Goal: Task Accomplishment & Management: Manage account settings

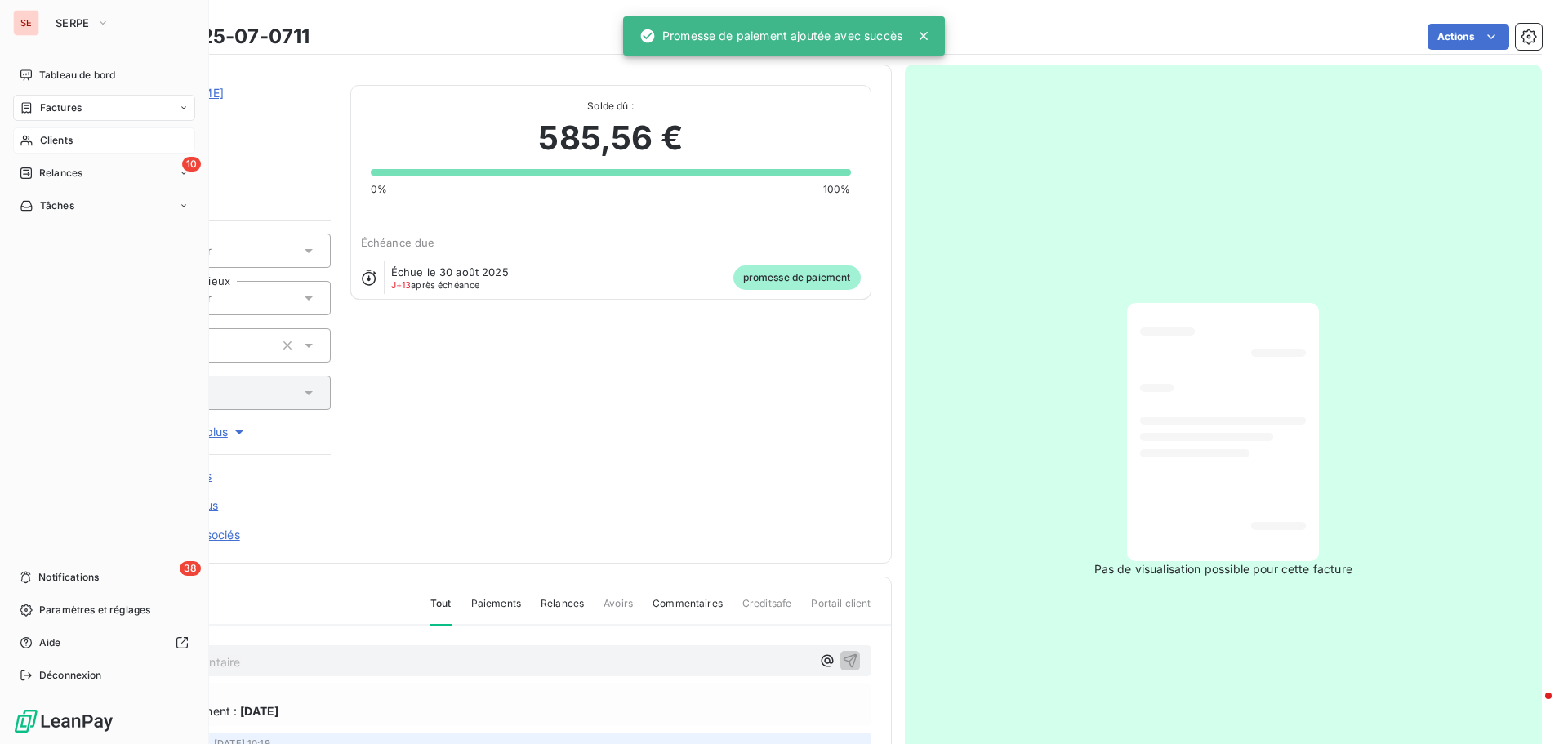
scroll to position [239, 0]
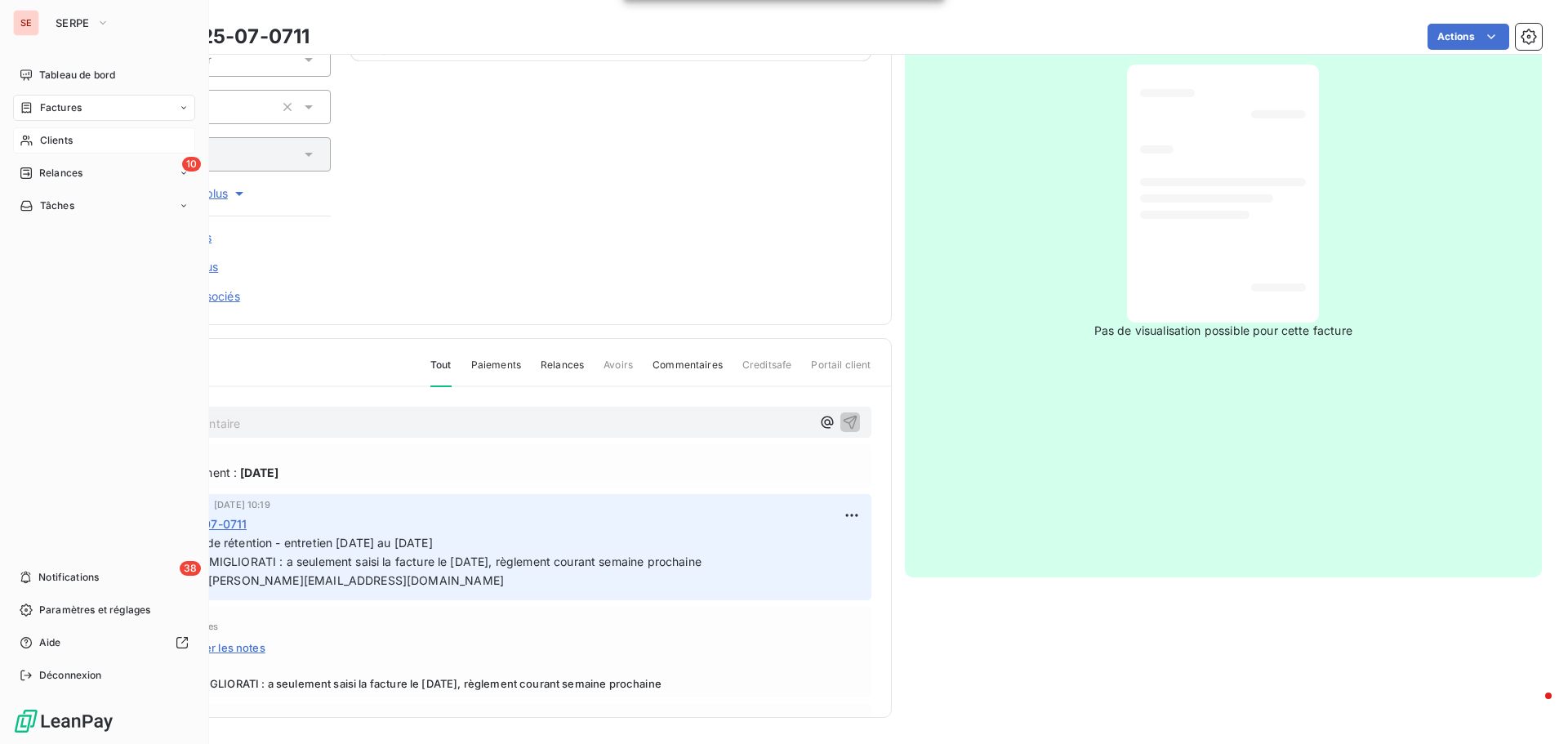
click at [58, 133] on span "Clients" at bounding box center [56, 140] width 33 height 15
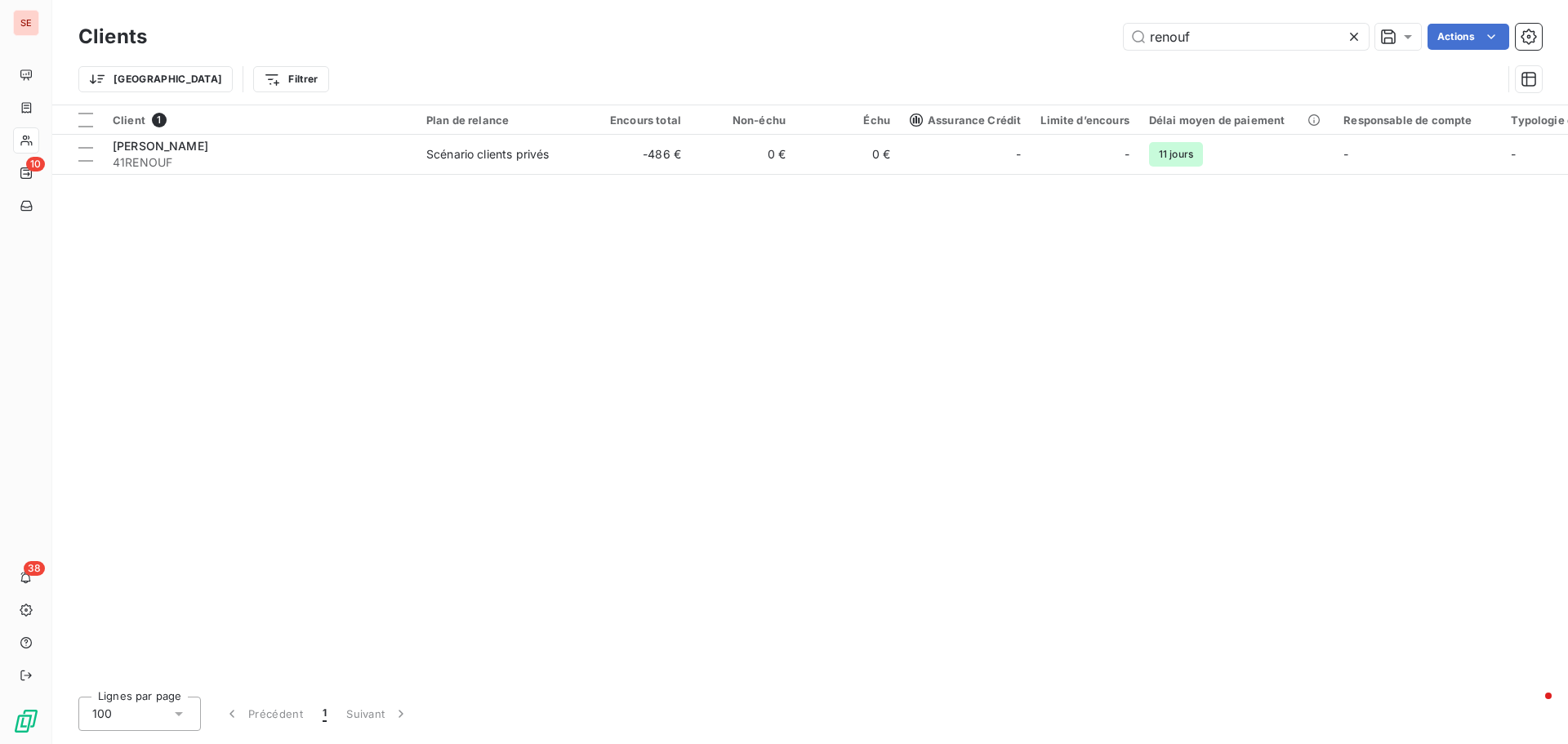
drag, startPoint x: 1209, startPoint y: 43, endPoint x: 1087, endPoint y: 19, distance: 124.3
click at [1092, 38] on div "renouf Actions" at bounding box center [854, 36] width 1375 height 26
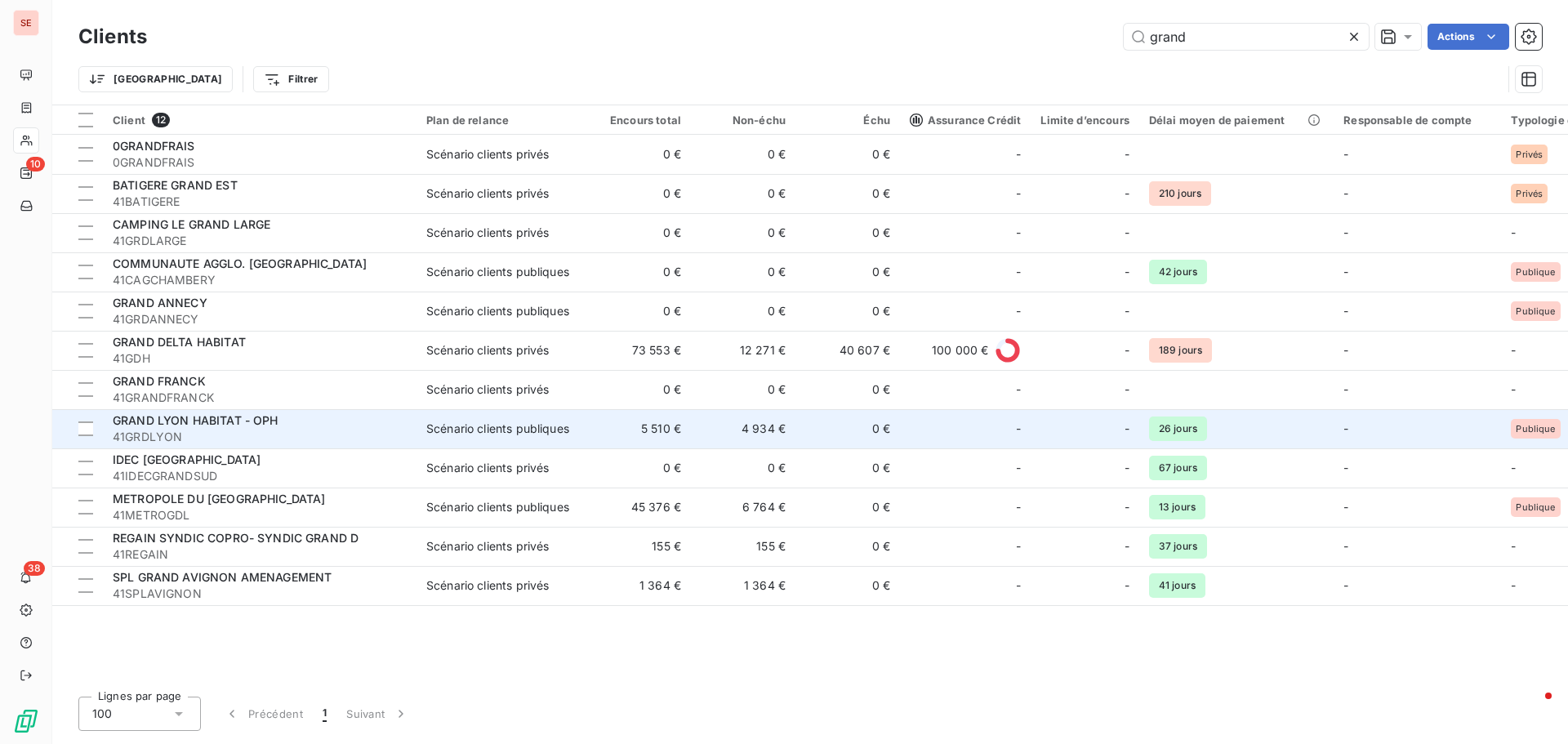
type input "grand"
click at [292, 421] on div "GRAND LYON HABITAT - OPH" at bounding box center [260, 421] width 294 height 17
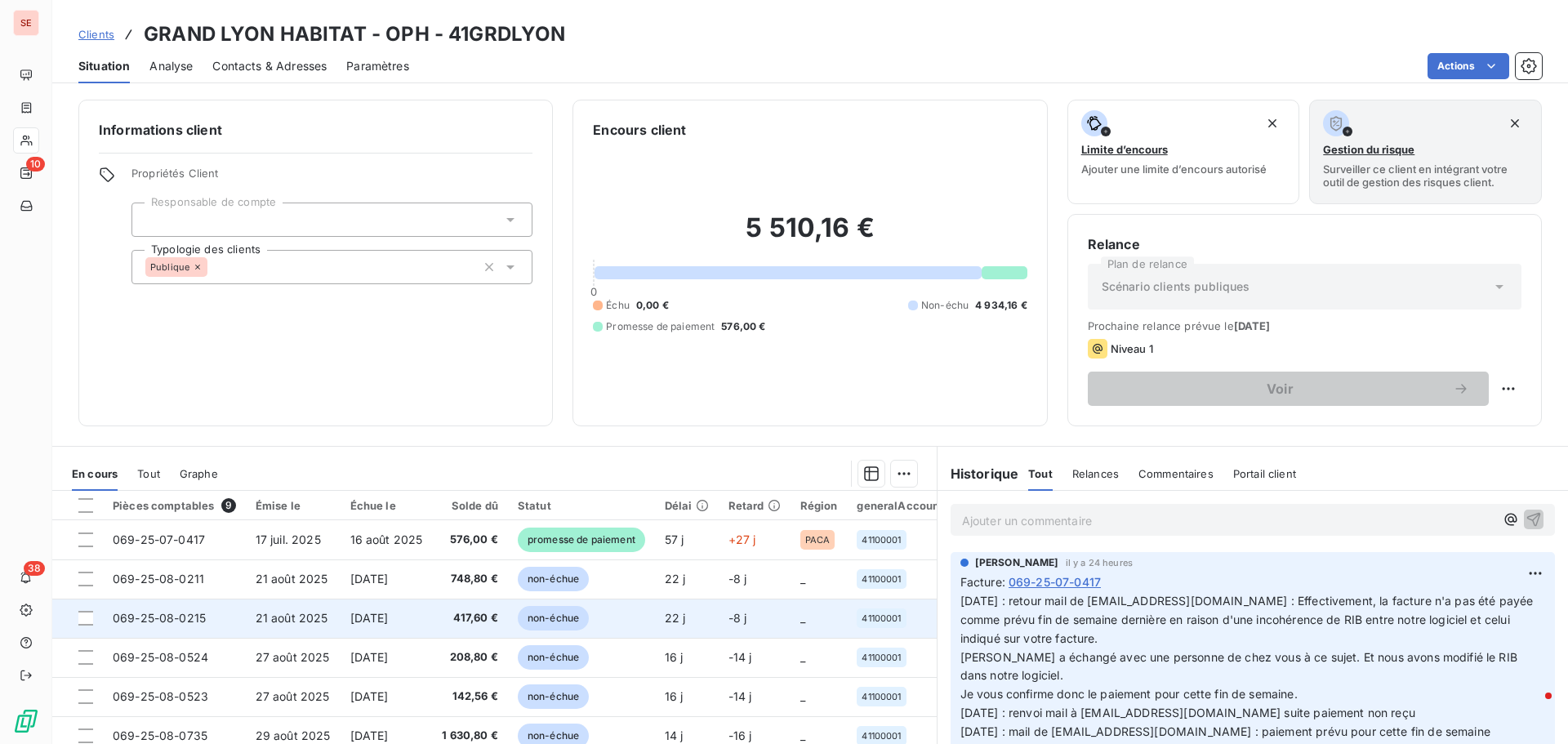
click at [389, 621] on span "[DATE]" at bounding box center [369, 617] width 38 height 14
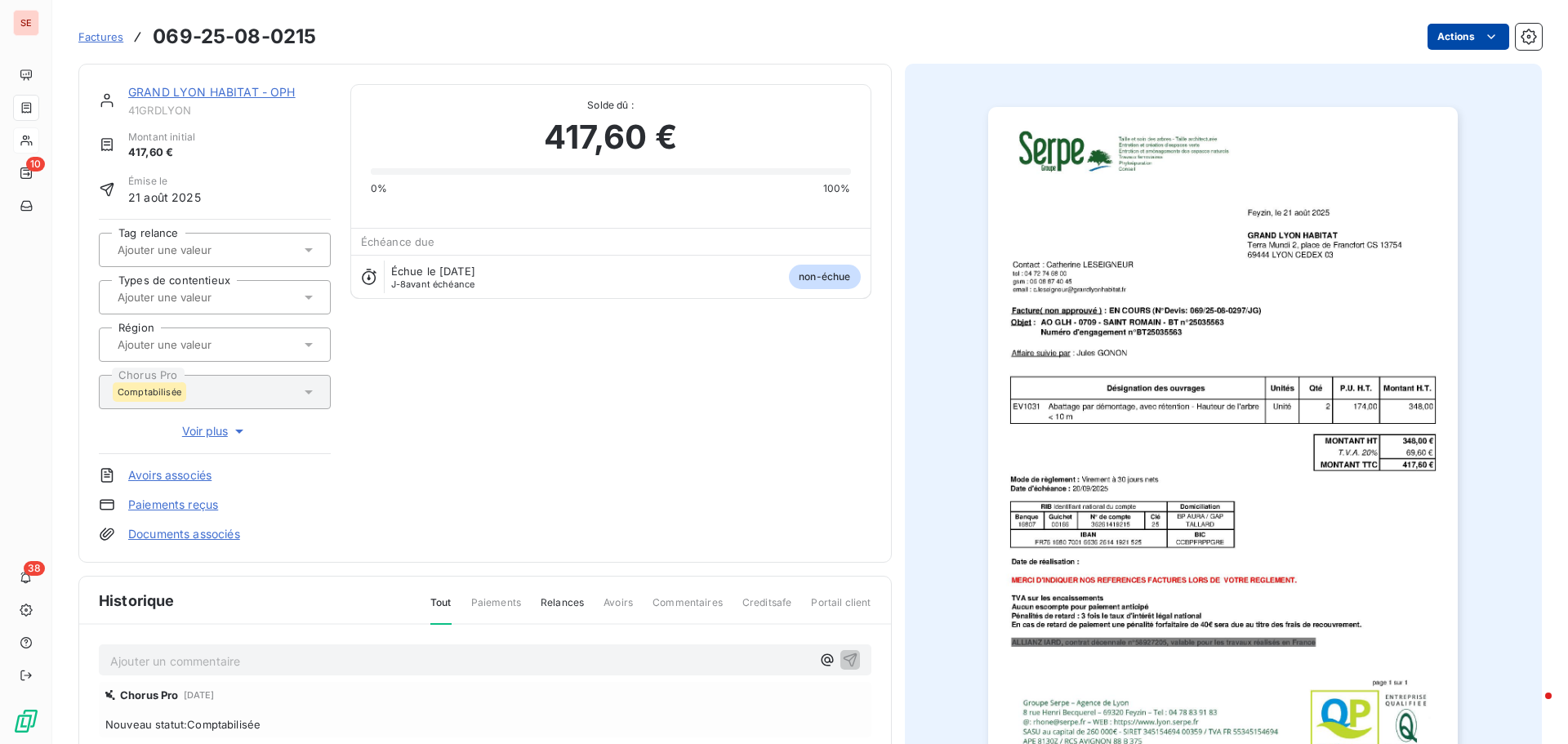
click at [1450, 43] on html "SE 10 38 Factures 069-25-08-0215 Actions GRAND LYON HABITAT - OPH 41GRDLYON Mon…" at bounding box center [784, 372] width 1568 height 744
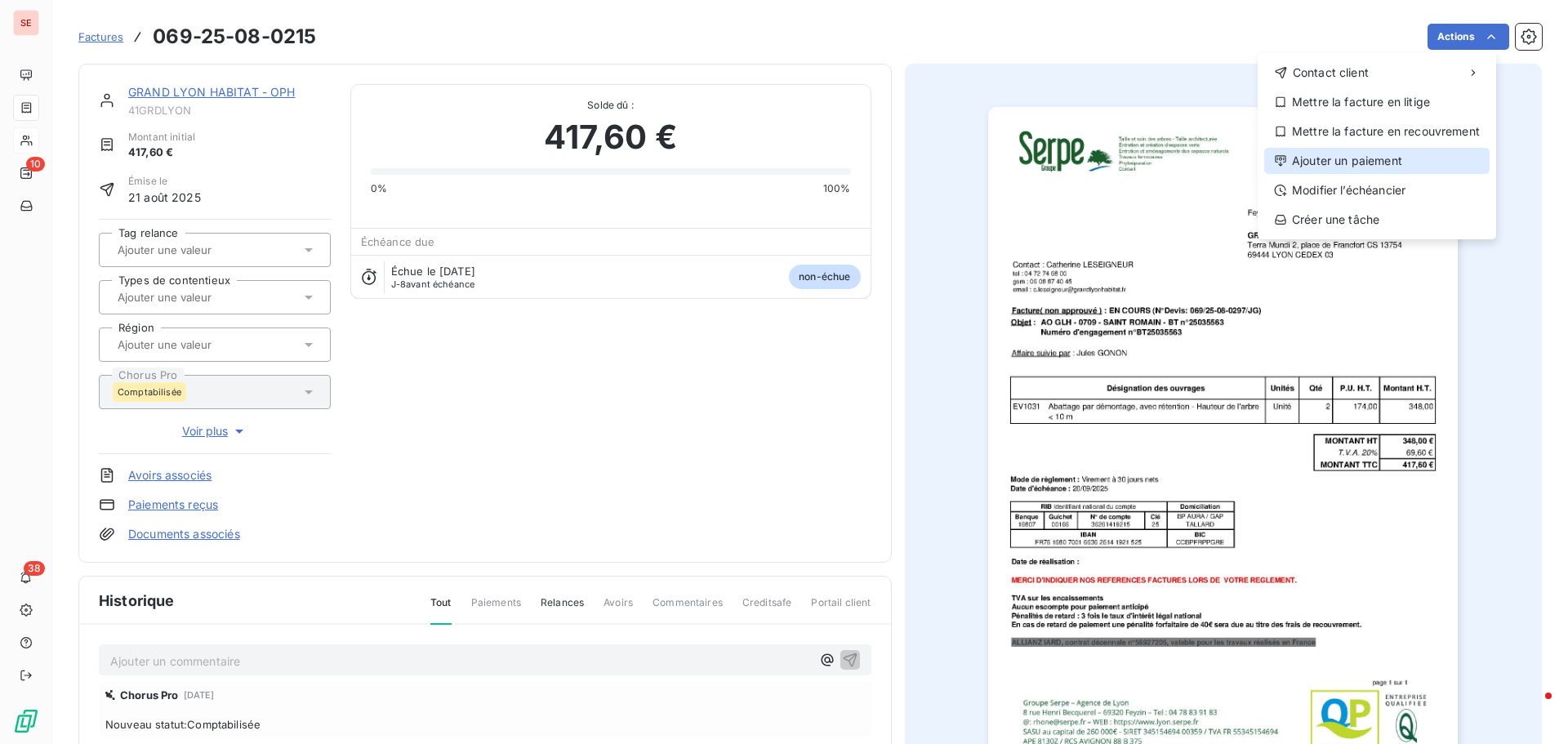
click at [1383, 161] on div "Ajouter un paiement" at bounding box center [1377, 161] width 226 height 26
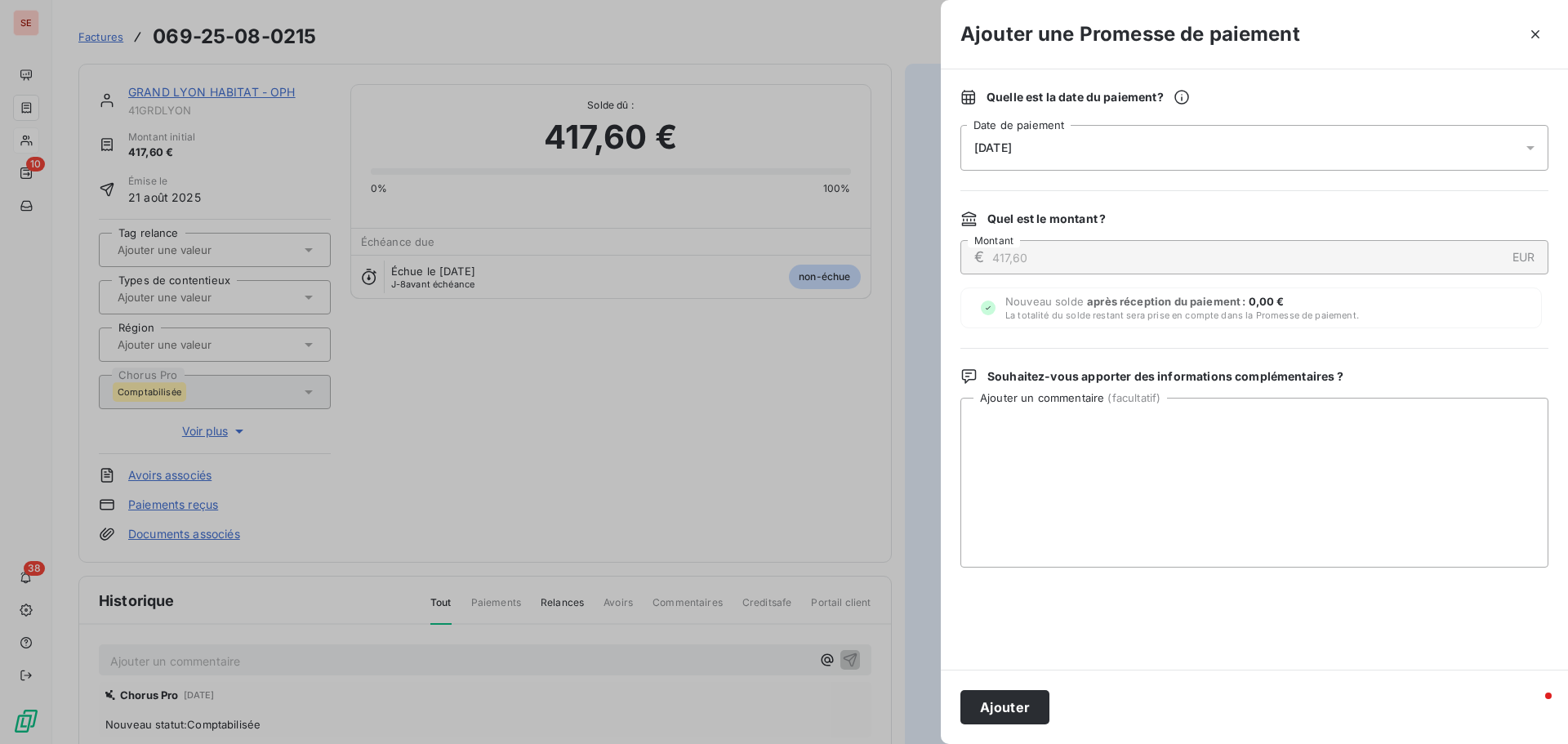
click at [1012, 151] on span "[DATE]" at bounding box center [993, 147] width 38 height 13
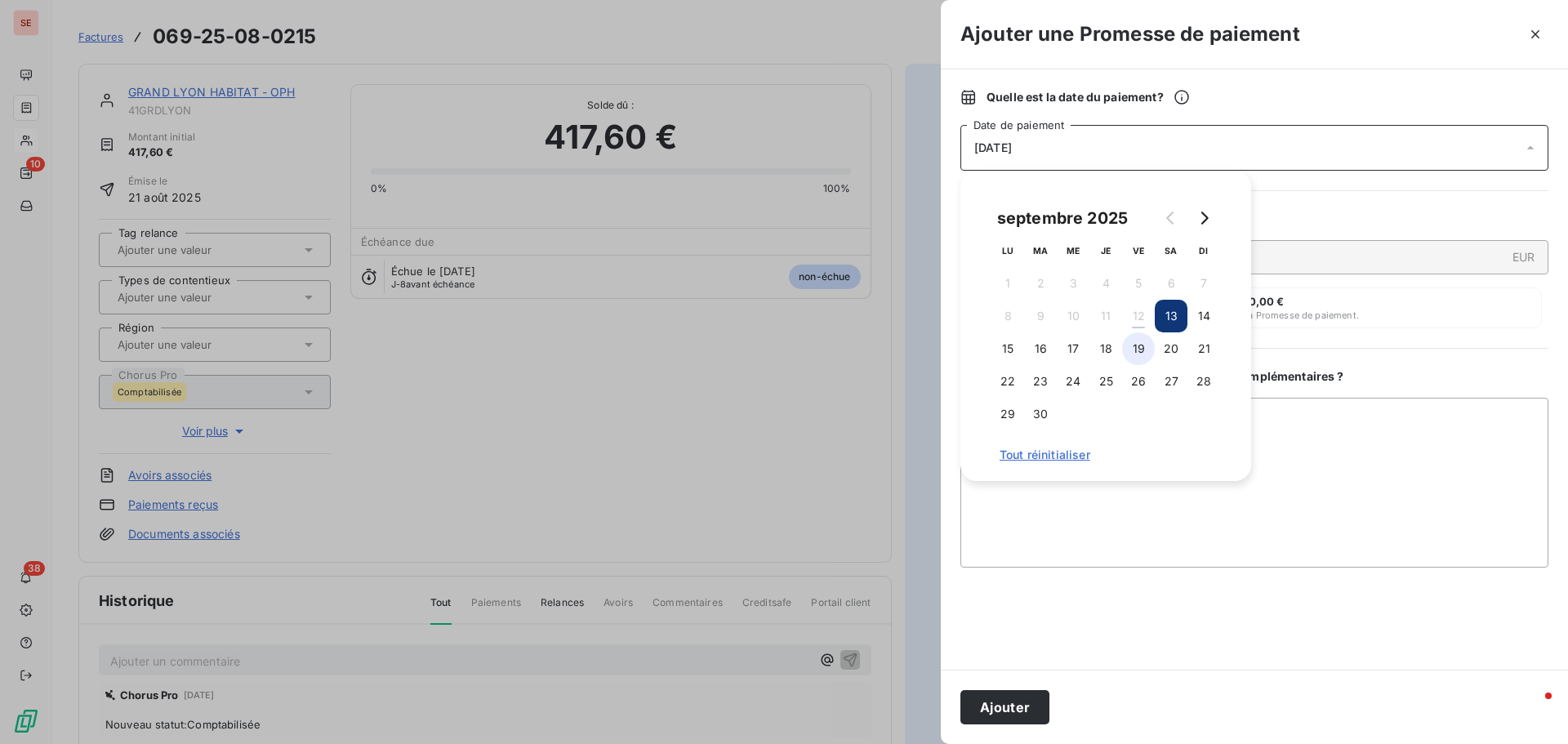
click at [1140, 347] on button "19" at bounding box center [1139, 349] width 33 height 33
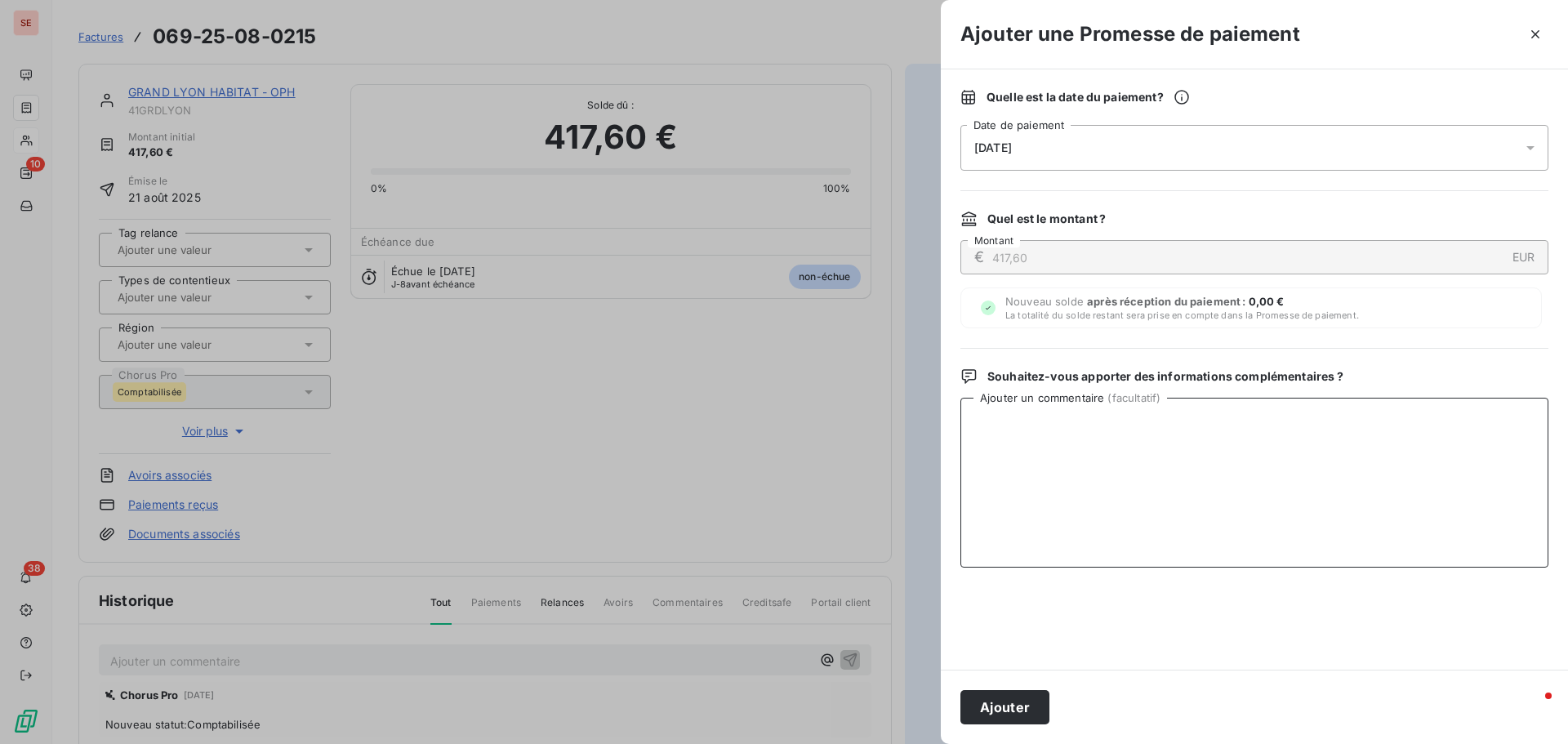
click at [1356, 465] on textarea "Ajouter un commentaire ( facultatif )" at bounding box center [1254, 482] width 588 height 169
click at [1183, 418] on textarea "Avis de virement du [DATE] de 4 185.36 €" at bounding box center [1254, 482] width 588 height 169
type textarea "Avis de virement du [DATE] de 4 185.36 €"
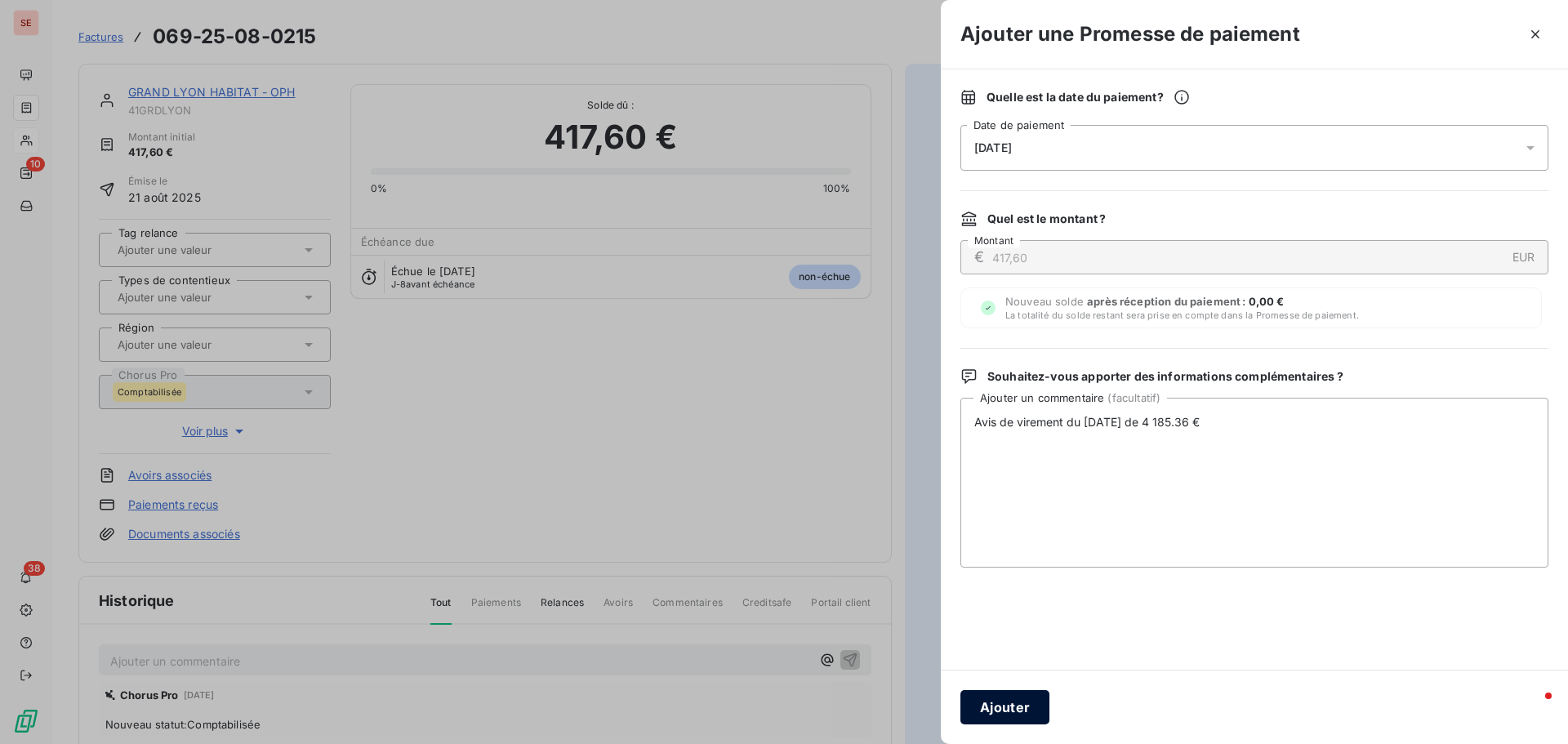
drag, startPoint x: 1023, startPoint y: 707, endPoint x: 990, endPoint y: 632, distance: 81.9
click at [1022, 707] on button "Ajouter" at bounding box center [1004, 707] width 89 height 34
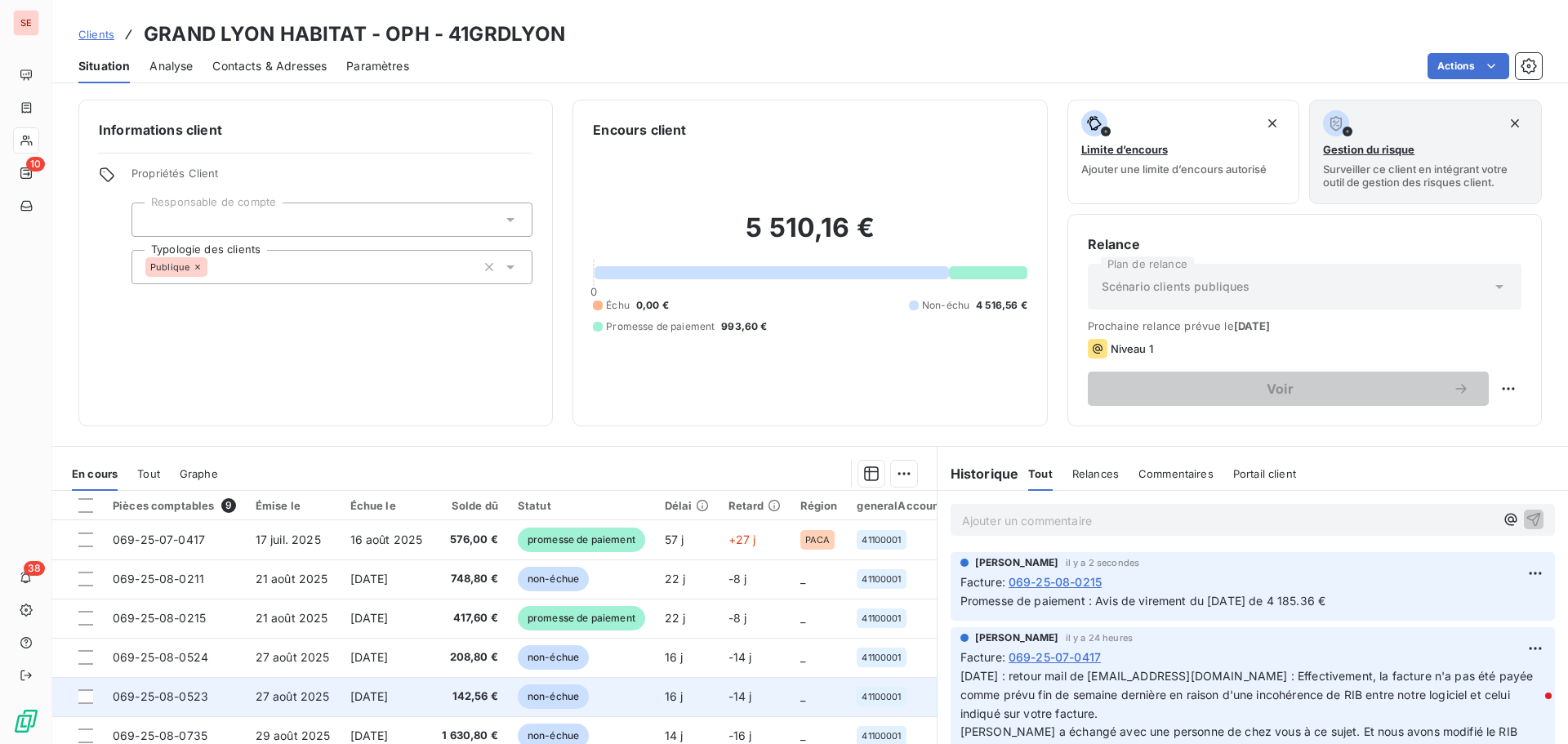
click at [389, 692] on span "[DATE]" at bounding box center [369, 696] width 38 height 14
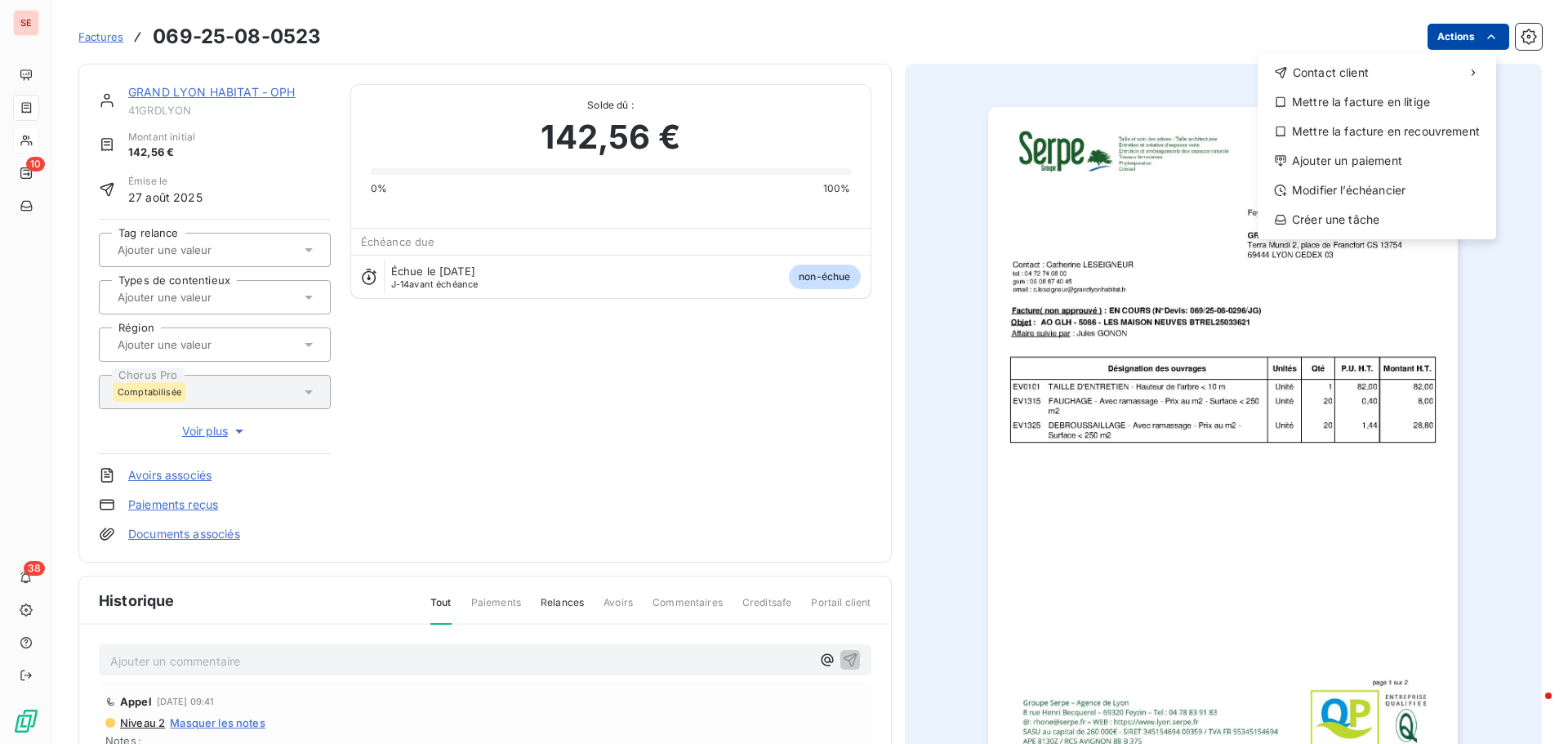
click at [1429, 36] on html "SE 10 38 Factures [PHONE_NUMBER] Actions Contact client Mettre la facture en li…" at bounding box center [784, 372] width 1568 height 744
click at [1412, 158] on div "Ajouter un paiement" at bounding box center [1377, 161] width 226 height 26
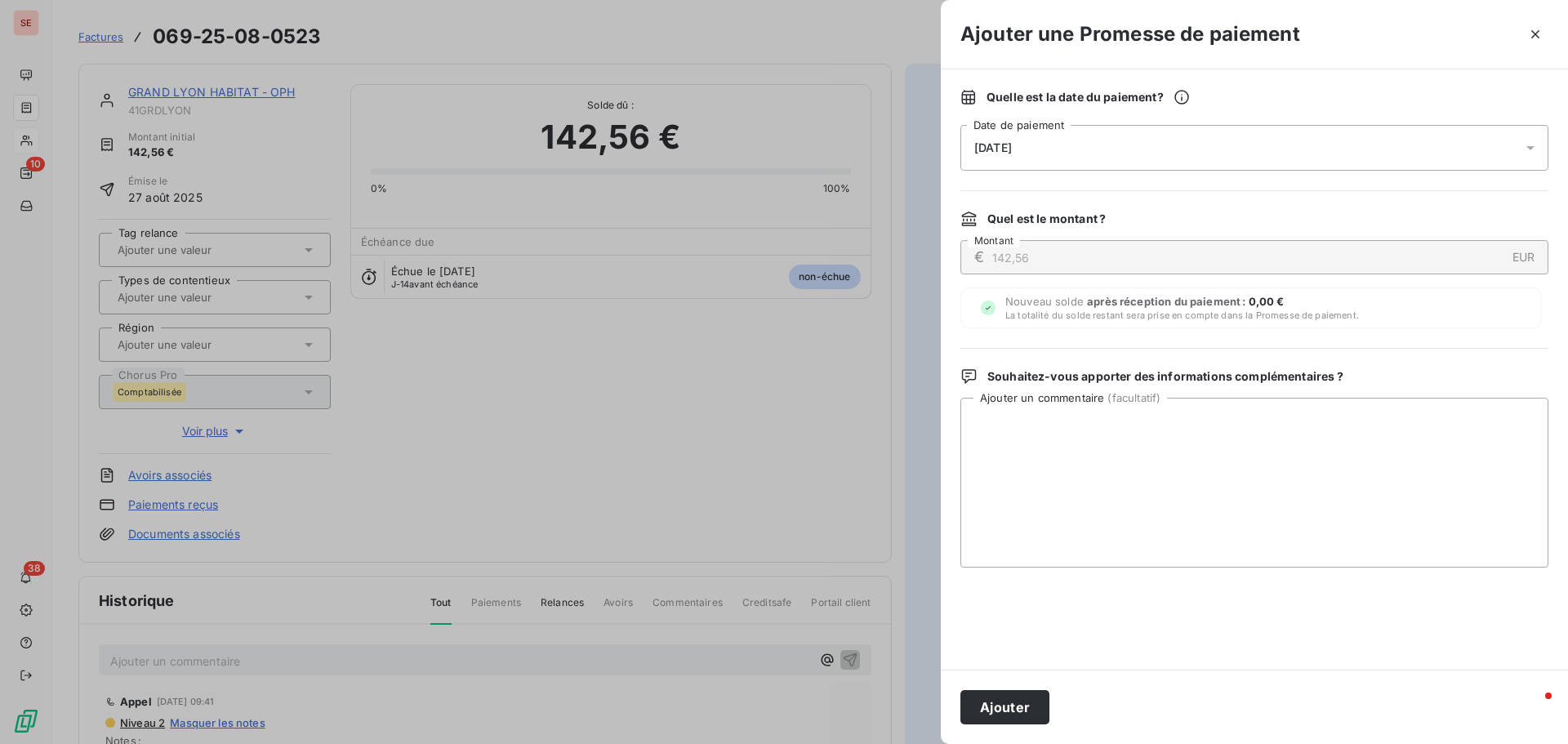
click at [1052, 155] on div "[DATE]" at bounding box center [1254, 147] width 588 height 46
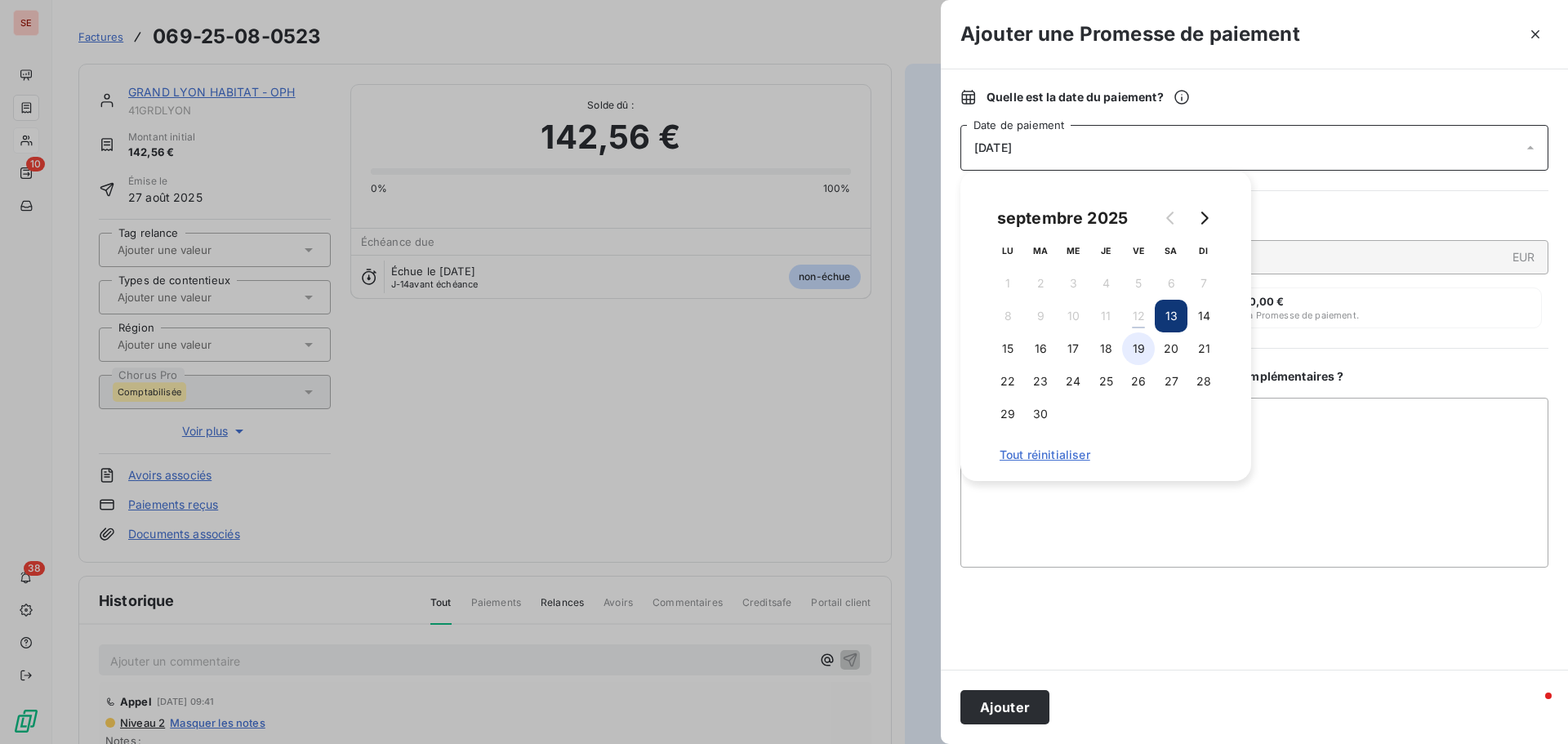
click at [1139, 343] on button "19" at bounding box center [1139, 349] width 33 height 33
click at [1343, 435] on textarea "Ajouter un commentaire ( facultatif )" at bounding box center [1254, 482] width 588 height 169
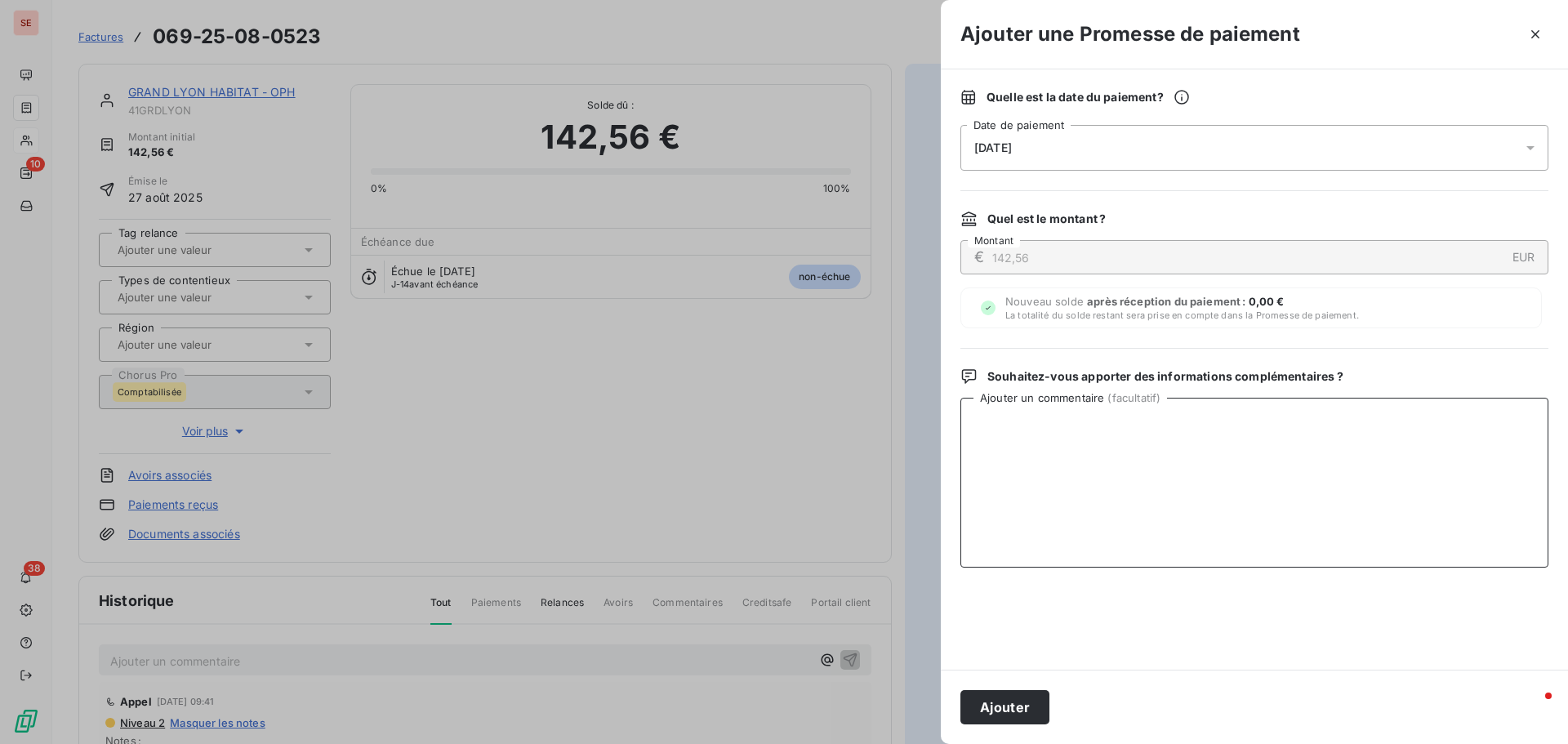
paste textarea "Avis de virement du [DATE] de 4 185.36 €"
type textarea "Avis de virement du [DATE] de 4 185.36 €"
click at [1024, 695] on button "Ajouter" at bounding box center [1004, 707] width 89 height 34
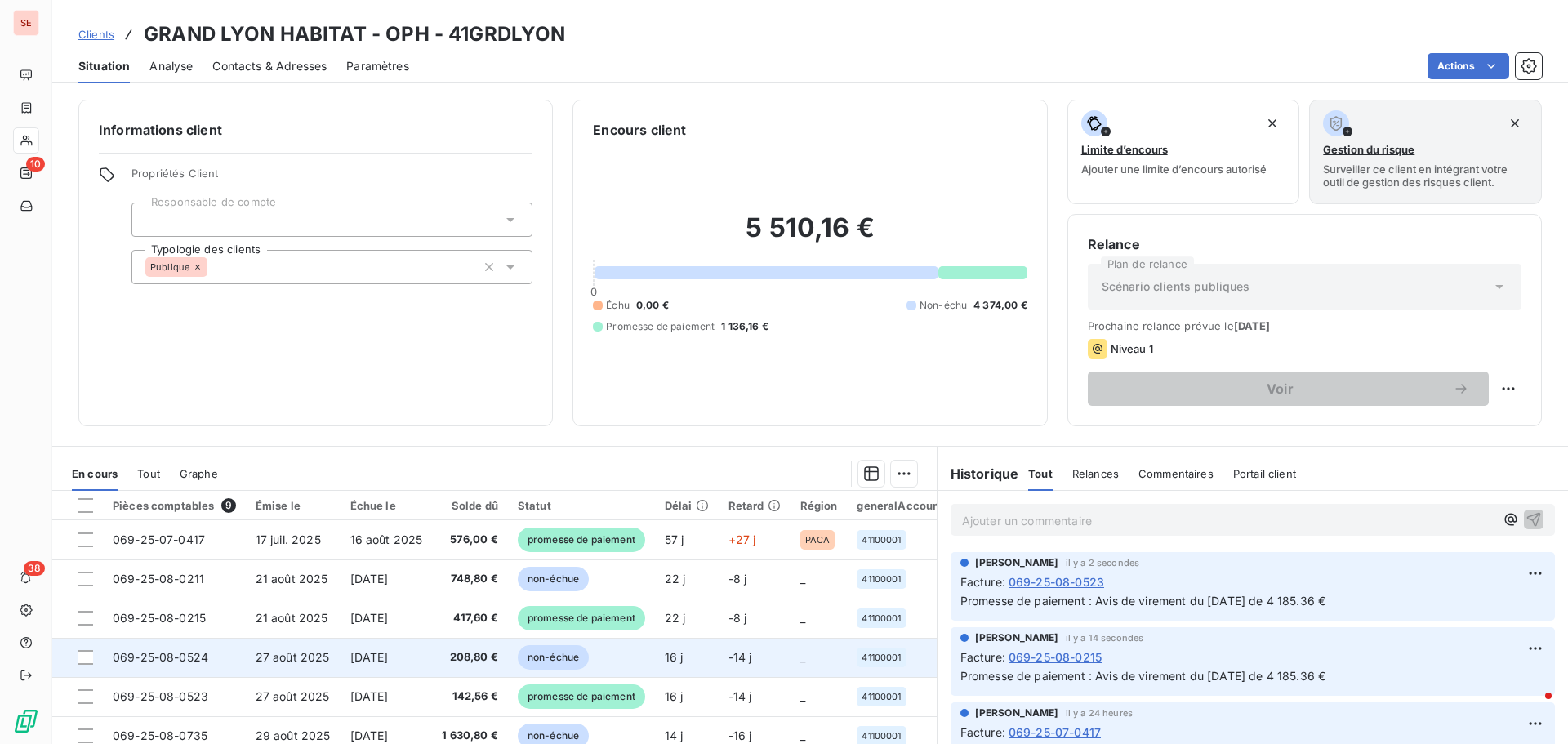
click at [220, 664] on td "069-25-08-0524" at bounding box center [174, 657] width 143 height 39
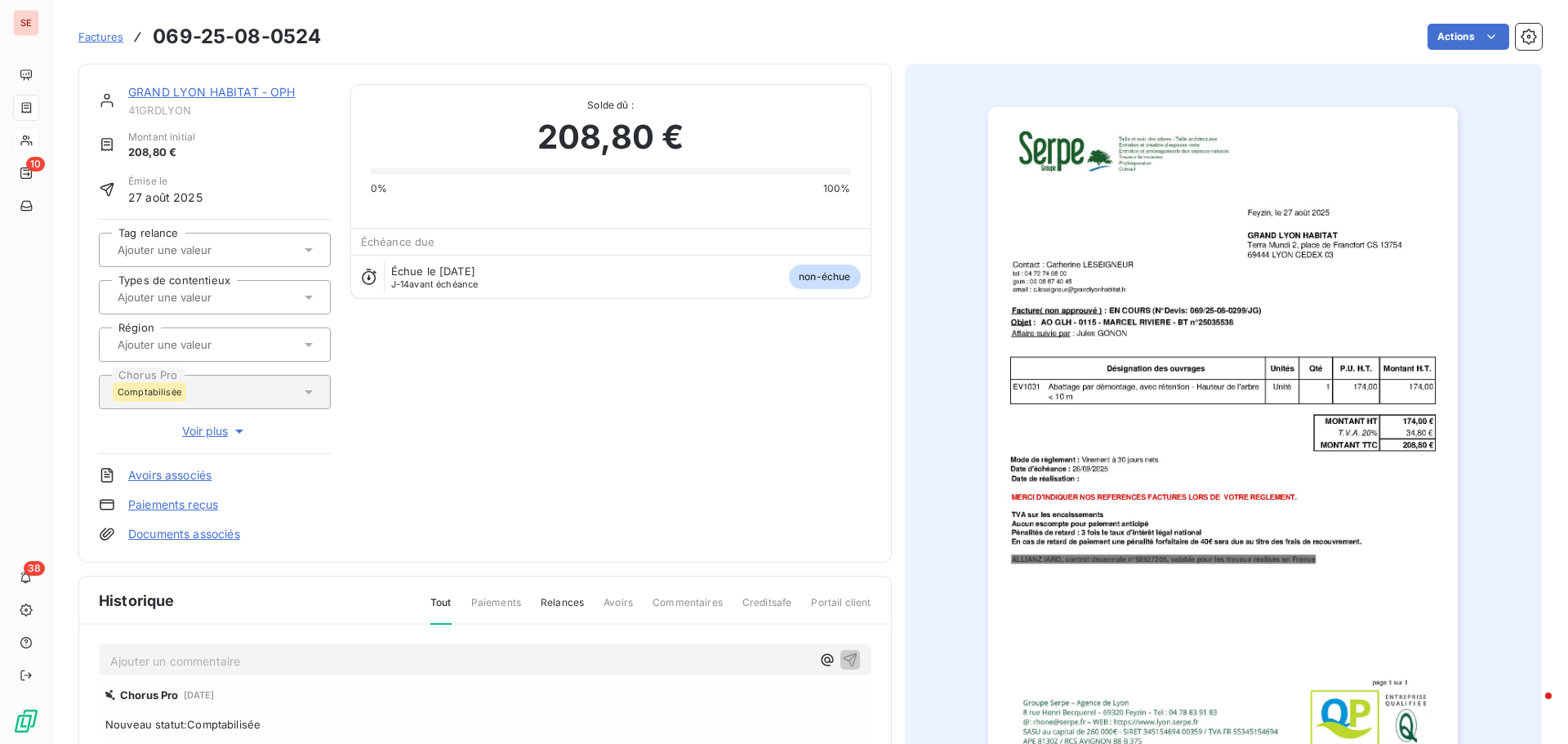
click at [1429, 43] on html "SE 10 38 Factures 069-25-08-0524 Actions GRAND LYON HABITAT - OPH 41GRDLYON Mon…" at bounding box center [784, 372] width 1568 height 744
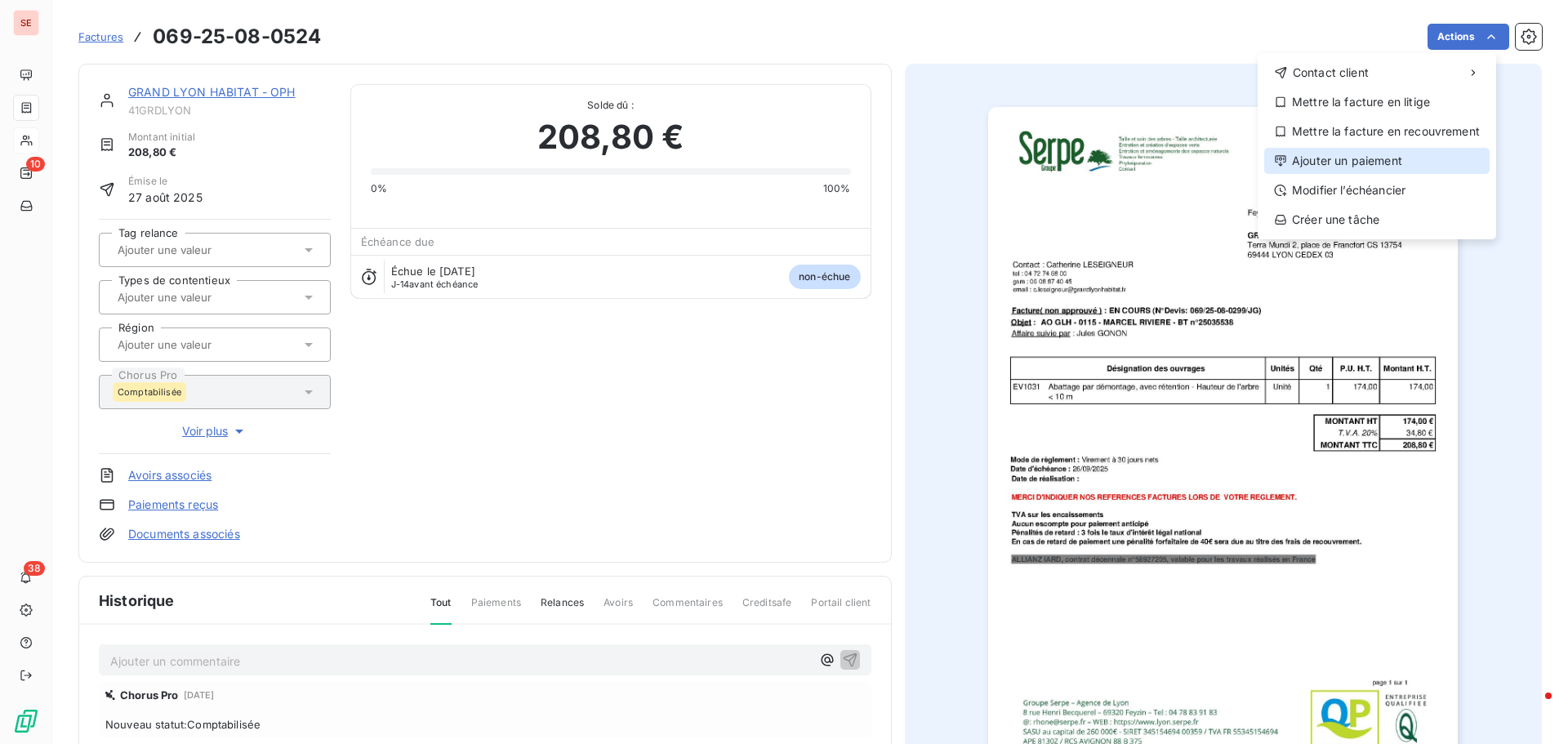
click at [1392, 158] on div "Ajouter un paiement" at bounding box center [1377, 161] width 226 height 26
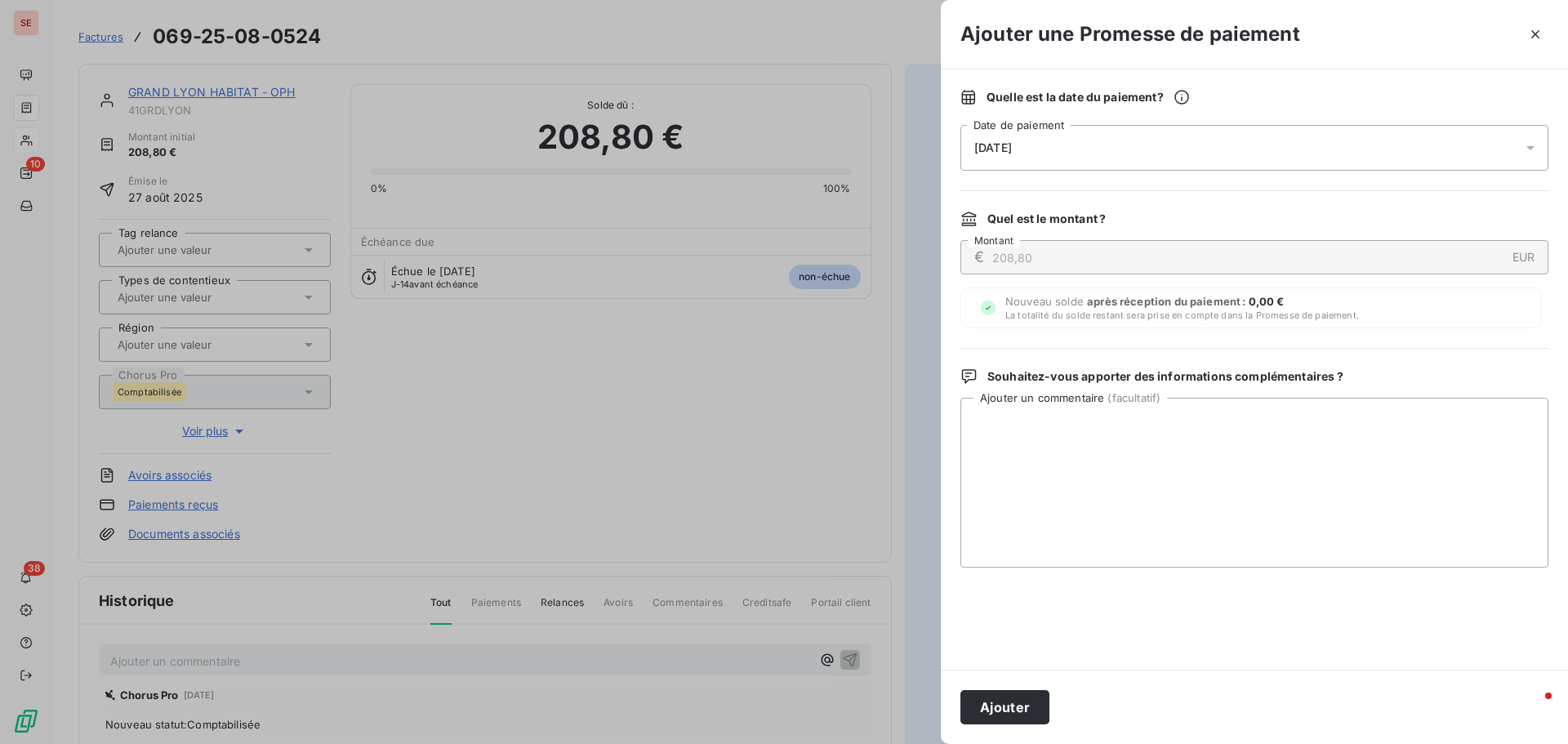
click at [1066, 145] on div "[DATE]" at bounding box center [1254, 147] width 588 height 46
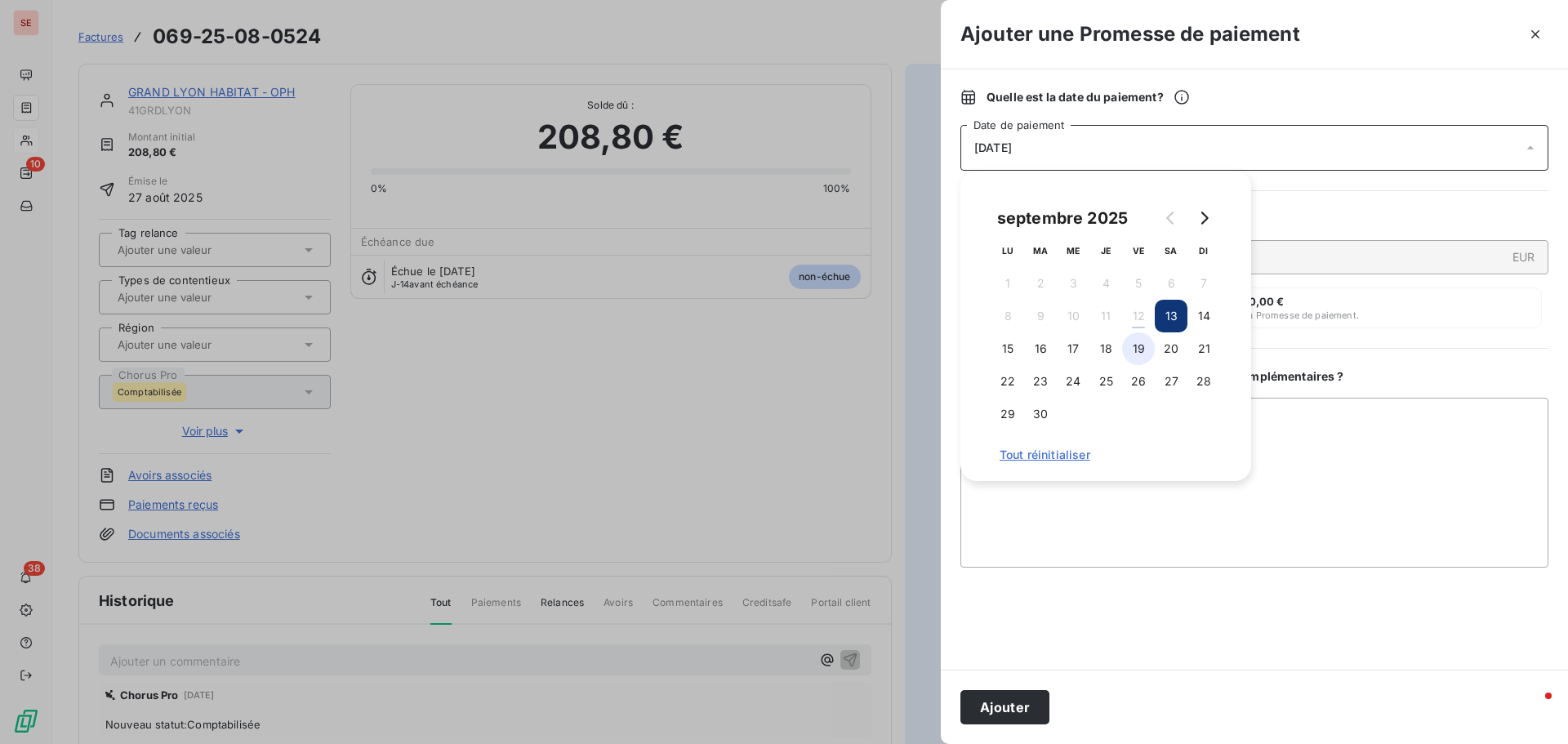
click at [1143, 347] on button "19" at bounding box center [1139, 349] width 33 height 33
click at [1298, 436] on textarea "Ajouter un commentaire ( facultatif )" at bounding box center [1254, 482] width 588 height 169
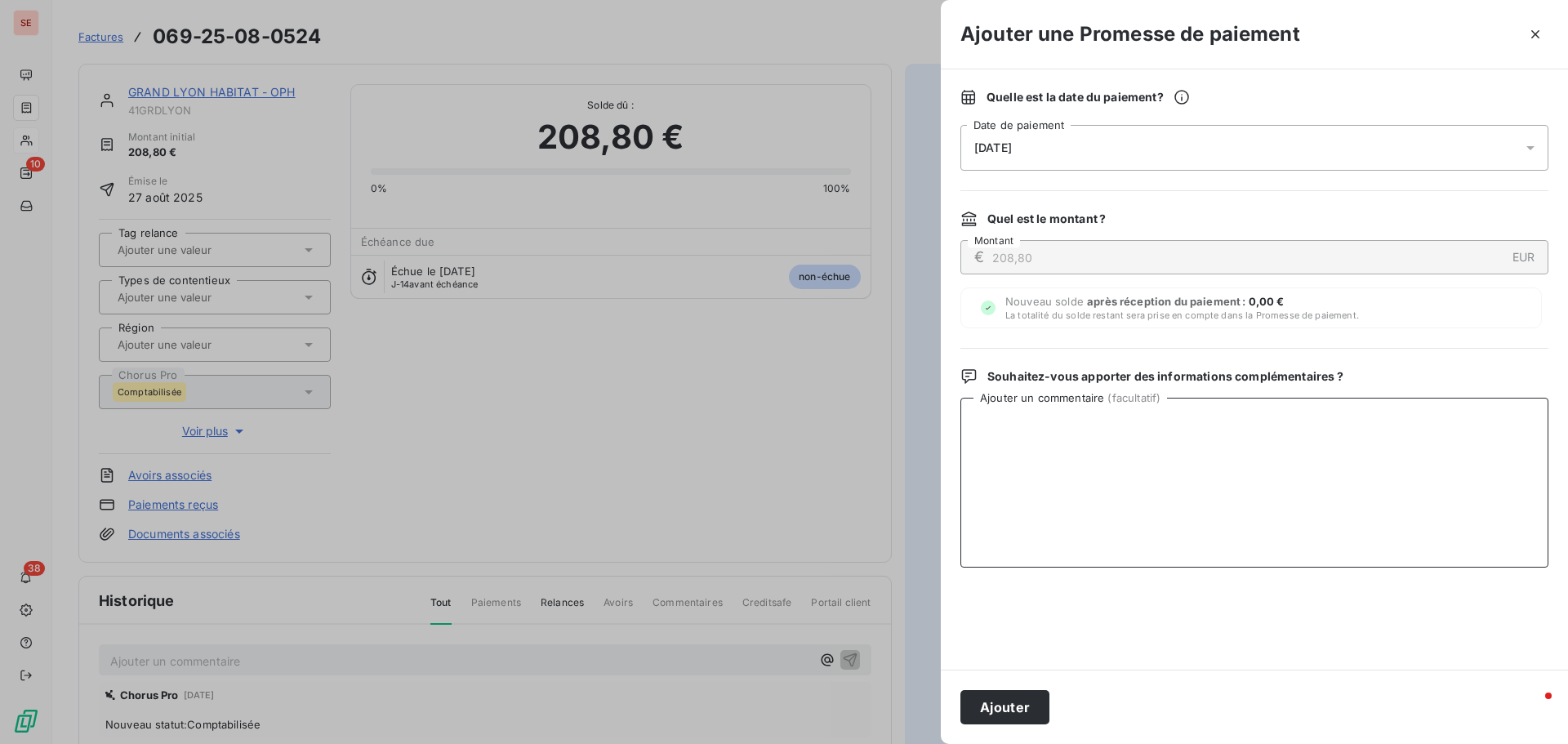
paste textarea "Avis de virement du [DATE] de 4 185.36 €"
type textarea "Avis de virement du [DATE] de 4 185.36 €"
click at [1042, 705] on button "Ajouter" at bounding box center [1004, 707] width 89 height 34
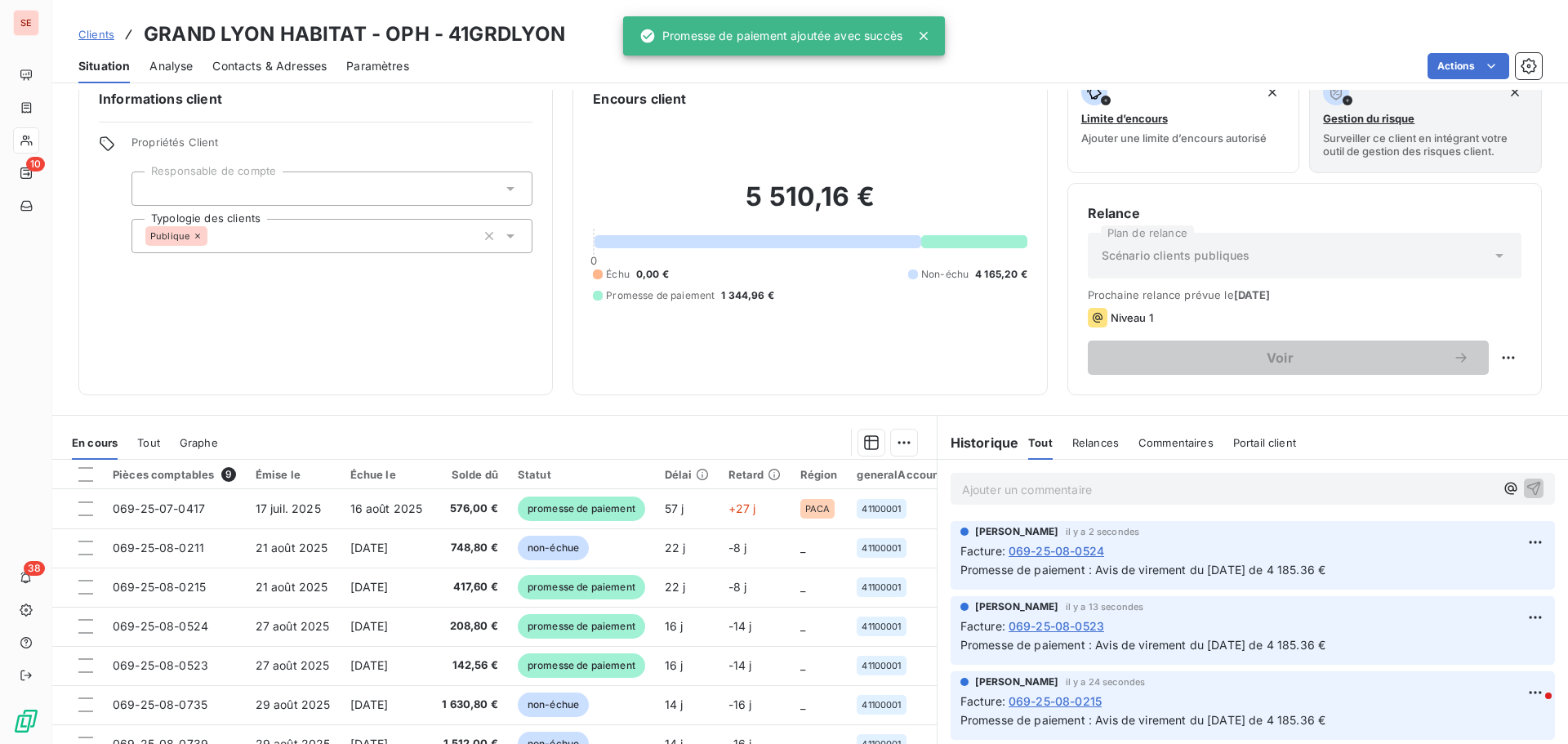
scroll to position [82, 0]
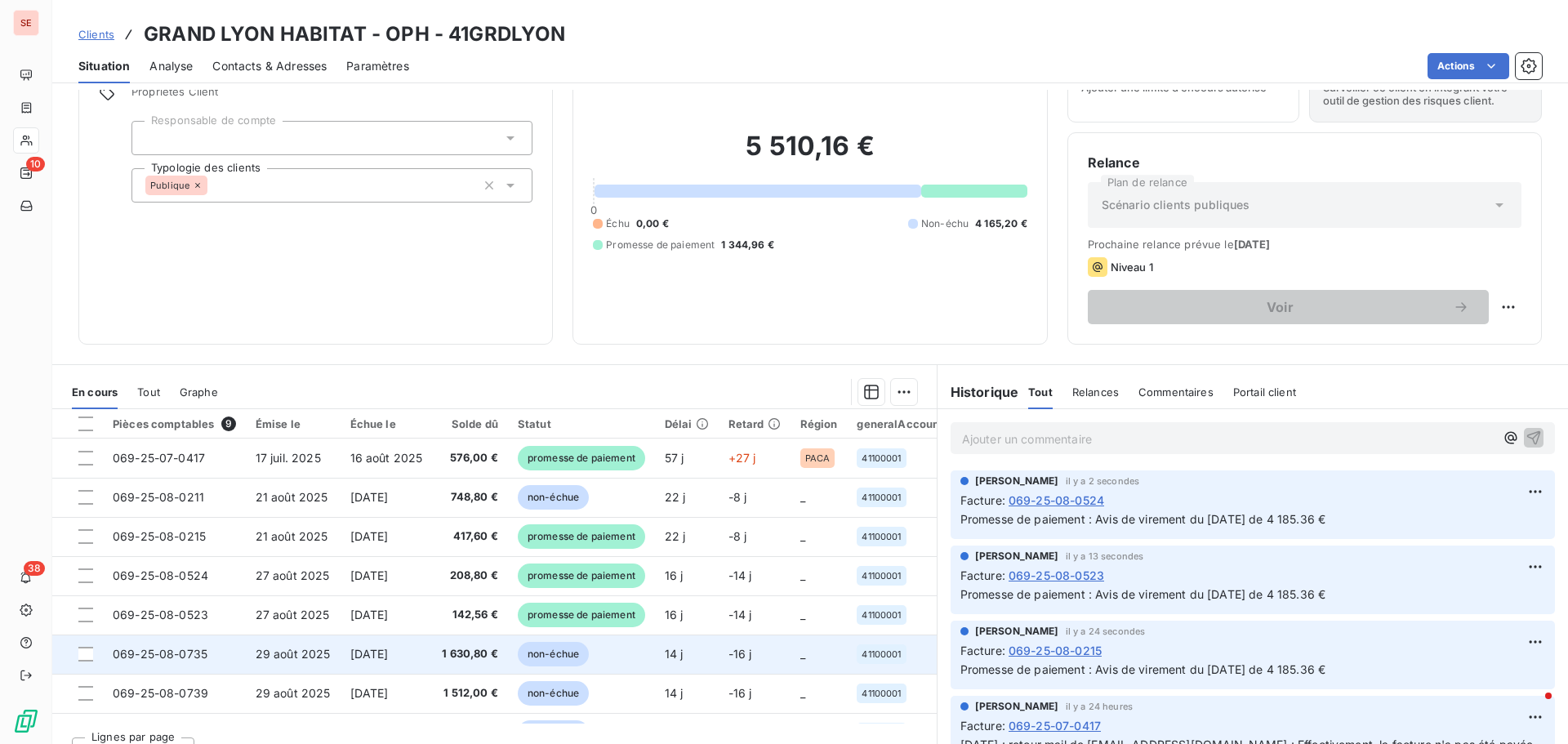
click at [335, 656] on td "29 août 2025" at bounding box center [292, 654] width 94 height 39
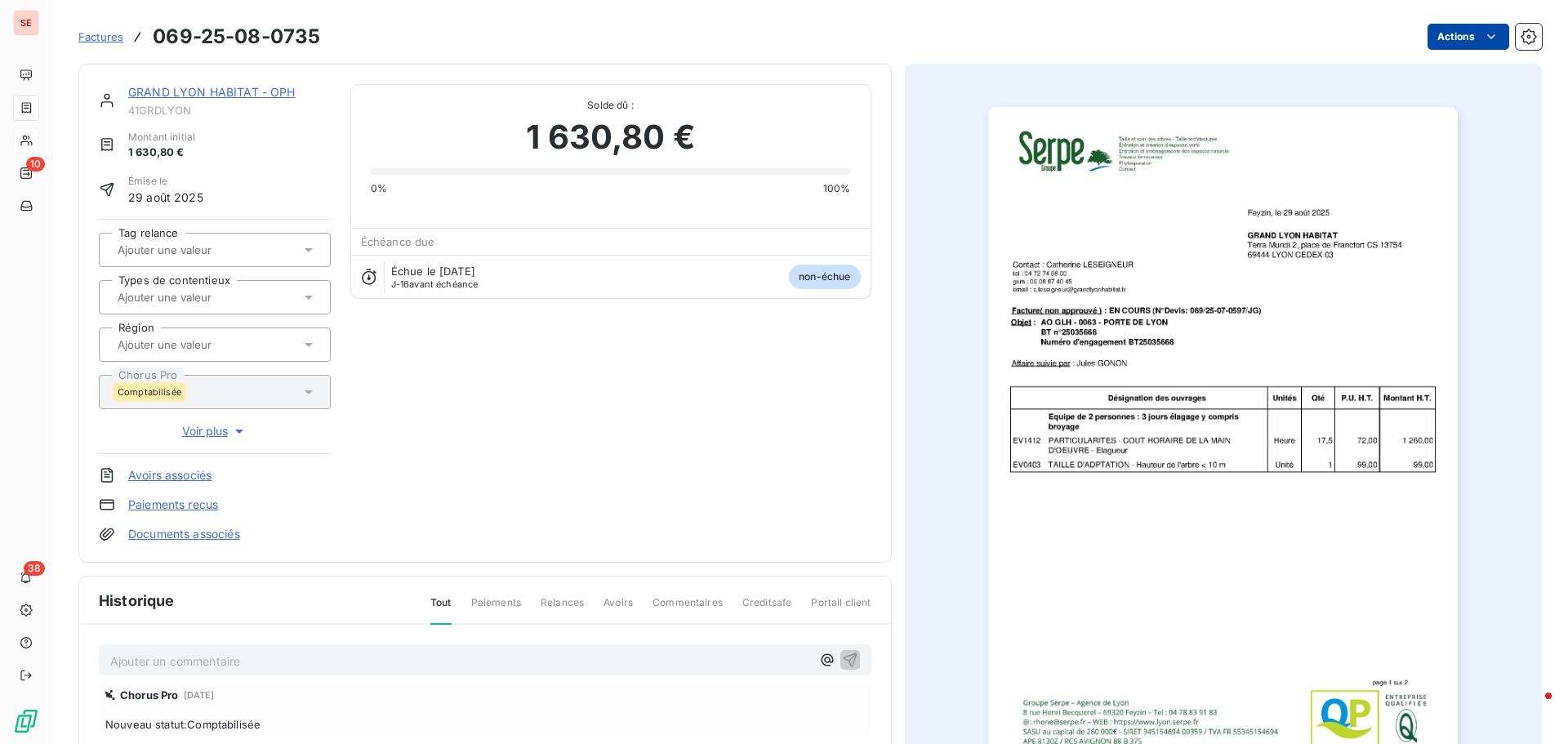
click at [1454, 41] on html "SE 10 38 Factures 069-25-08-0735 Actions GRAND LYON HABITAT - OPH 41GRDLYON Mon…" at bounding box center [784, 372] width 1568 height 744
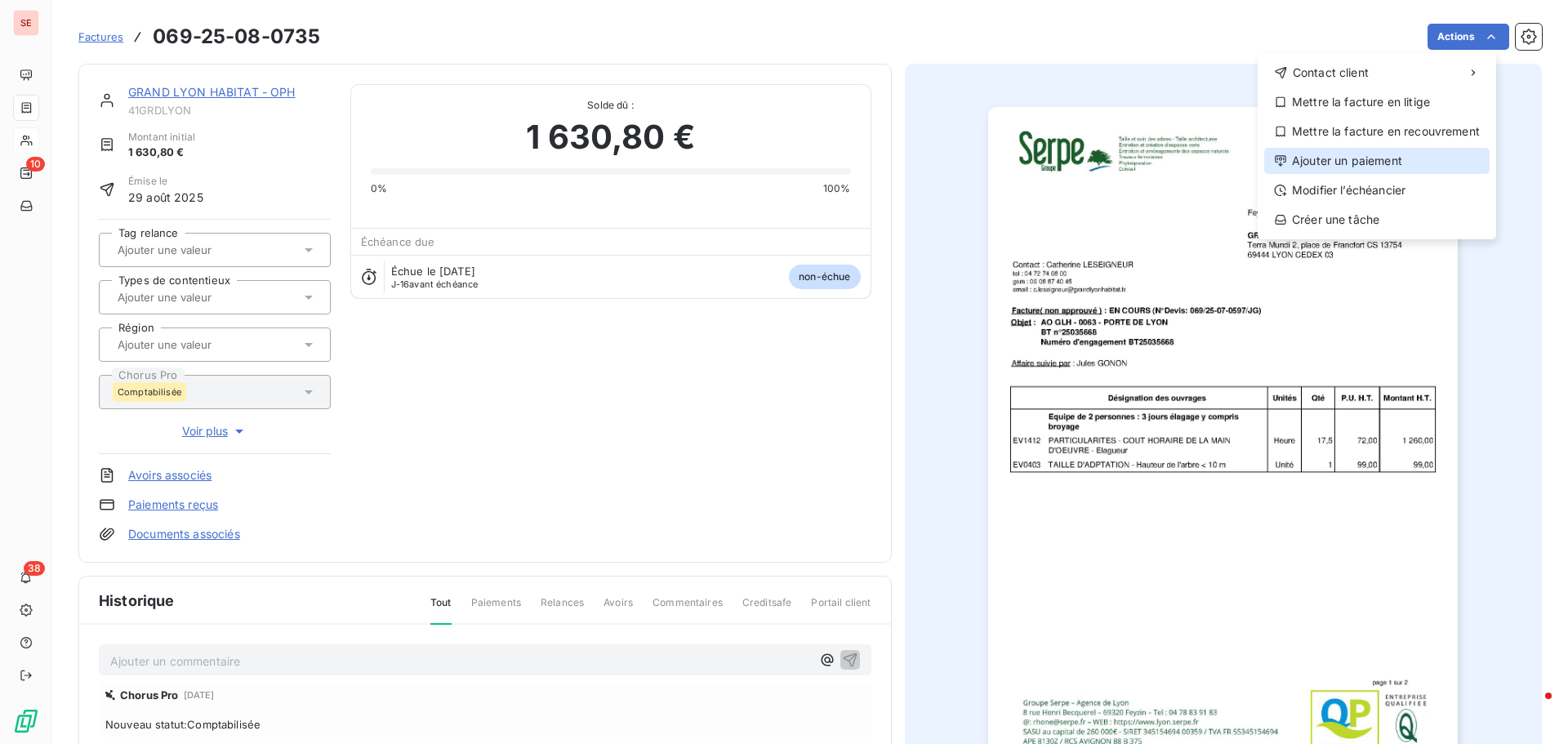
click at [1365, 155] on div "Ajouter un paiement" at bounding box center [1377, 161] width 226 height 26
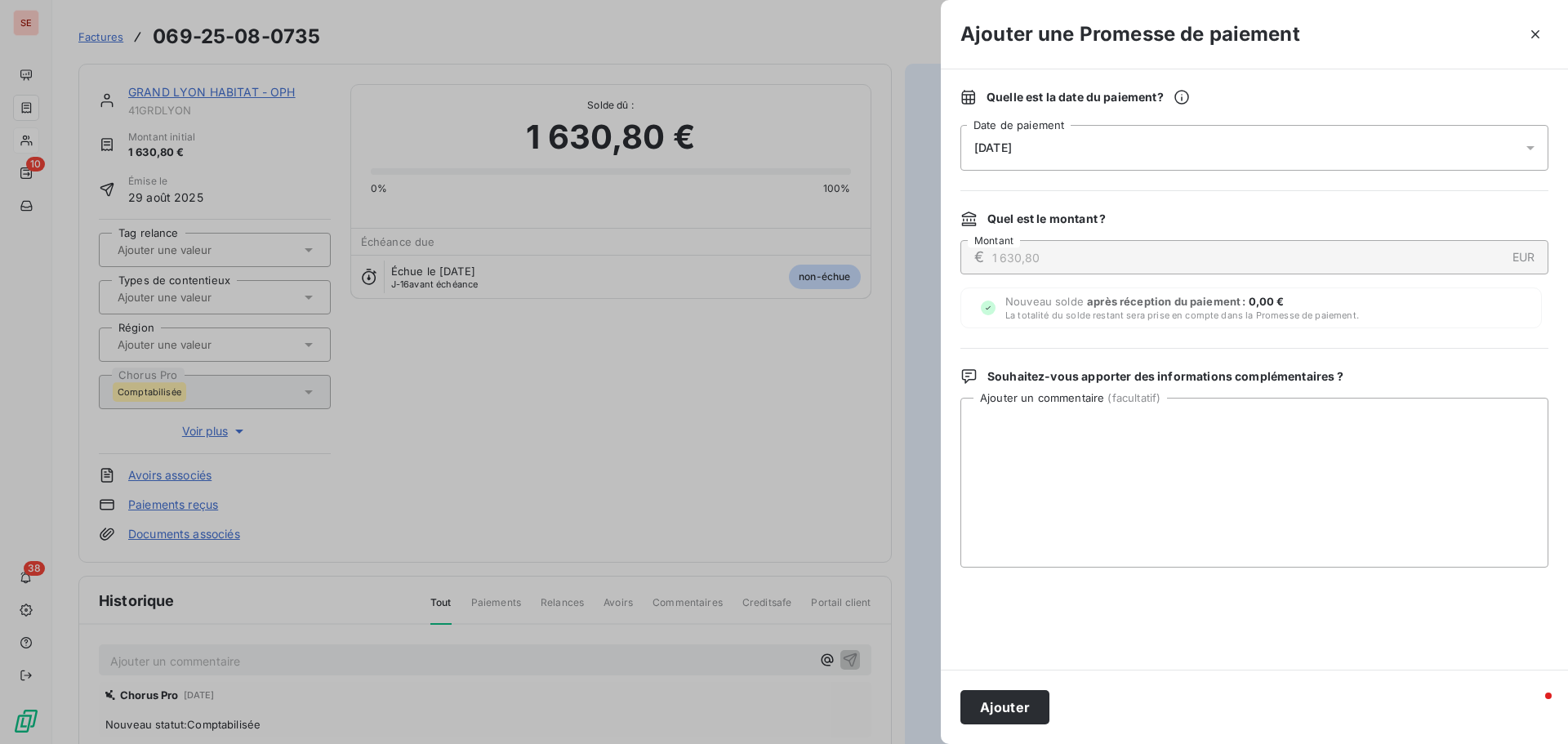
click at [1027, 155] on div "[DATE]" at bounding box center [1254, 147] width 588 height 46
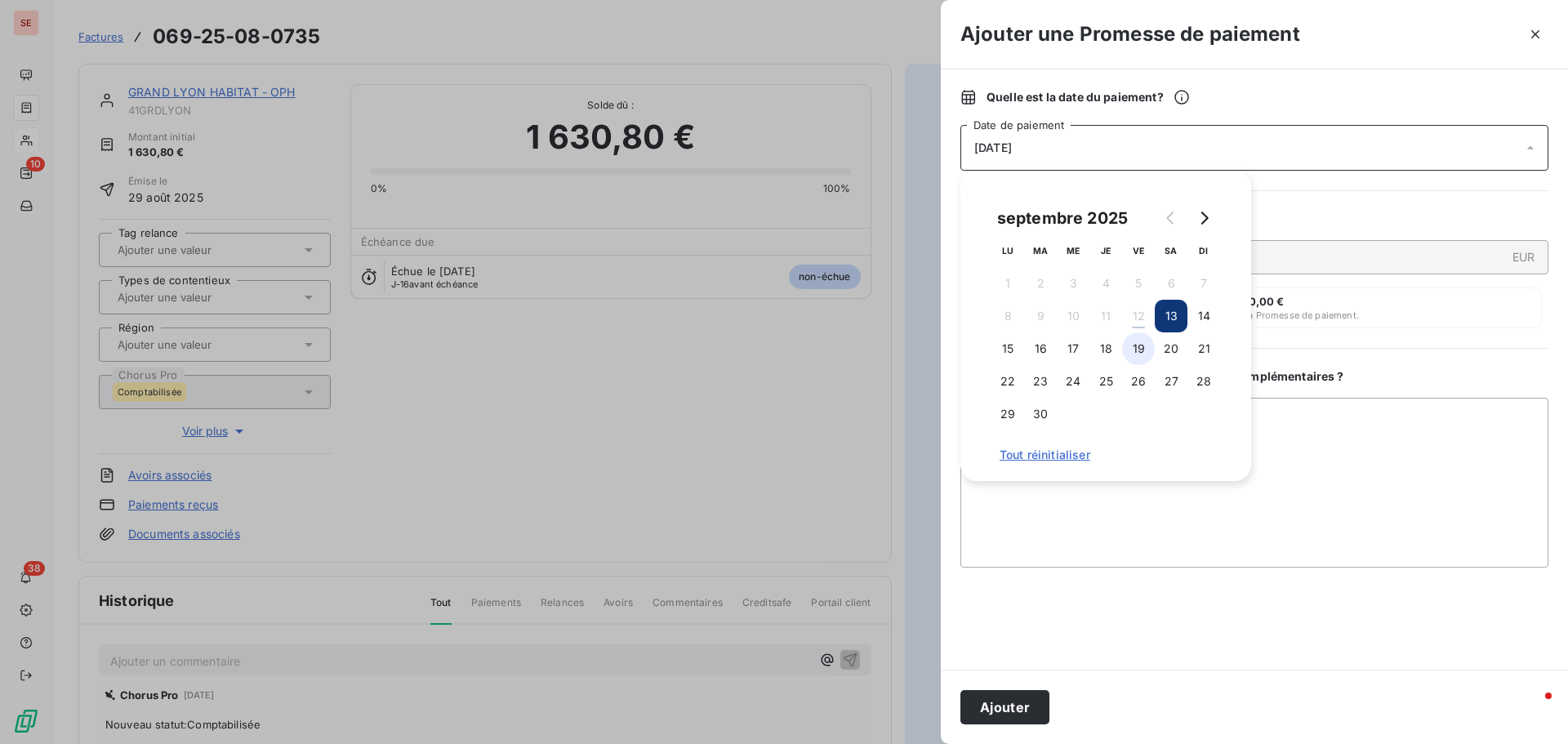
click at [1136, 343] on button "19" at bounding box center [1139, 349] width 33 height 33
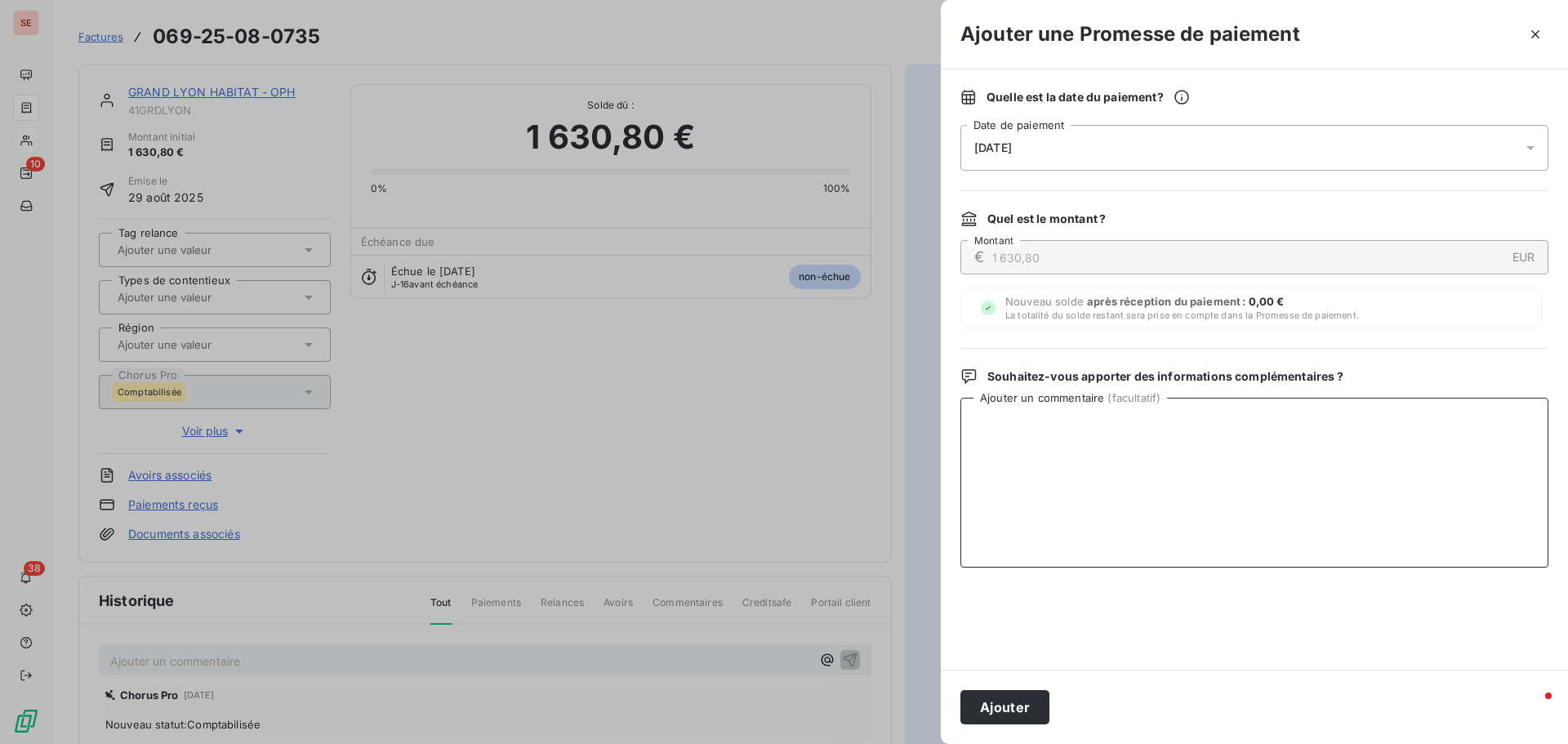
click at [1338, 418] on textarea "Ajouter un commentaire ( facultatif )" at bounding box center [1254, 482] width 588 height 169
paste textarea "Avis de virement du [DATE] de 4 185.36 €"
type textarea "Avis de virement du [DATE] de 4 185.36 €"
click at [993, 712] on button "Ajouter" at bounding box center [1004, 707] width 89 height 34
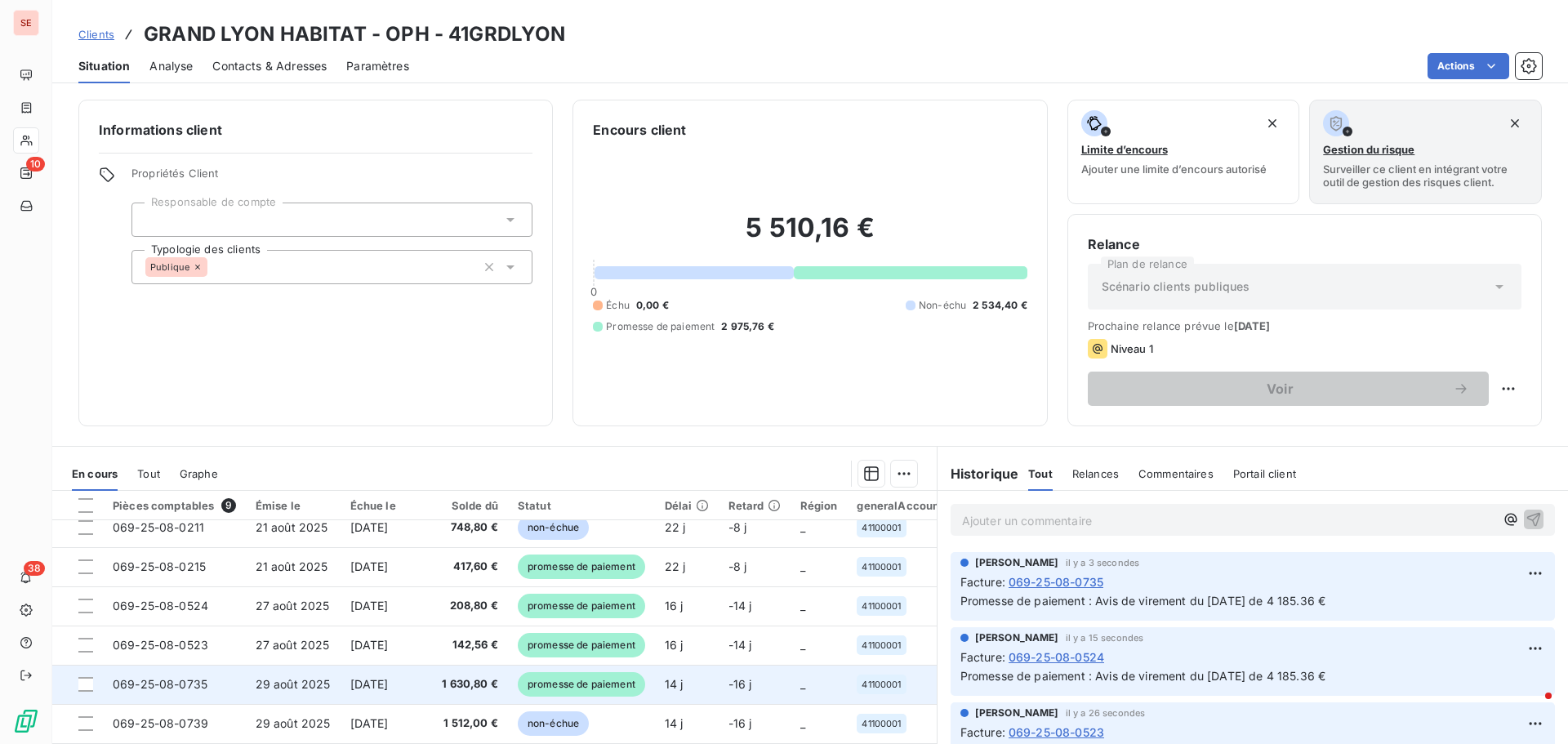
scroll to position [75, 0]
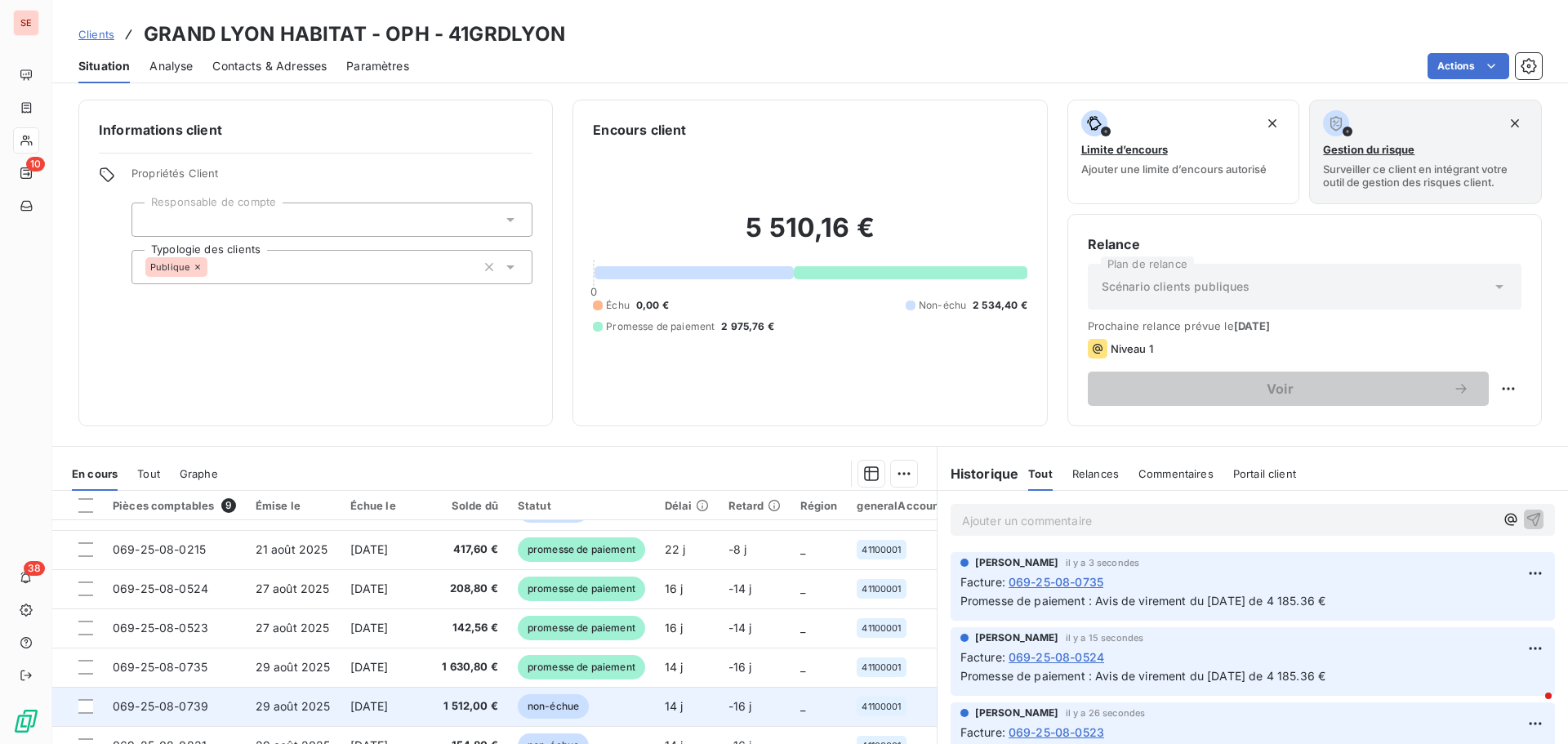
click at [285, 699] on span "29 août 2025" at bounding box center [293, 706] width 75 height 14
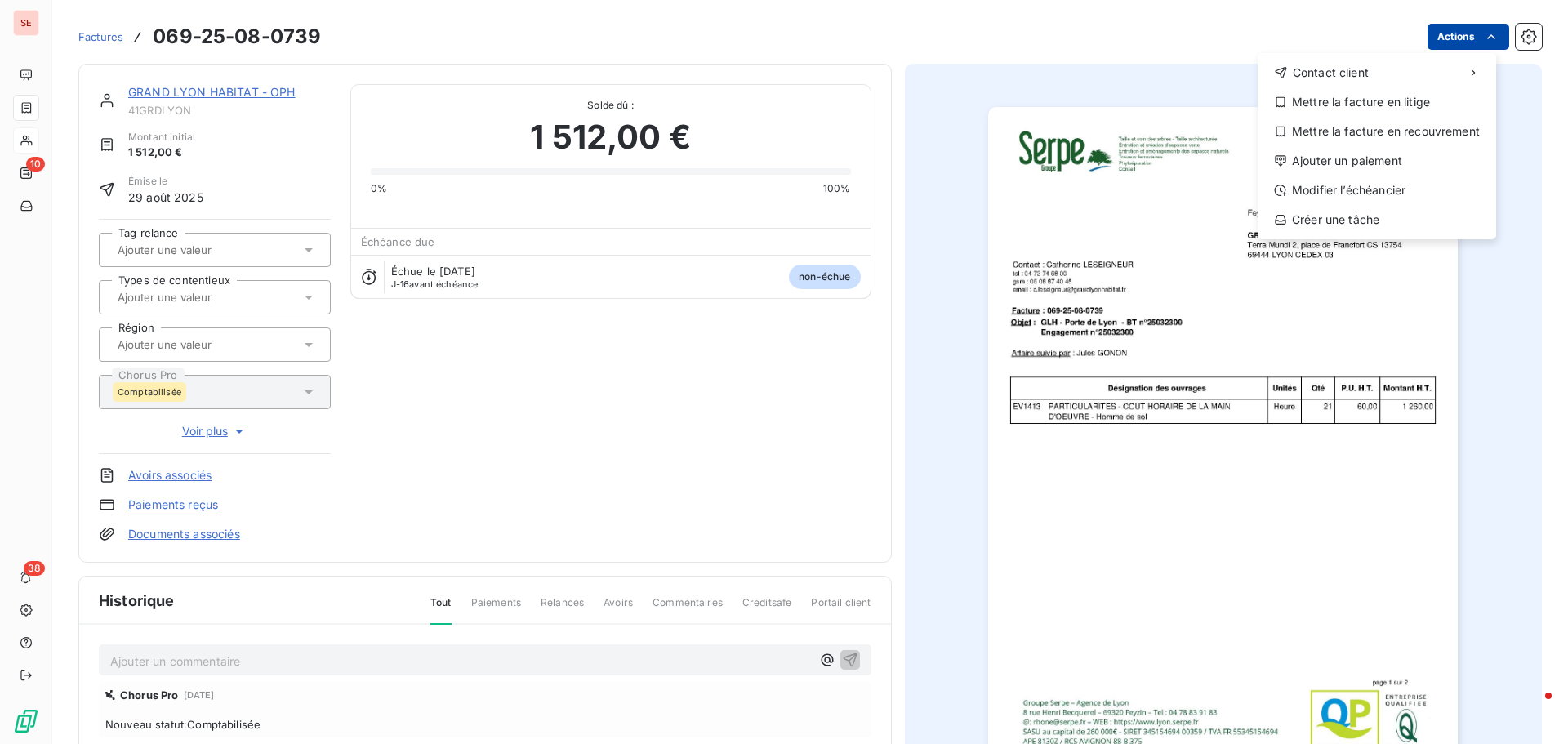
click at [1432, 39] on html "SE 10 38 Factures [PHONE_NUMBER] Actions Contact client Mettre la facture en li…" at bounding box center [784, 372] width 1568 height 744
click at [1364, 160] on div "Ajouter un paiement" at bounding box center [1377, 161] width 226 height 26
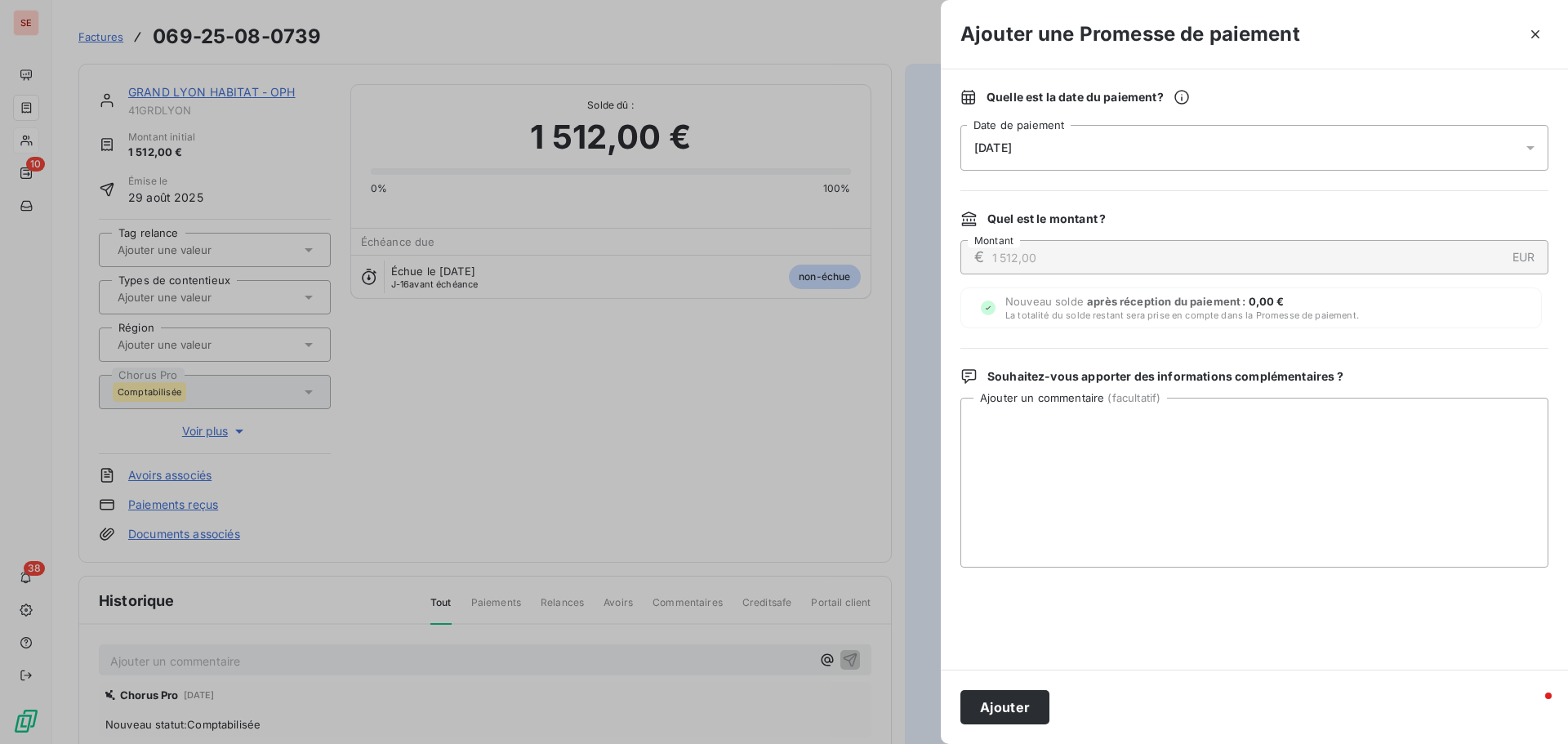
click at [1012, 144] on span "[DATE]" at bounding box center [993, 147] width 38 height 13
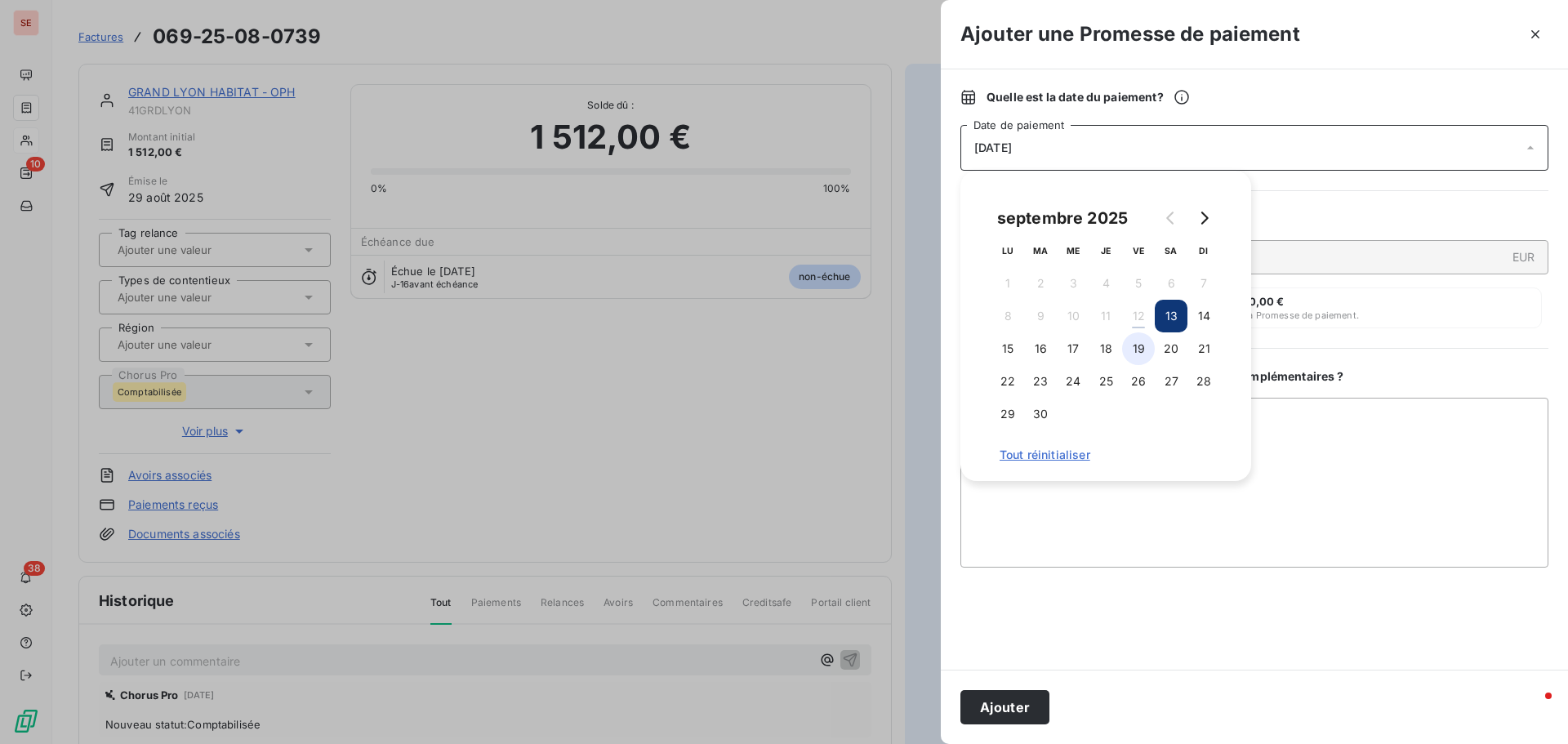
click at [1142, 344] on button "19" at bounding box center [1139, 349] width 33 height 33
click at [1364, 489] on textarea "Ajouter un commentaire ( facultatif )" at bounding box center [1254, 482] width 588 height 169
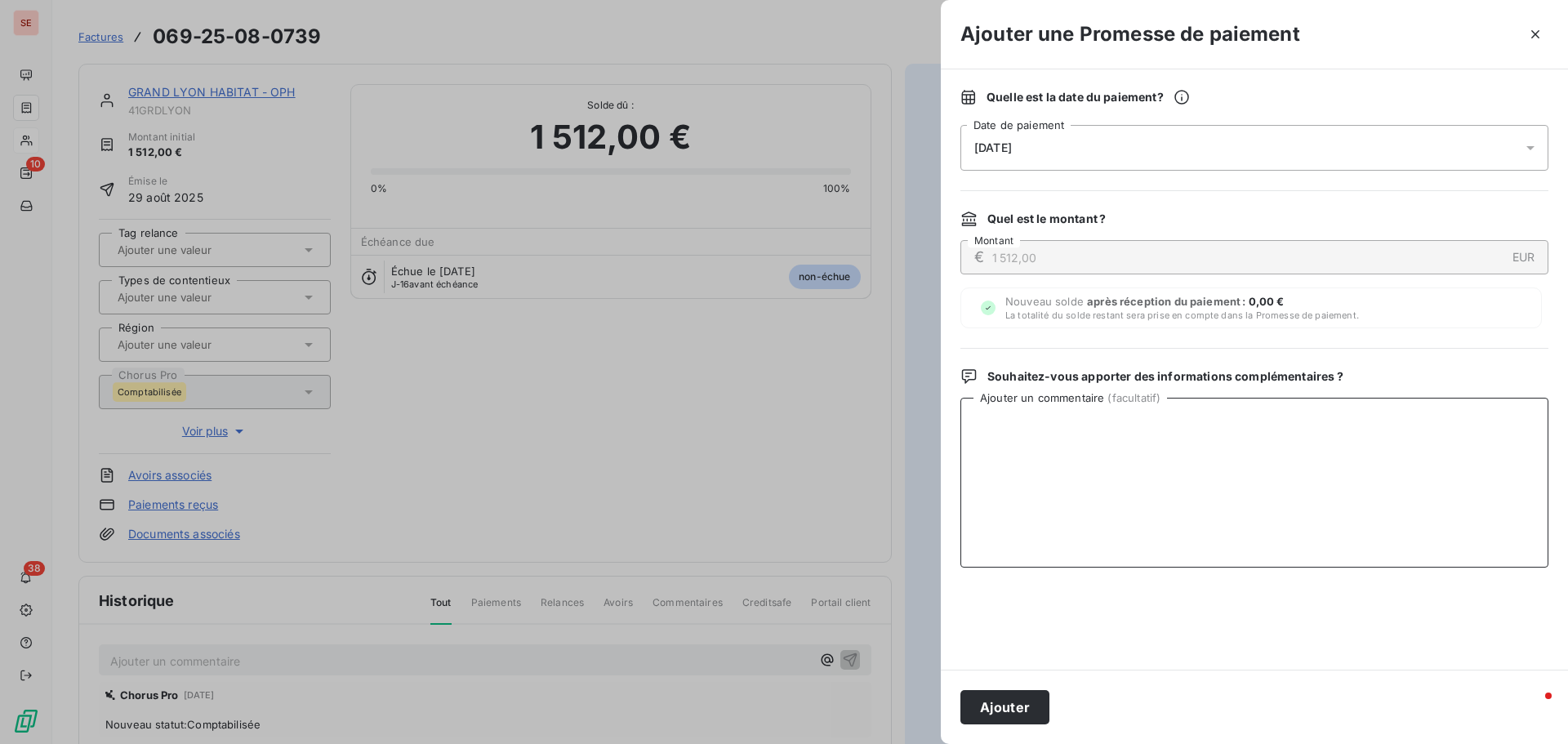
paste textarea "Avis de virement du [DATE] de 4 185.36 €"
type textarea "Avis de virement du [DATE] de 4 185.36 €"
click at [1019, 719] on button "Ajouter" at bounding box center [1004, 707] width 89 height 34
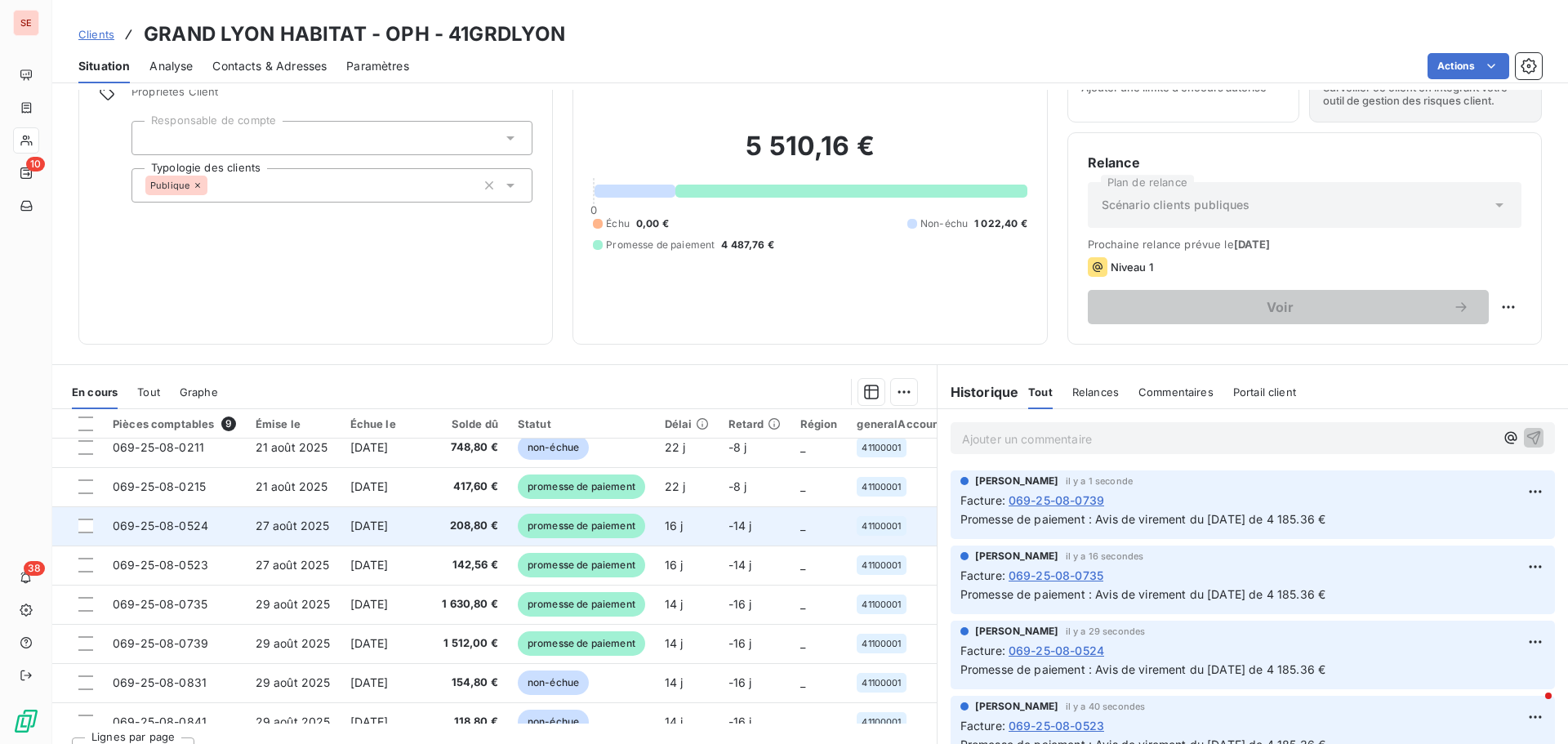
scroll to position [75, 0]
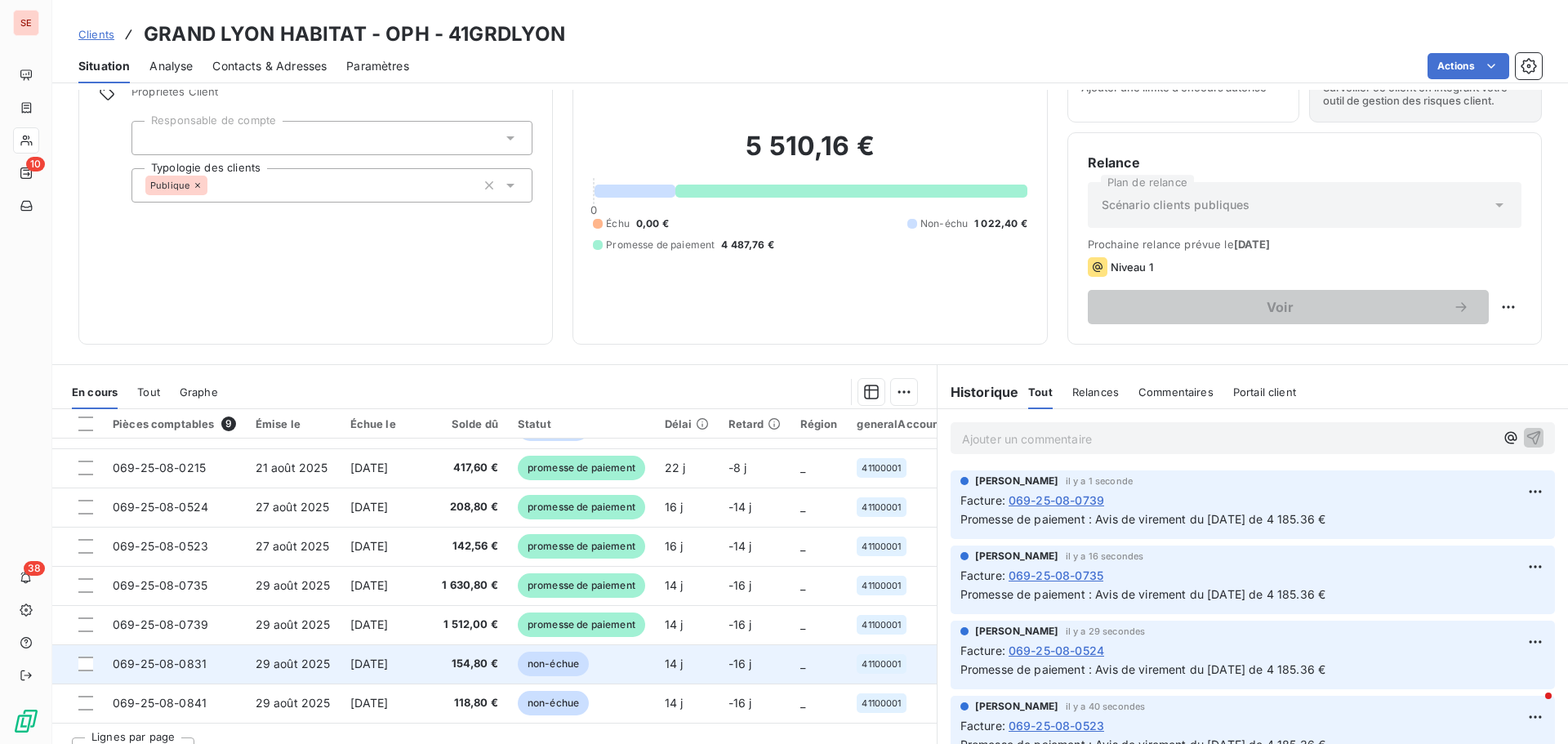
click at [368, 656] on span "[DATE]" at bounding box center [369, 663] width 38 height 14
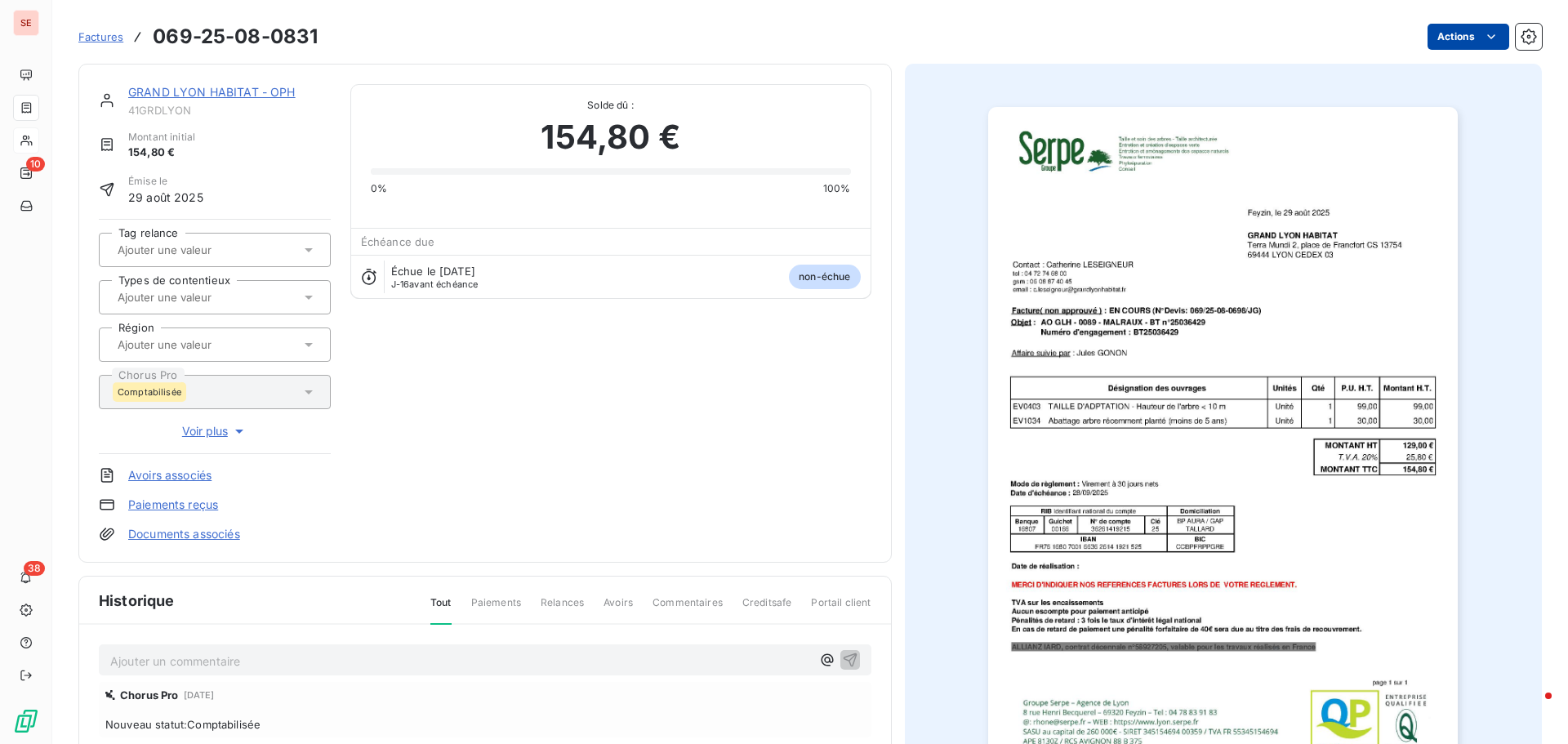
click at [1457, 38] on html "SE 10 38 Factures 069-25-08-0831 Actions GRAND LYON HABITAT - OPH 41GRDLYON Mon…" at bounding box center [784, 372] width 1568 height 744
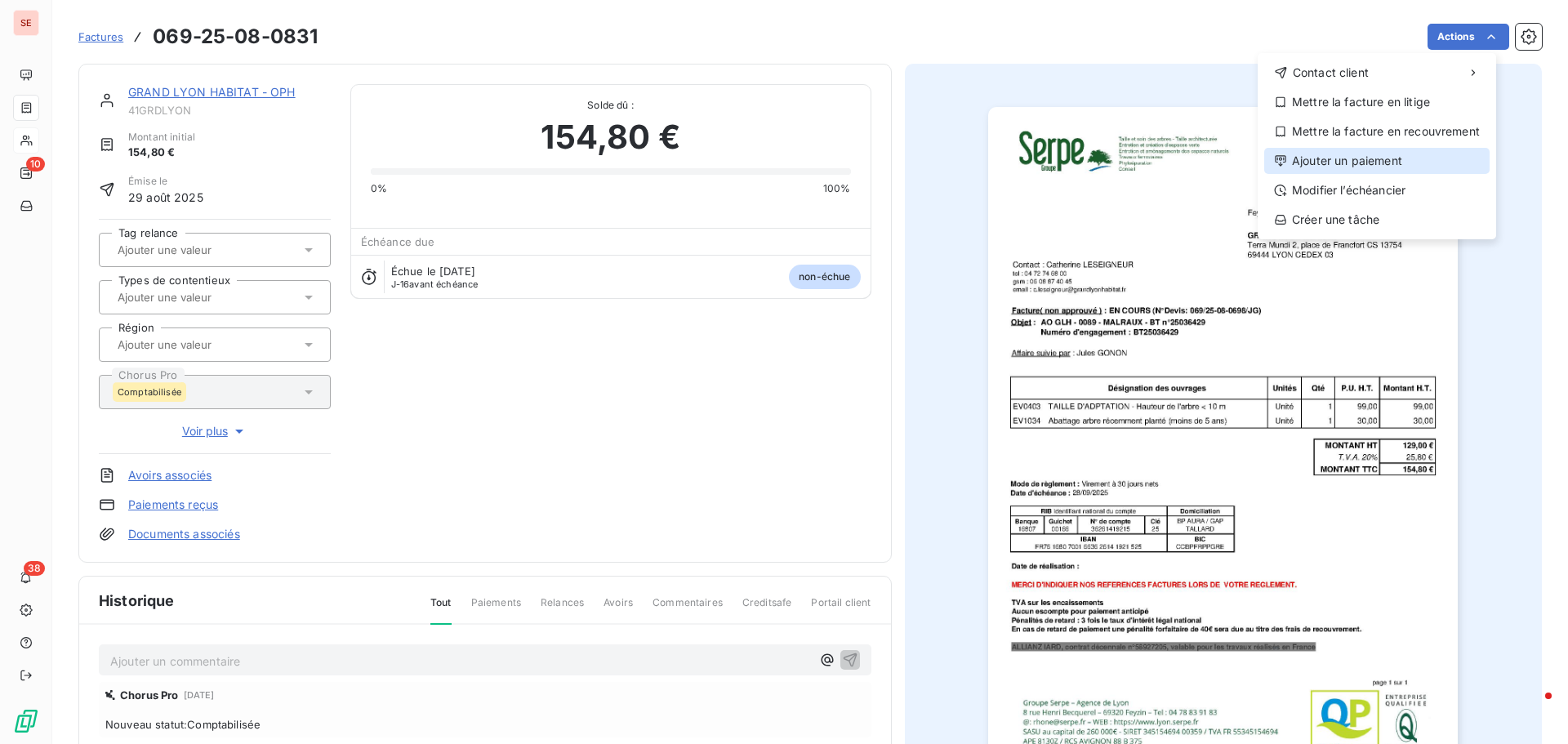
click at [1410, 155] on div "Ajouter un paiement" at bounding box center [1377, 161] width 226 height 26
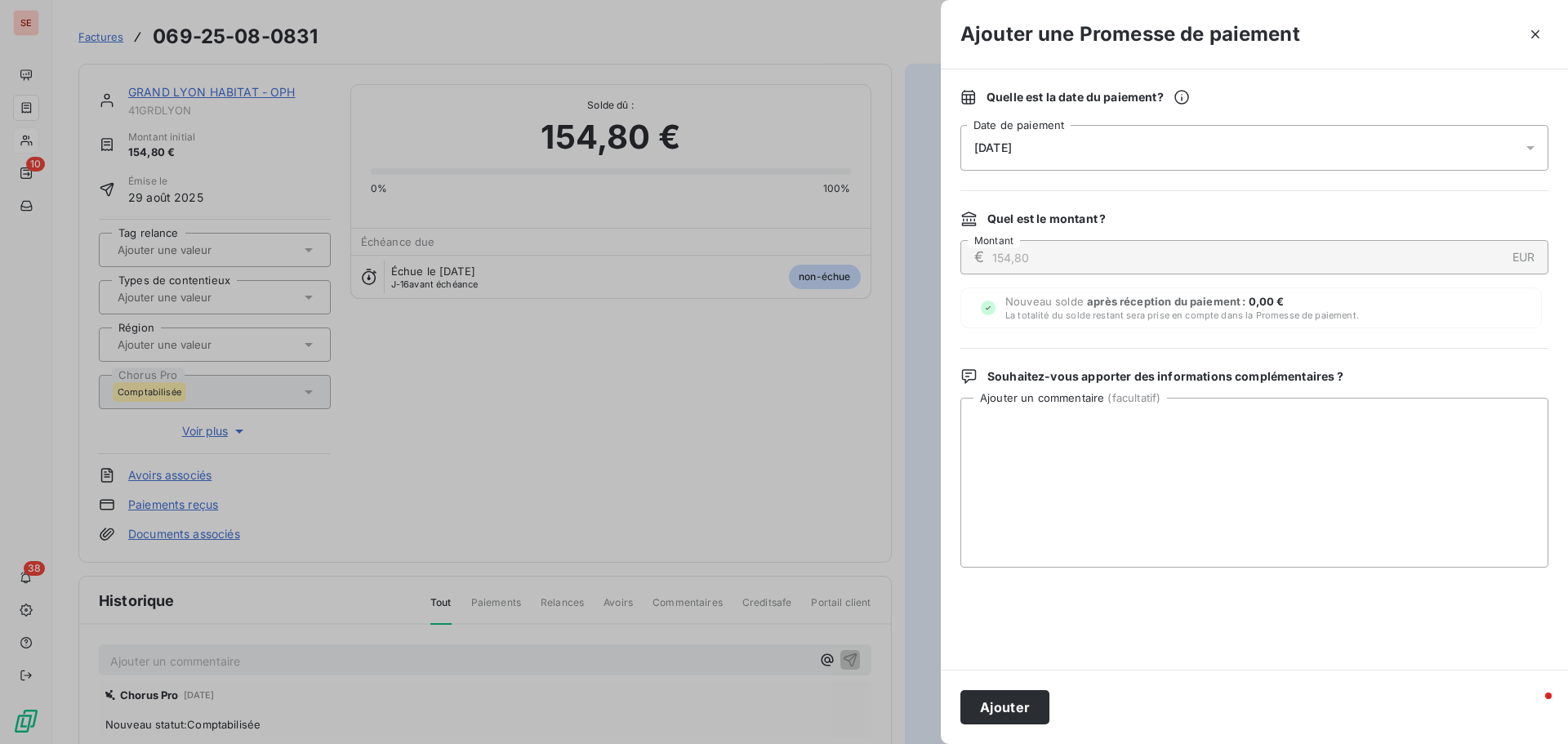
click at [1074, 149] on div "[DATE]" at bounding box center [1254, 147] width 588 height 46
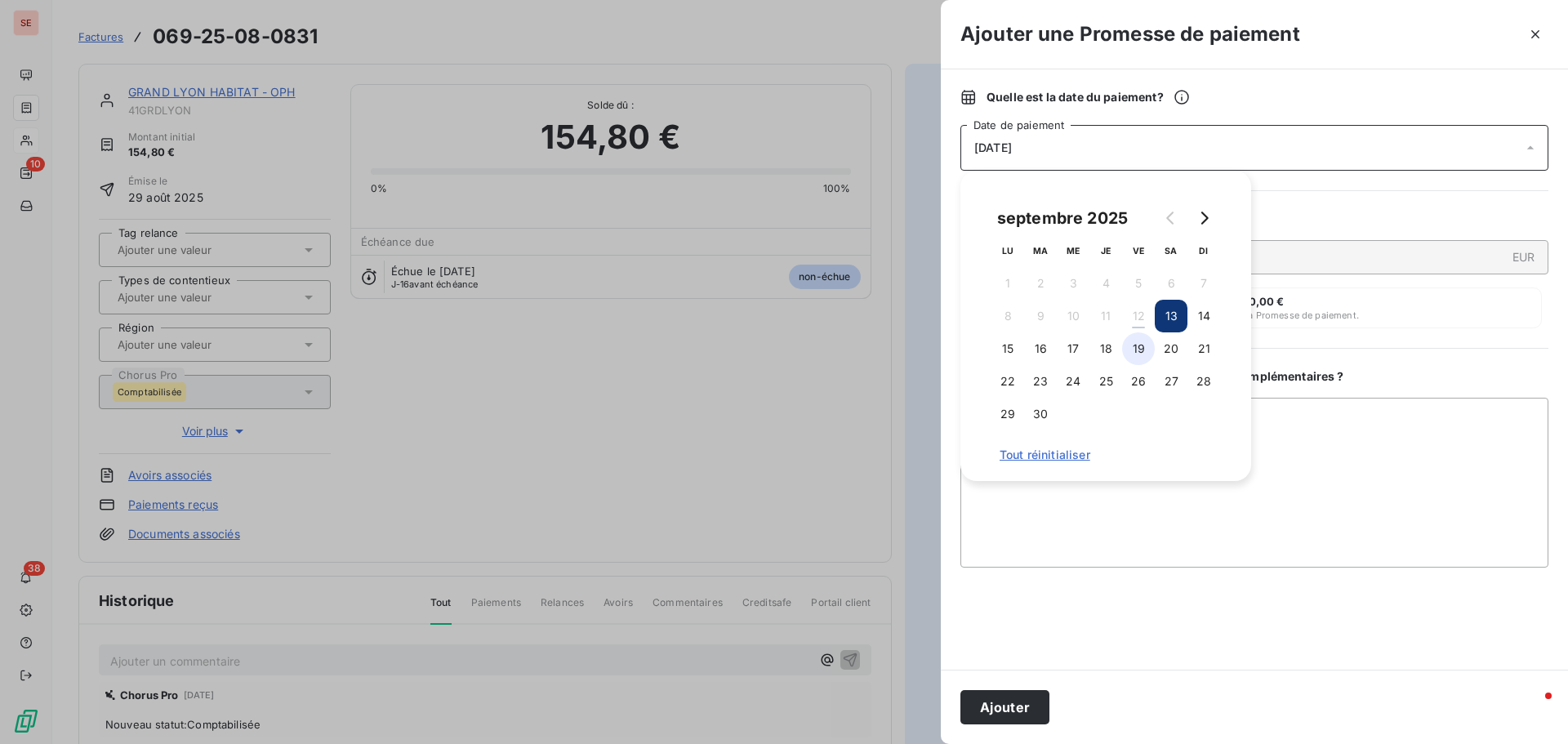
click at [1144, 354] on button "19" at bounding box center [1139, 349] width 33 height 33
click at [1344, 403] on textarea "Ajouter un commentaire ( facultatif )" at bounding box center [1254, 482] width 588 height 169
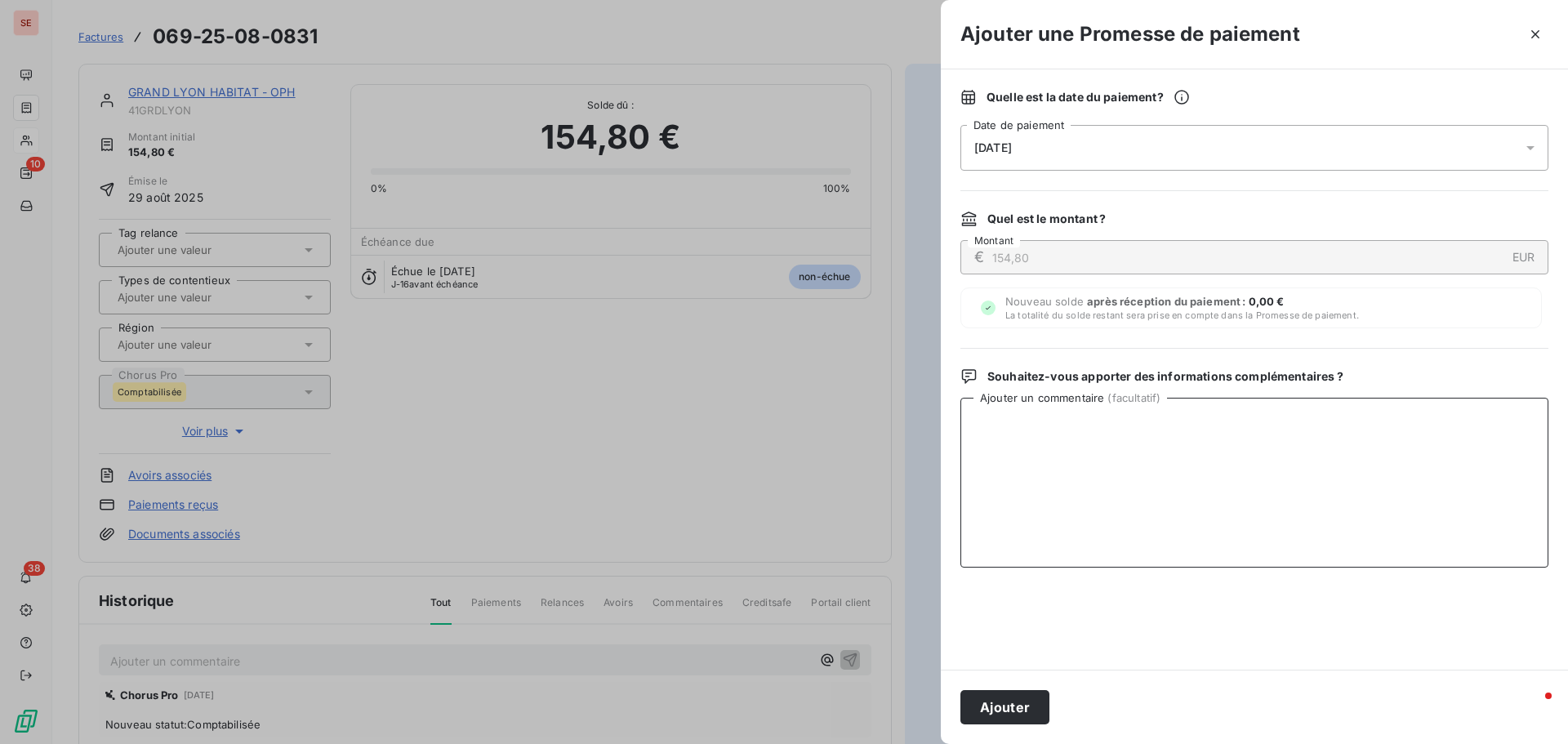
paste textarea "Avis de virement du [DATE] de 4 185.36 €"
type textarea "Avis de virement du [DATE] de 4 185.36 €"
click at [1034, 709] on button "Ajouter" at bounding box center [1004, 707] width 89 height 34
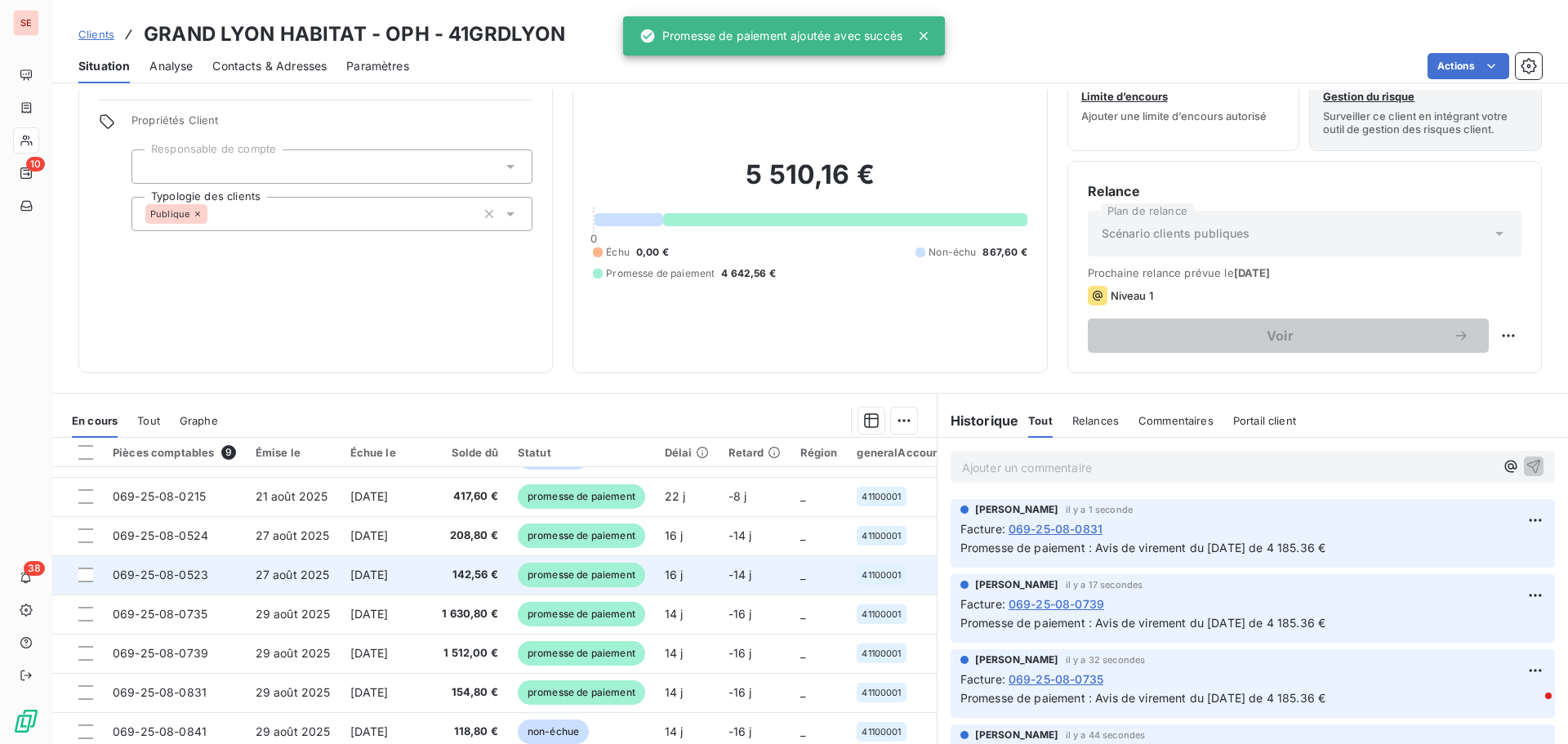
scroll to position [82, 0]
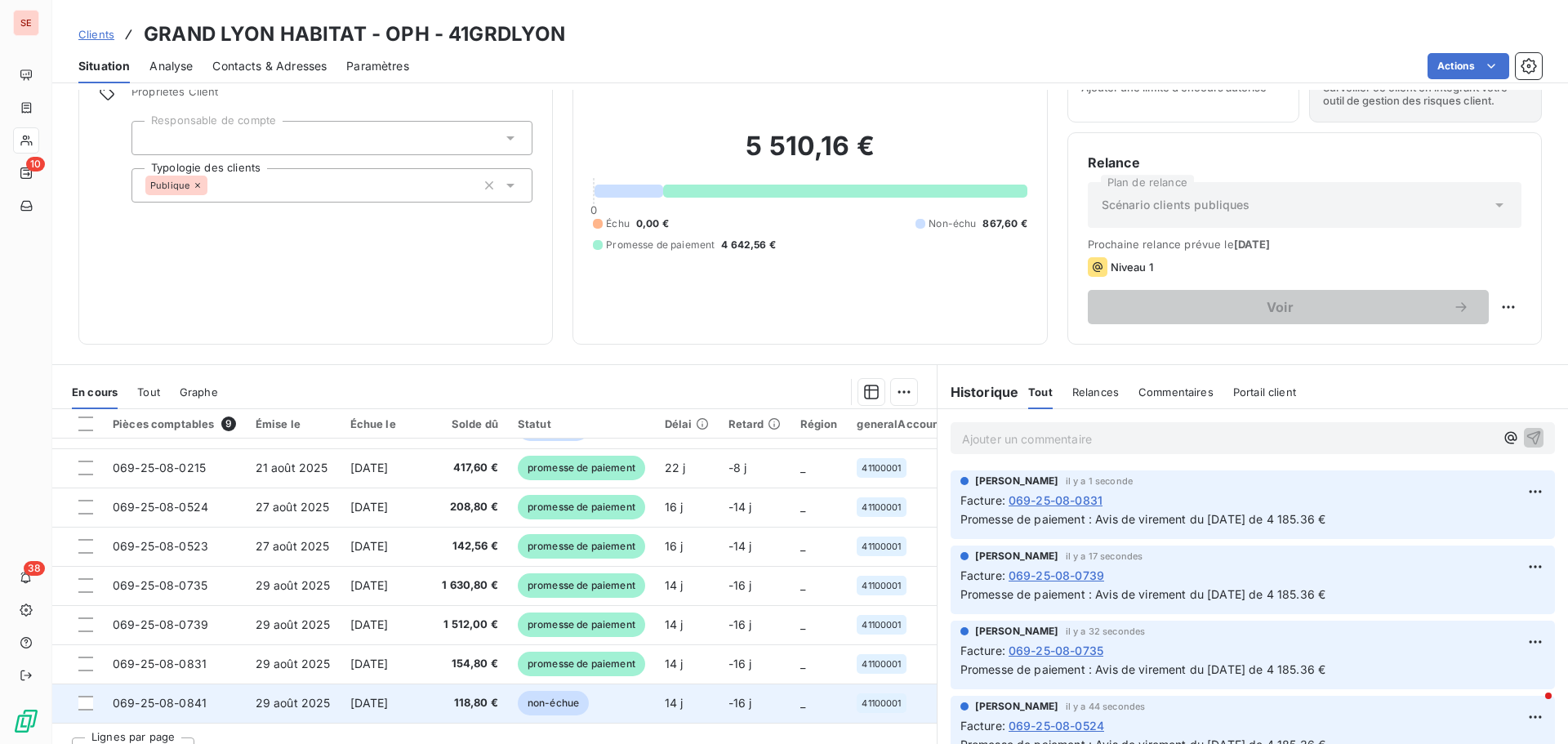
click at [389, 696] on span "[DATE]" at bounding box center [369, 703] width 38 height 14
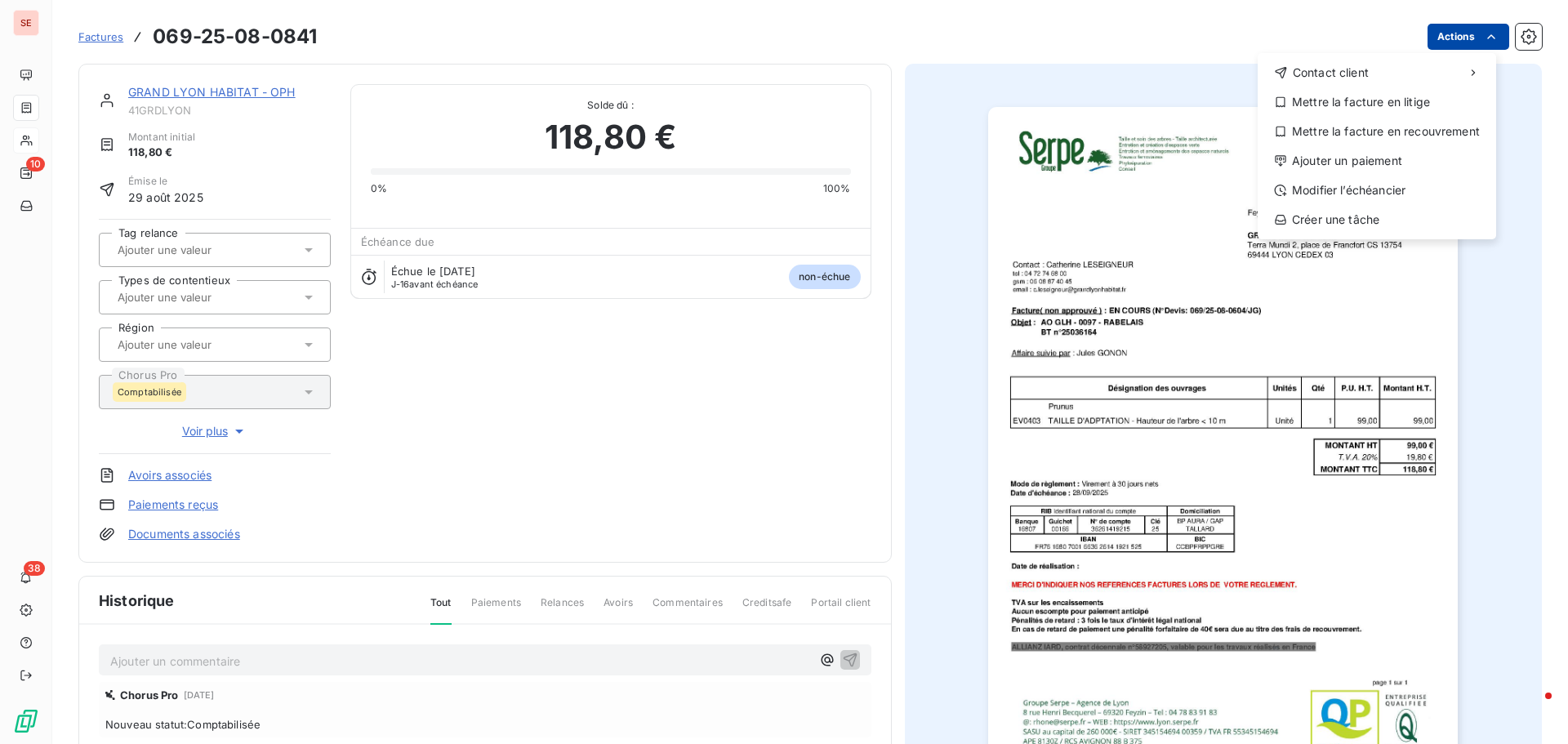
click at [1462, 28] on html "SE 10 38 Factures [PHONE_NUMBER] Actions Contact client Mettre la facture en li…" at bounding box center [784, 372] width 1568 height 744
click at [1427, 165] on div "Ajouter un paiement" at bounding box center [1377, 161] width 226 height 26
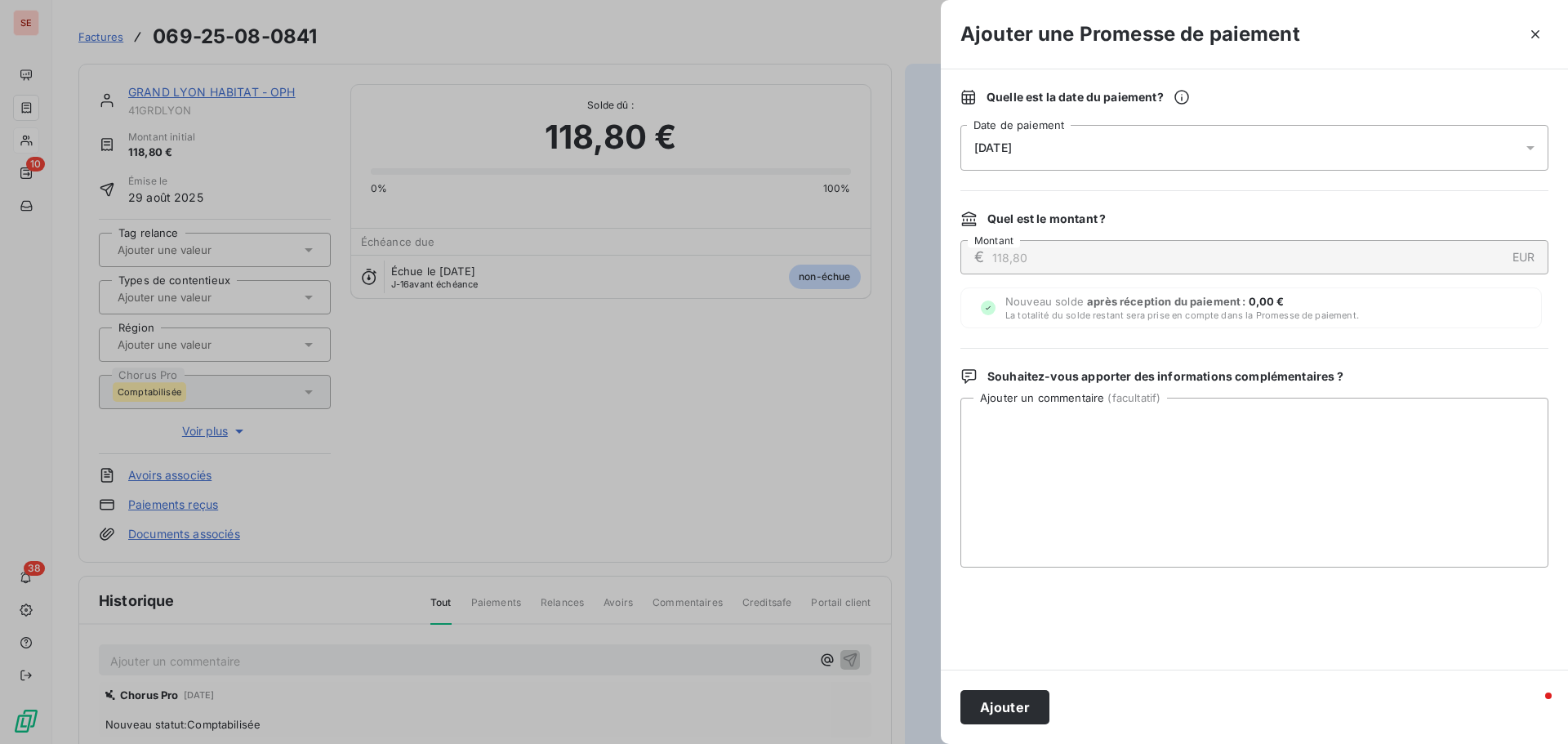
click at [1056, 143] on div "[DATE]" at bounding box center [1254, 147] width 588 height 46
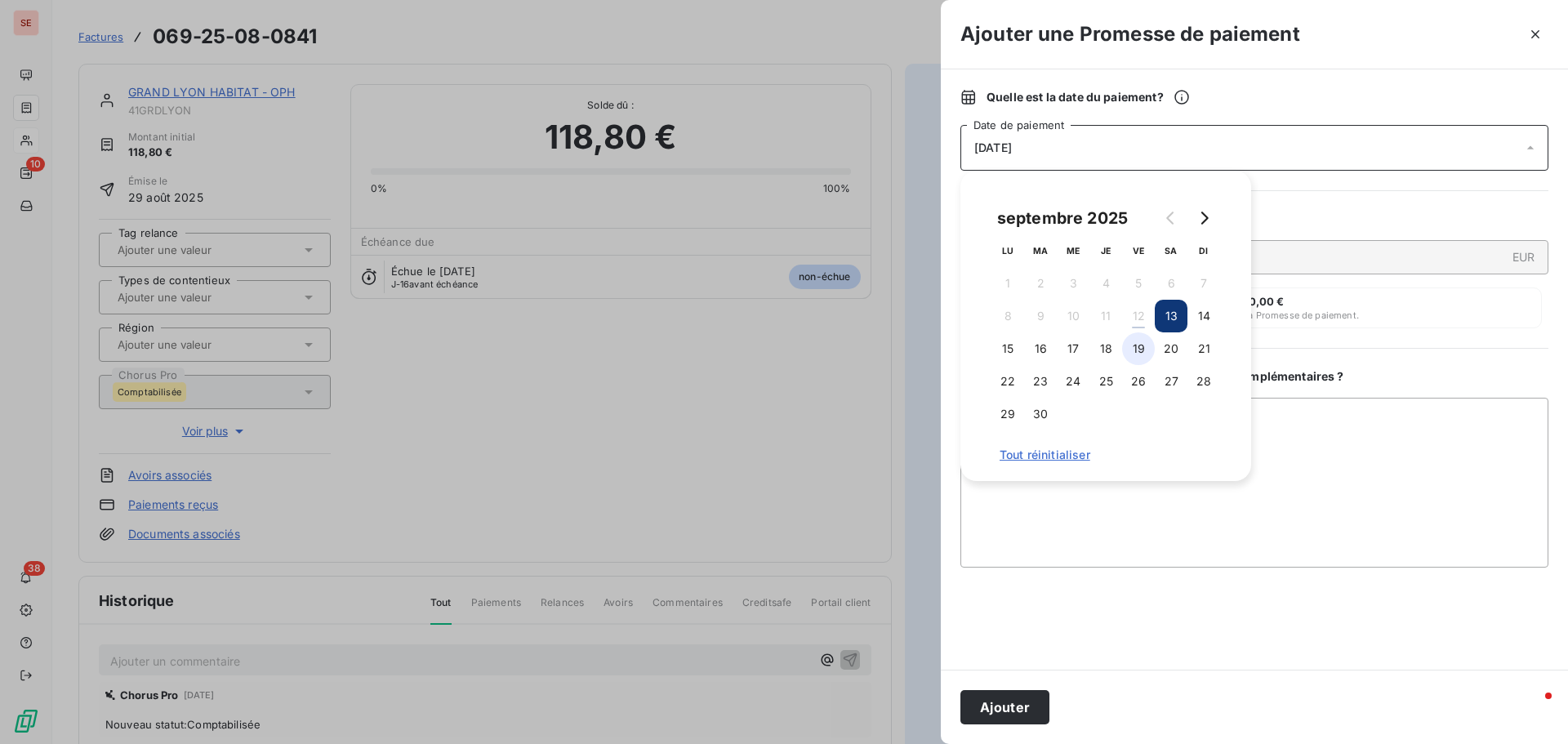
click at [1142, 337] on button "19" at bounding box center [1139, 349] width 33 height 33
click at [1040, 703] on button "Ajouter" at bounding box center [1004, 707] width 89 height 34
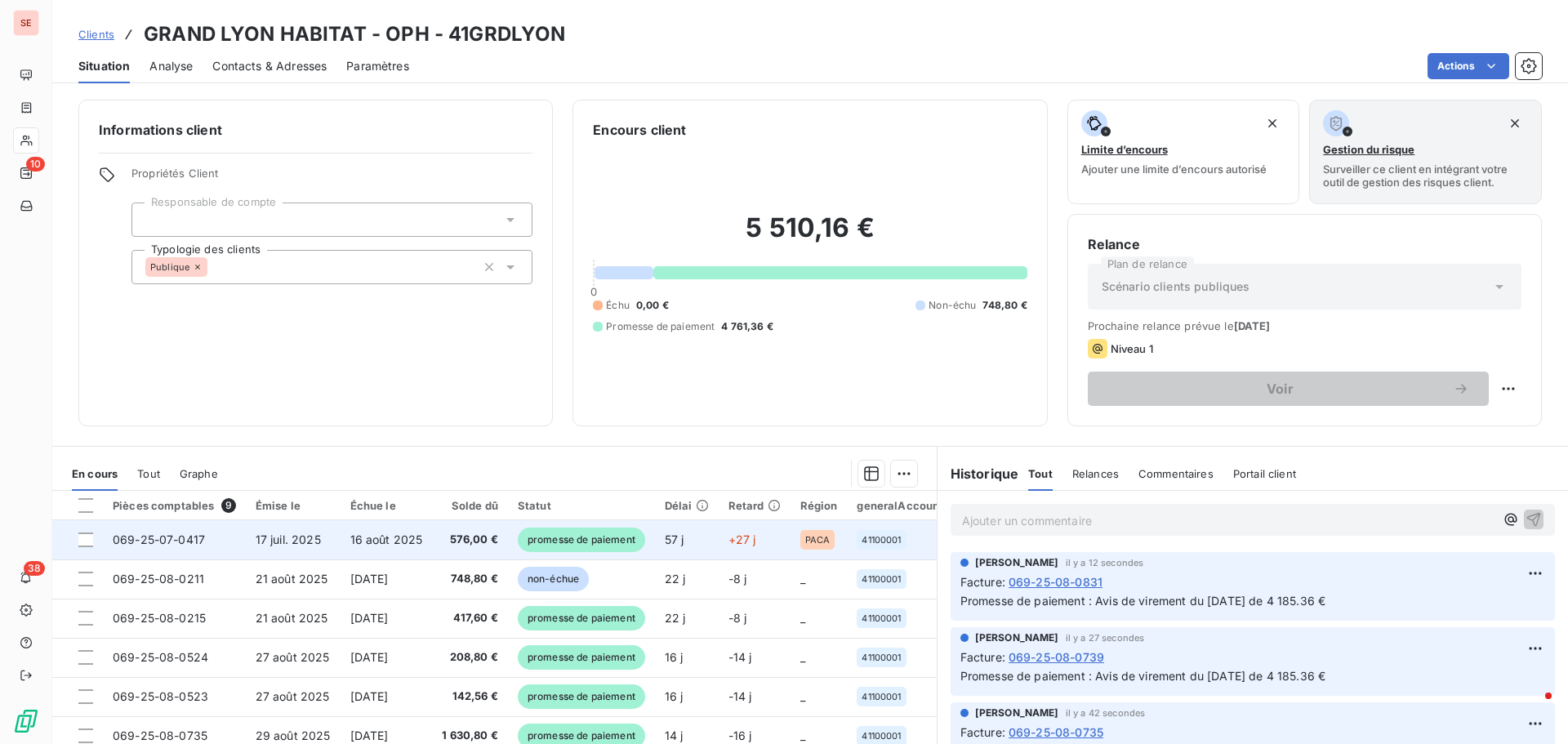
click at [248, 539] on td "17 juil. 2025" at bounding box center [292, 539] width 94 height 39
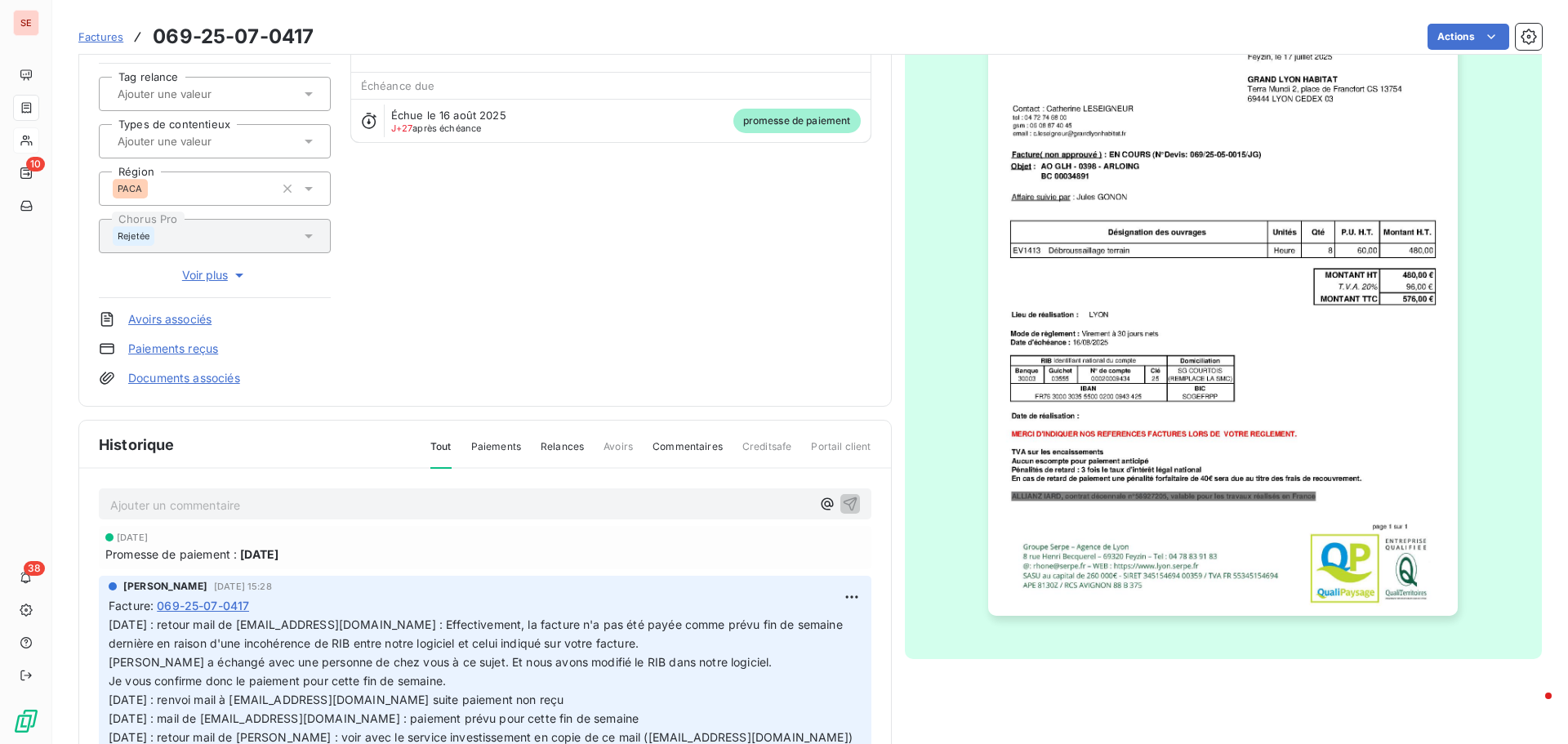
scroll to position [165, 0]
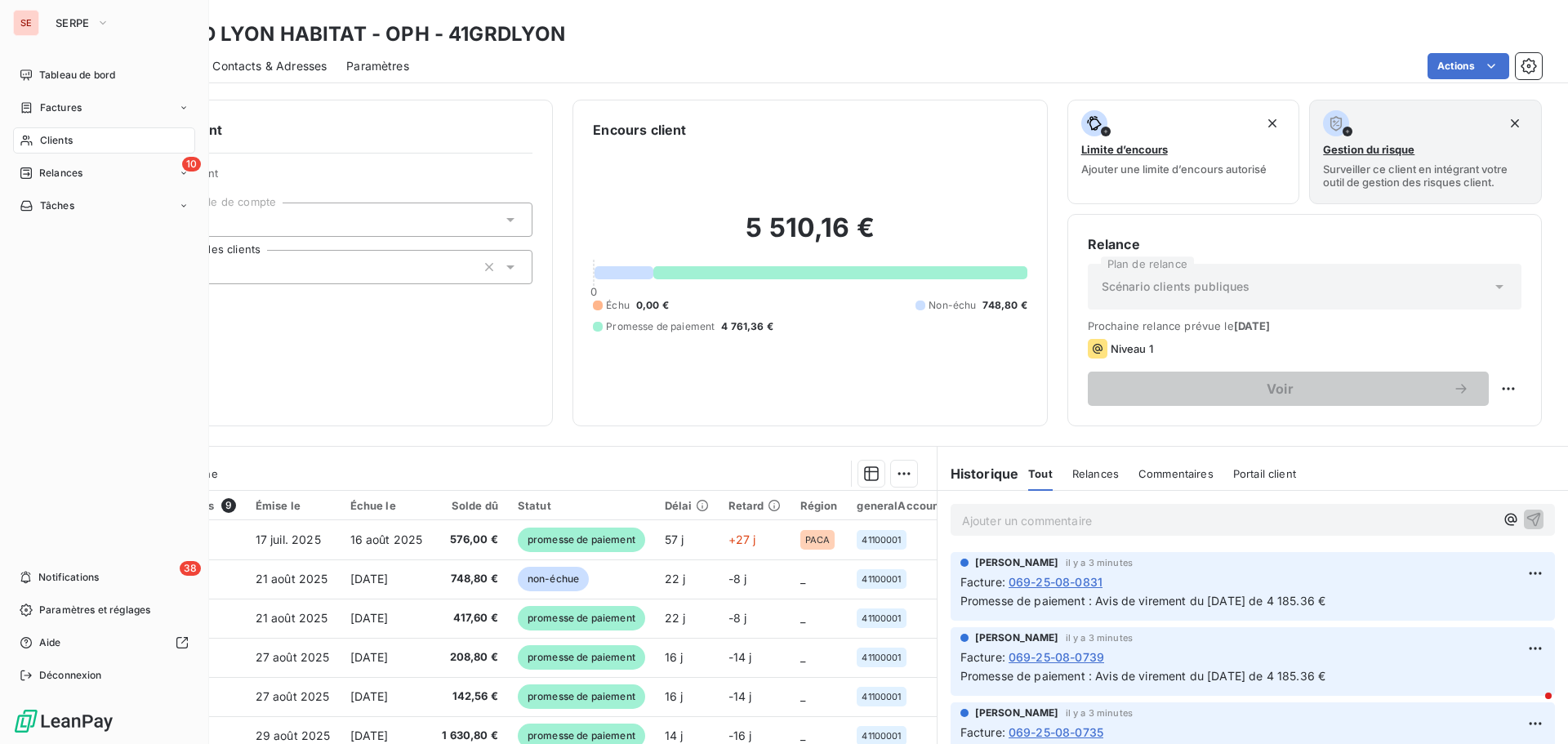
click at [54, 140] on span "Clients" at bounding box center [56, 140] width 33 height 15
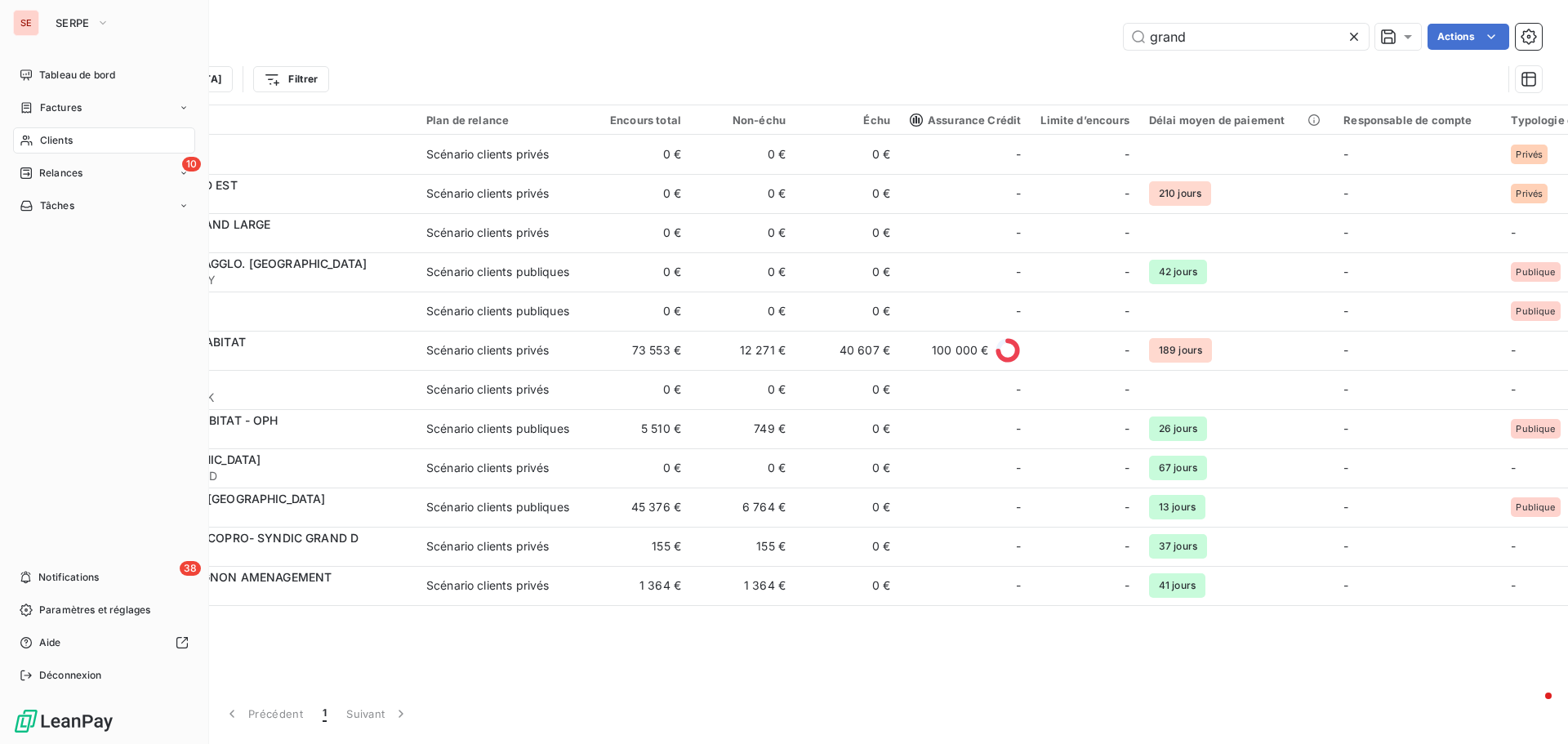
click at [68, 138] on span "Clients" at bounding box center [56, 140] width 33 height 15
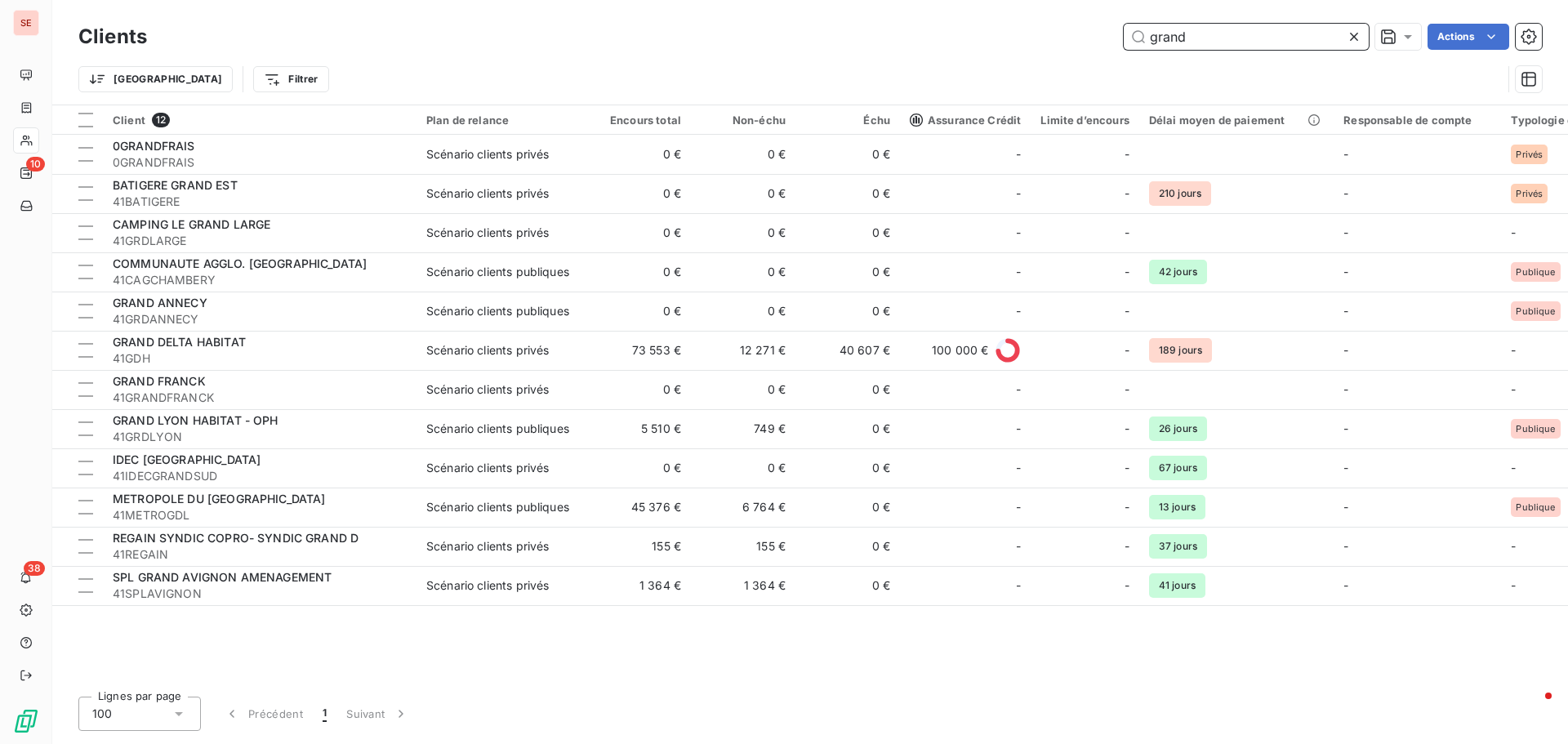
drag, startPoint x: 1264, startPoint y: 30, endPoint x: 966, endPoint y: 68, distance: 300.4
click at [982, 72] on div "Clients grand Actions Trier Filtrer" at bounding box center [810, 61] width 1464 height 85
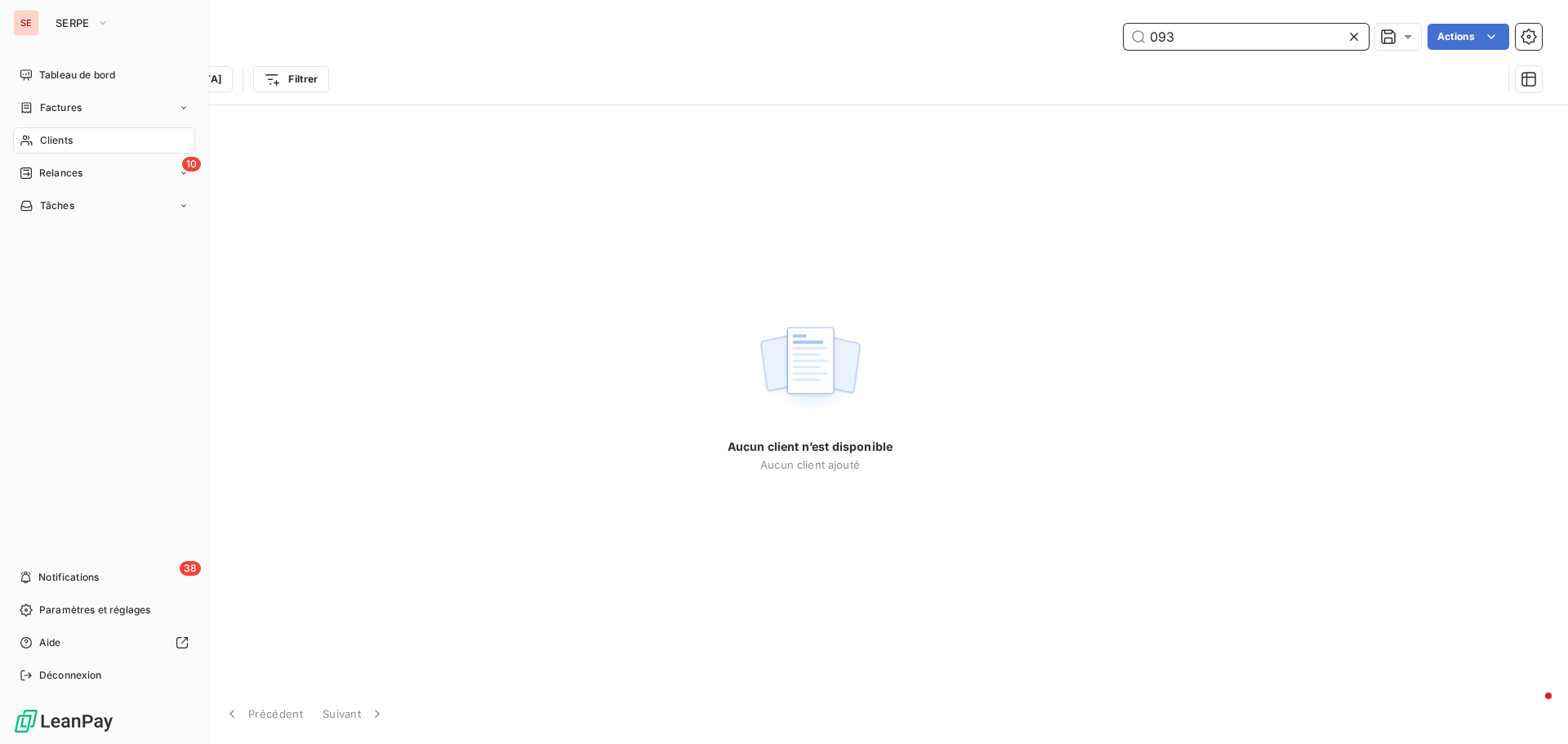
type input "093"
click at [98, 134] on div "Clients" at bounding box center [103, 140] width 182 height 26
click at [50, 145] on span "Clients" at bounding box center [56, 140] width 33 height 15
click at [55, 175] on span "Relances" at bounding box center [60, 172] width 43 height 15
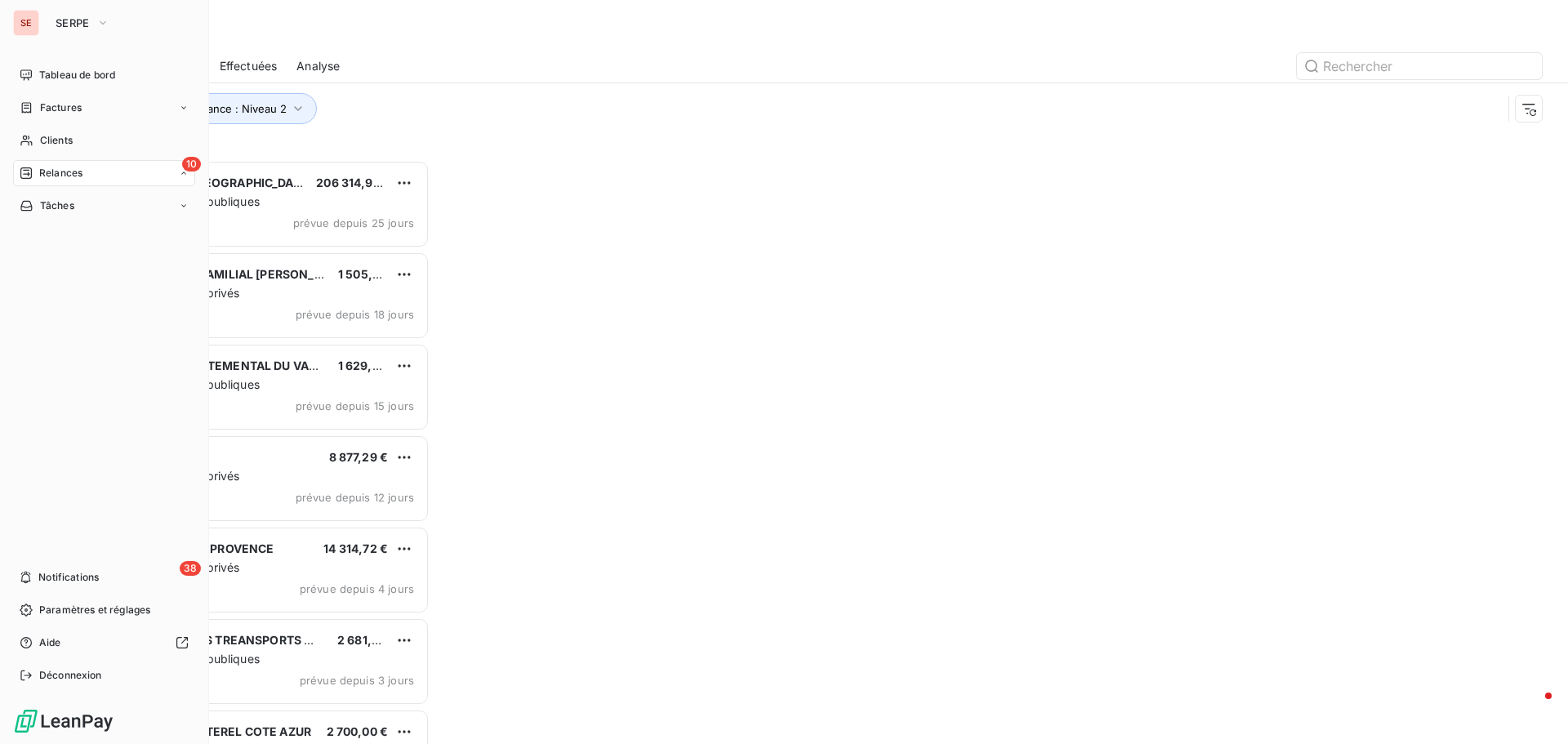
scroll to position [572, 339]
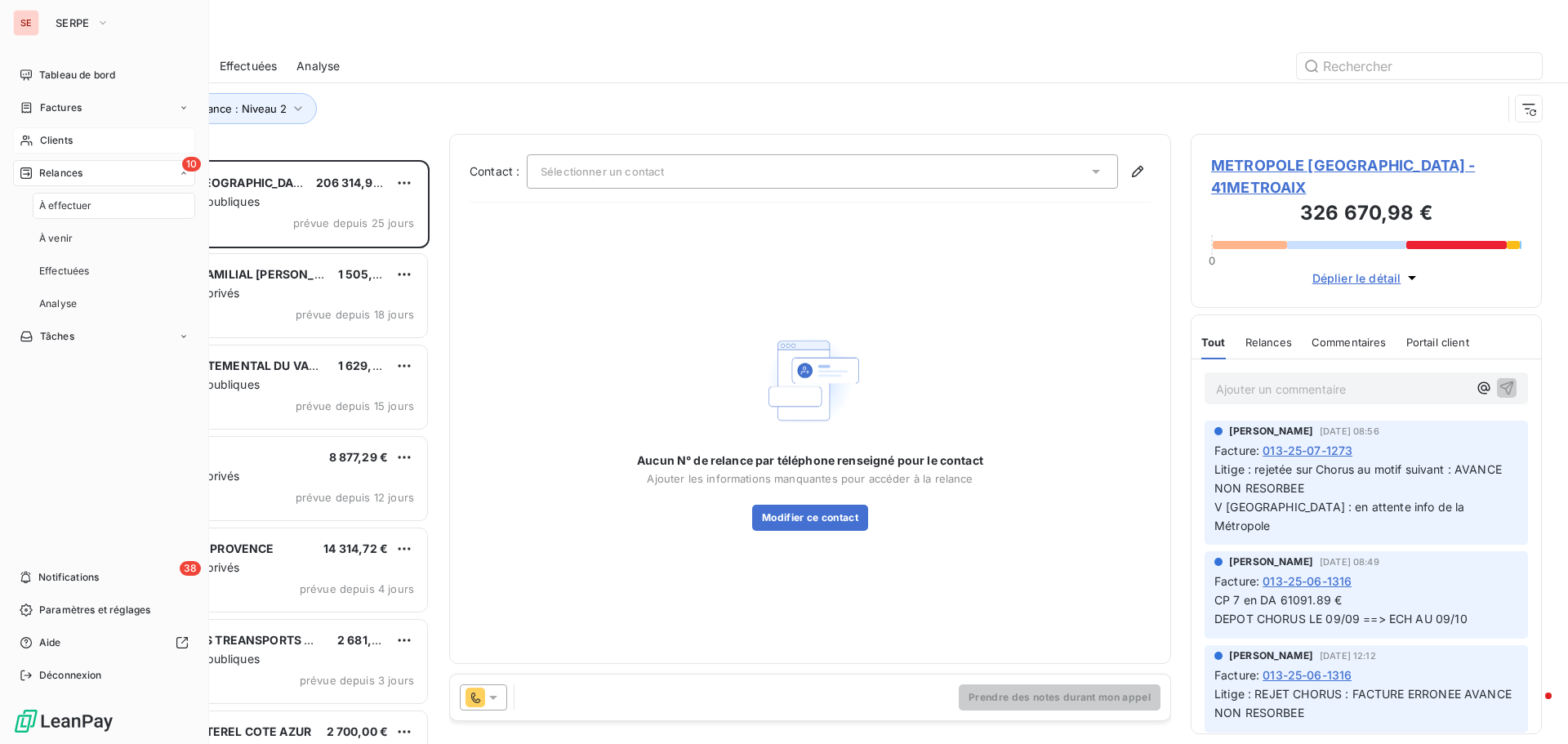
click at [56, 143] on span "Clients" at bounding box center [56, 140] width 33 height 15
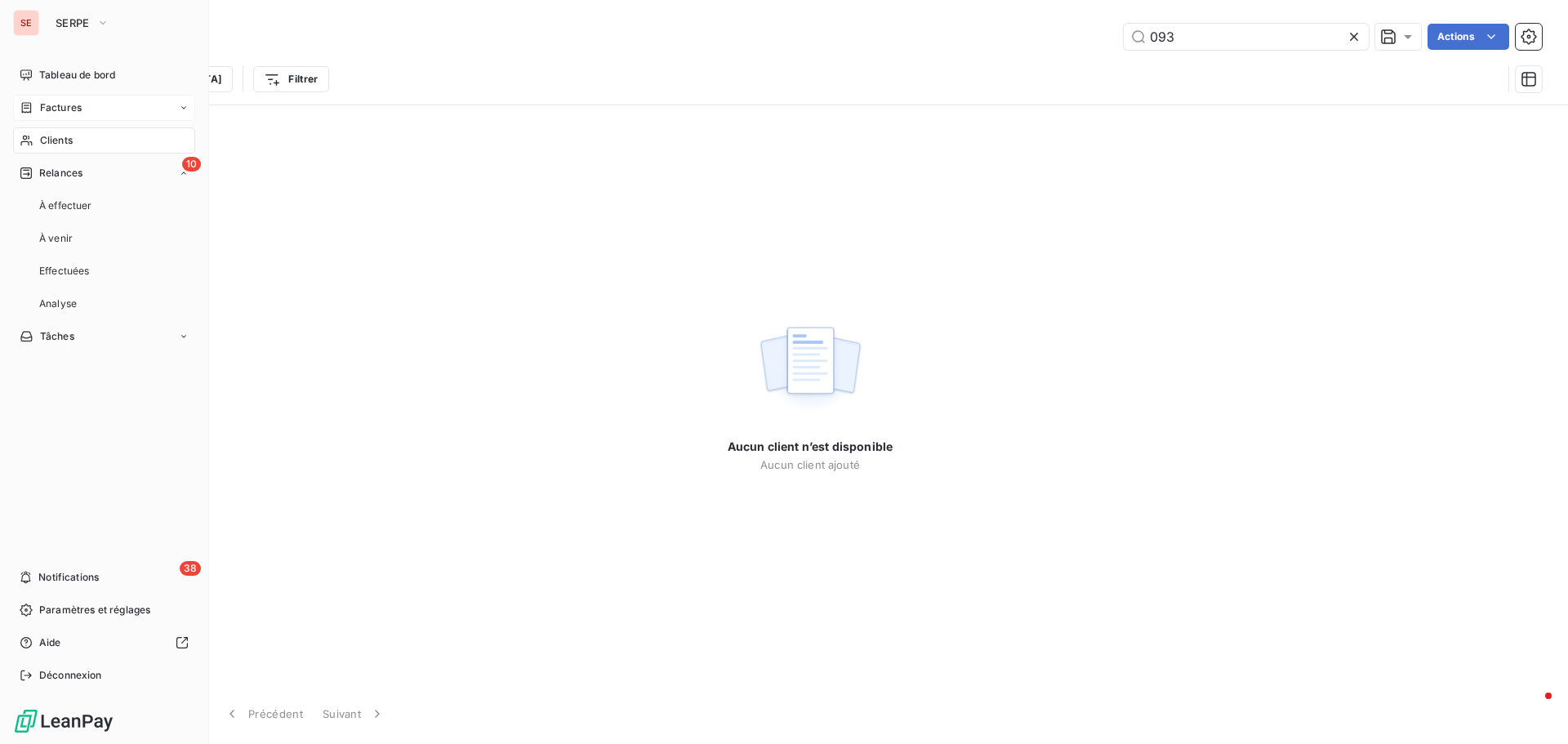
click at [77, 109] on span "Factures" at bounding box center [60, 107] width 42 height 15
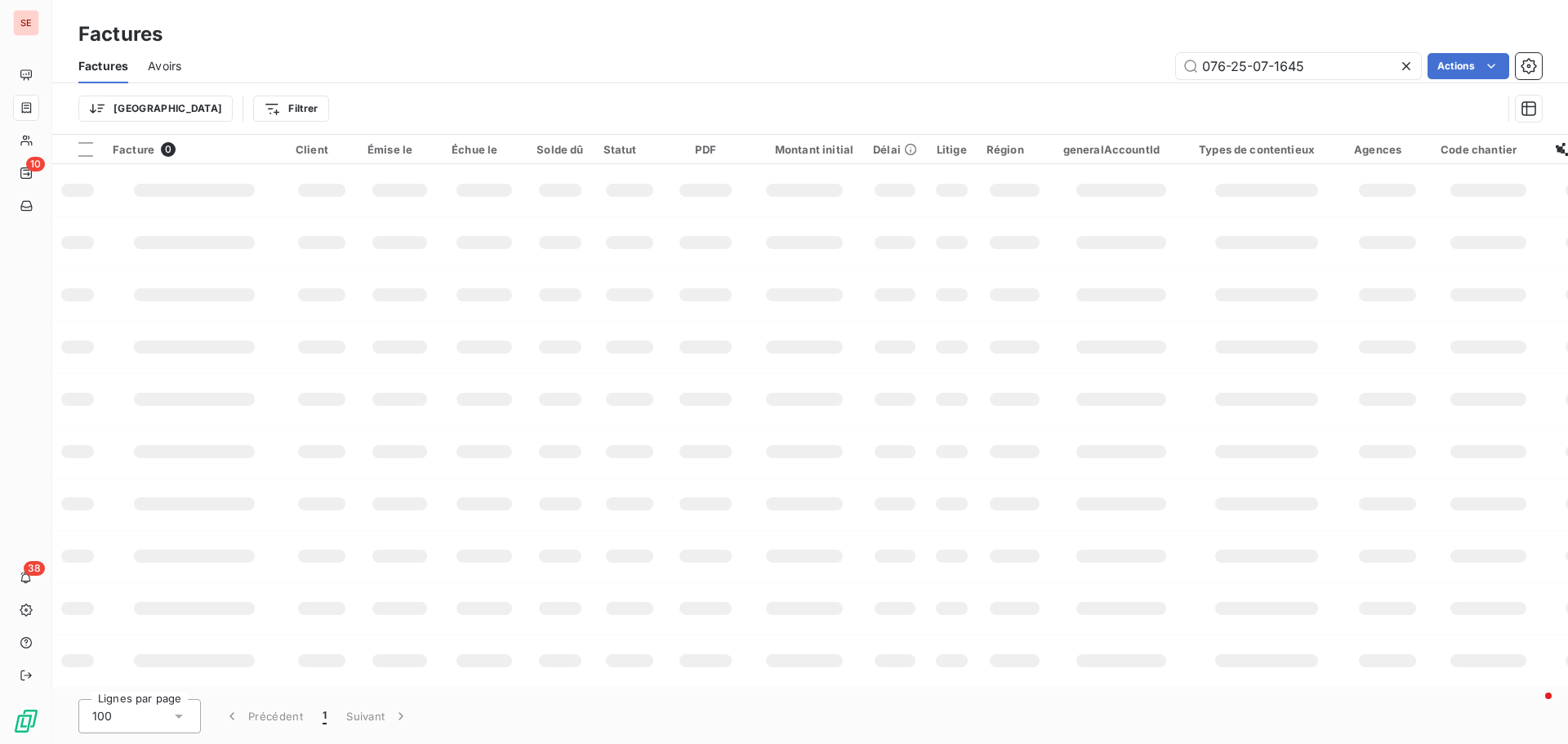
drag, startPoint x: 1313, startPoint y: 69, endPoint x: 1121, endPoint y: 63, distance: 192.1
click at [1145, 70] on div "076-25-07-1645 Actions" at bounding box center [871, 66] width 1341 height 26
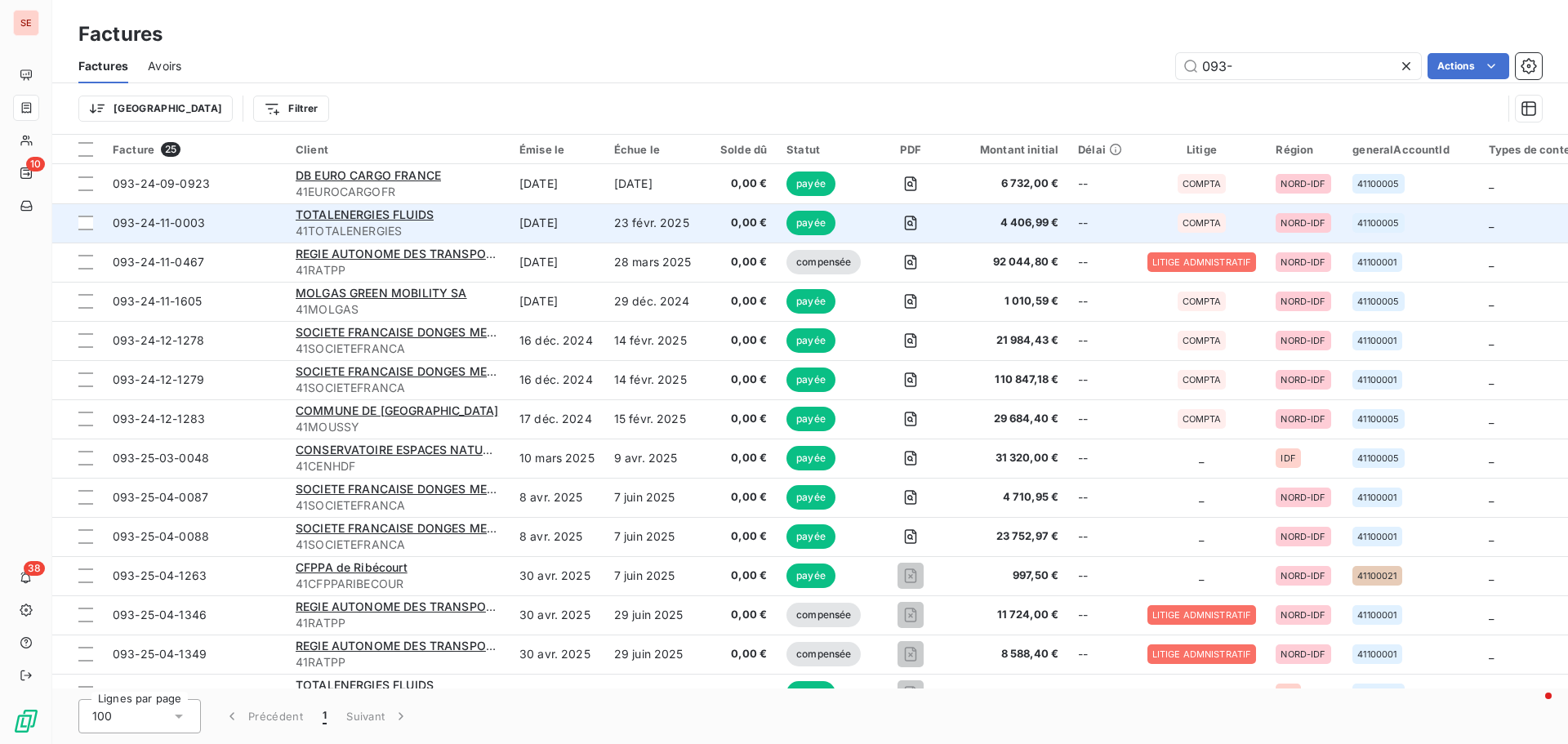
type input "093-"
click at [220, 229] on span "093-24-11-0003" at bounding box center [195, 223] width 164 height 17
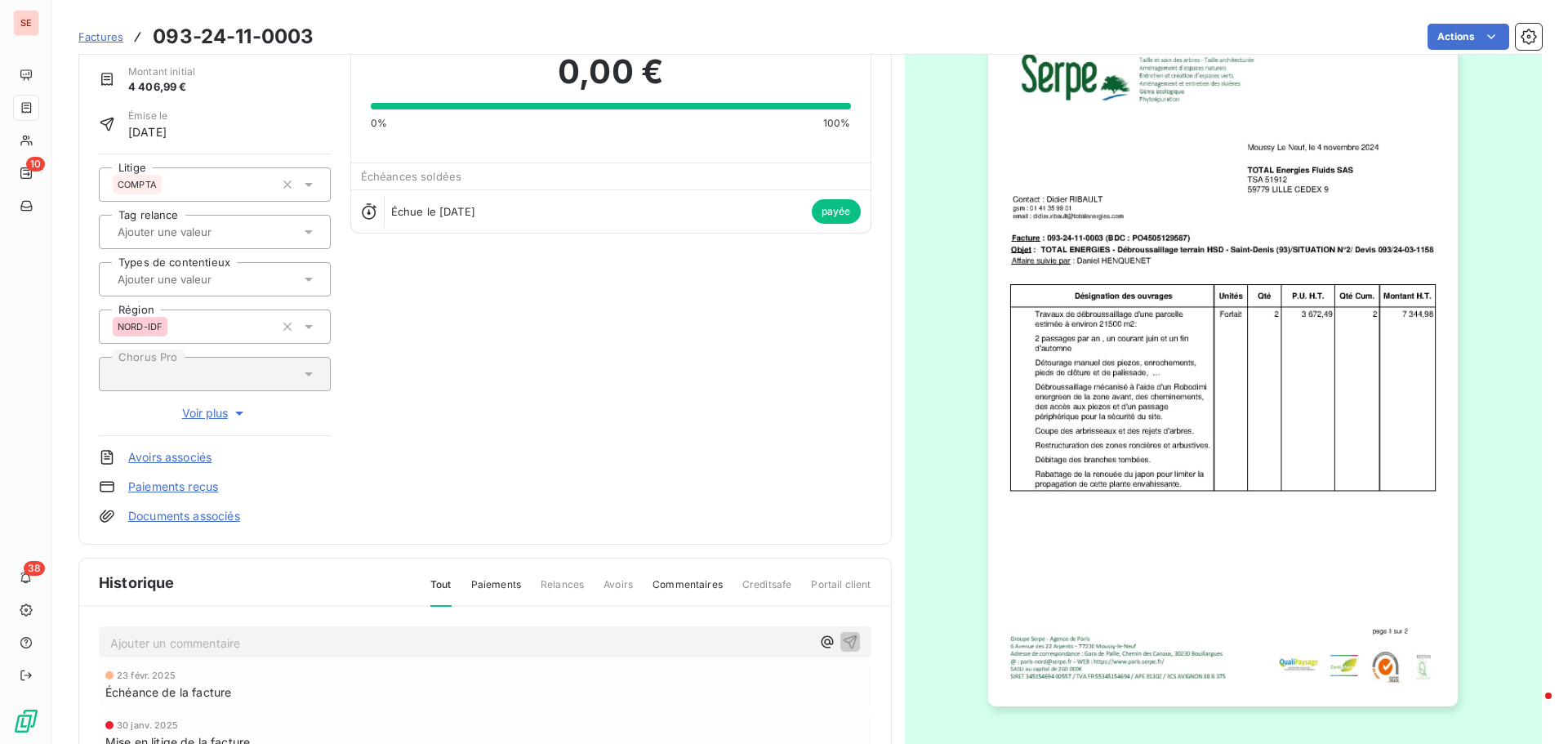
scroll to position [84, 0]
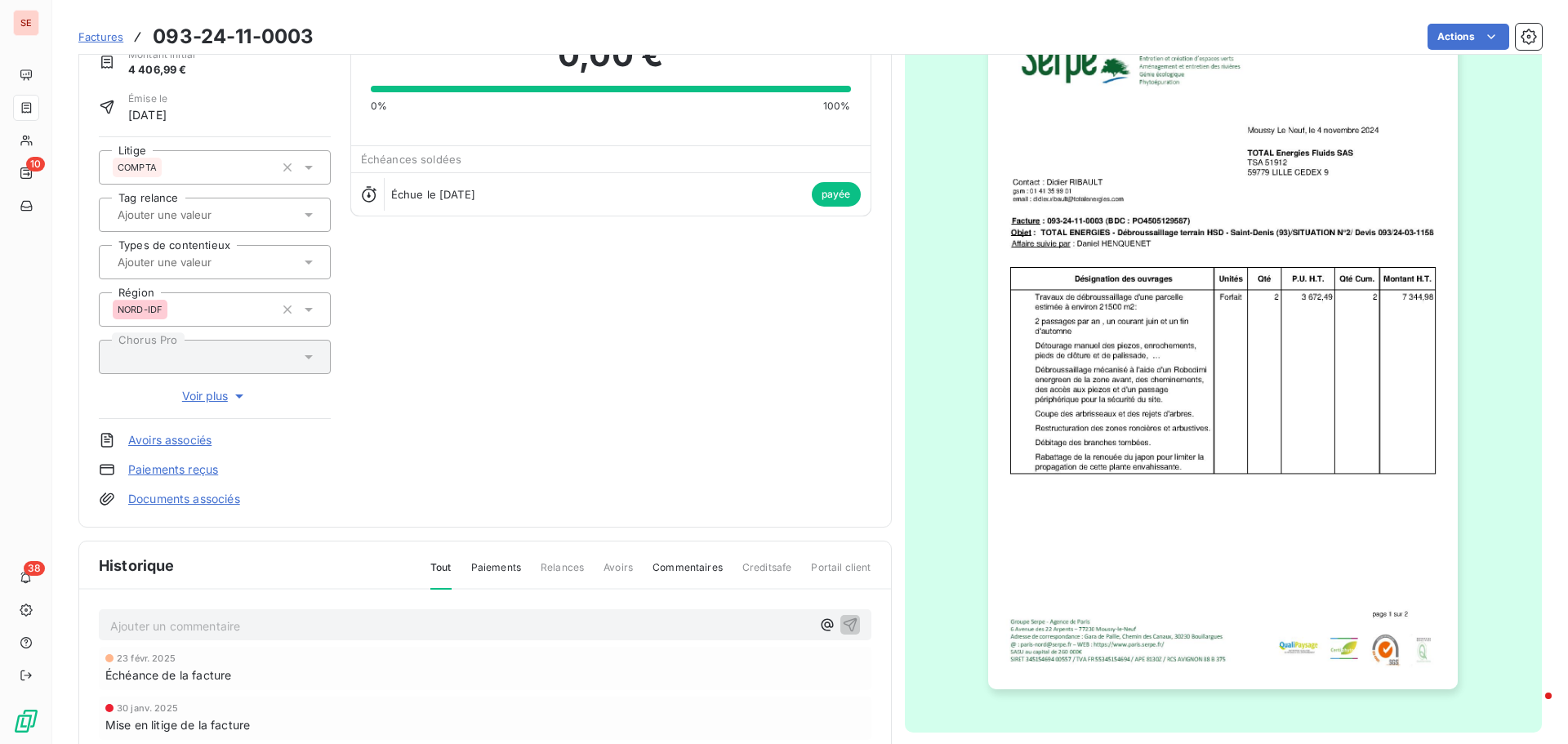
click at [1376, 604] on img "button" at bounding box center [1223, 356] width 469 height 665
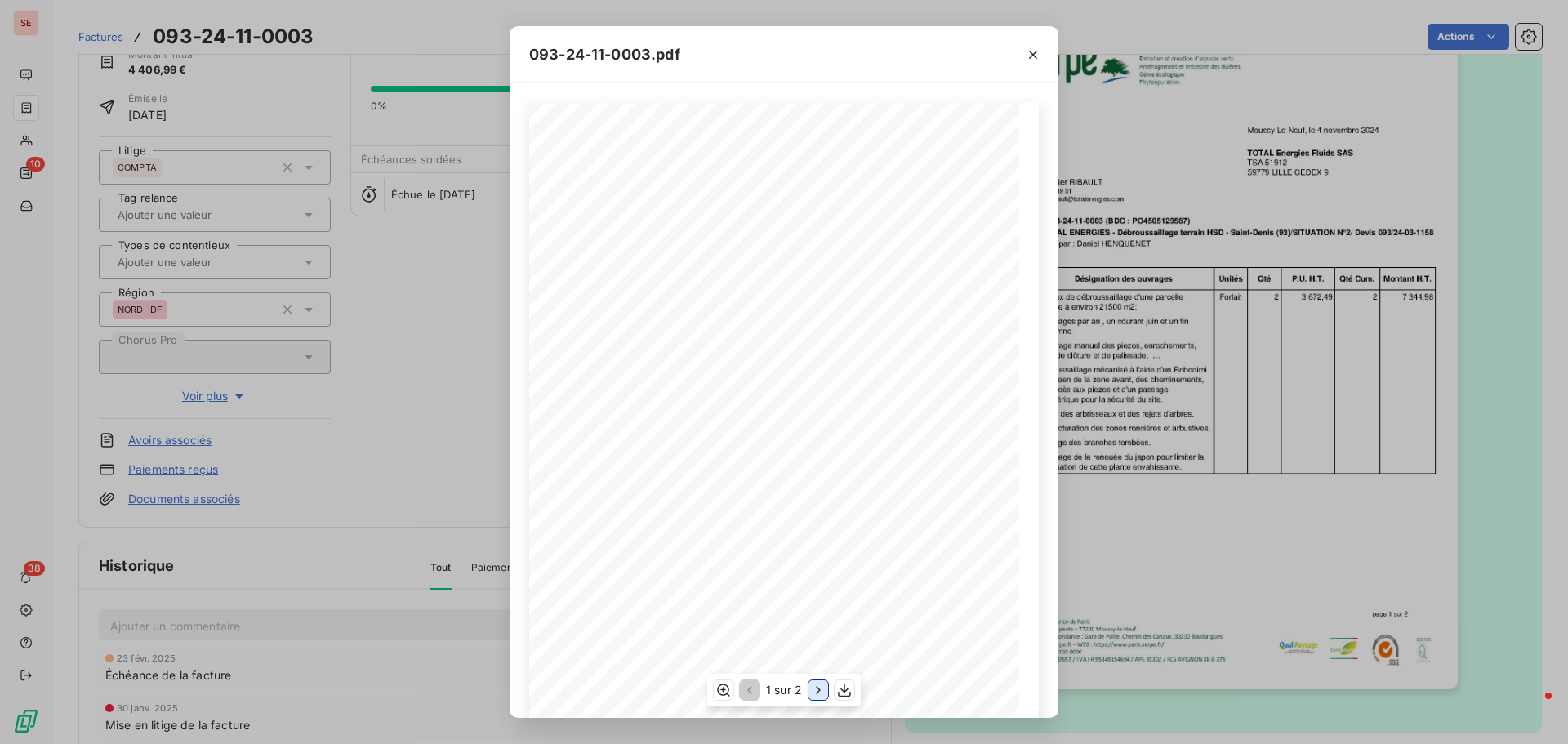
click at [816, 691] on icon "button" at bounding box center [818, 689] width 17 height 17
click at [1030, 57] on icon "button" at bounding box center [1033, 55] width 8 height 8
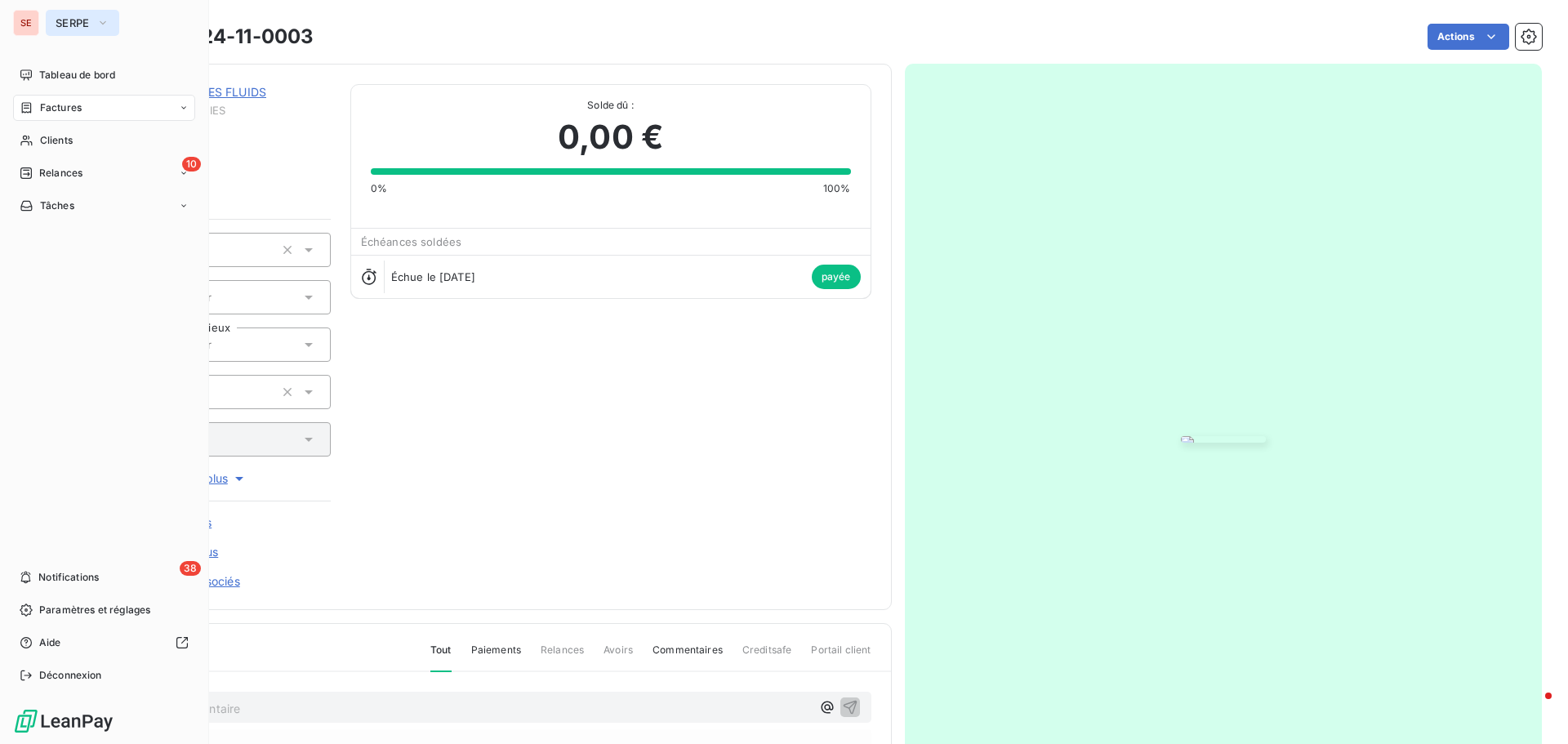
click at [100, 26] on icon "button" at bounding box center [102, 22] width 13 height 17
click at [99, 139] on div "Clients" at bounding box center [103, 140] width 182 height 26
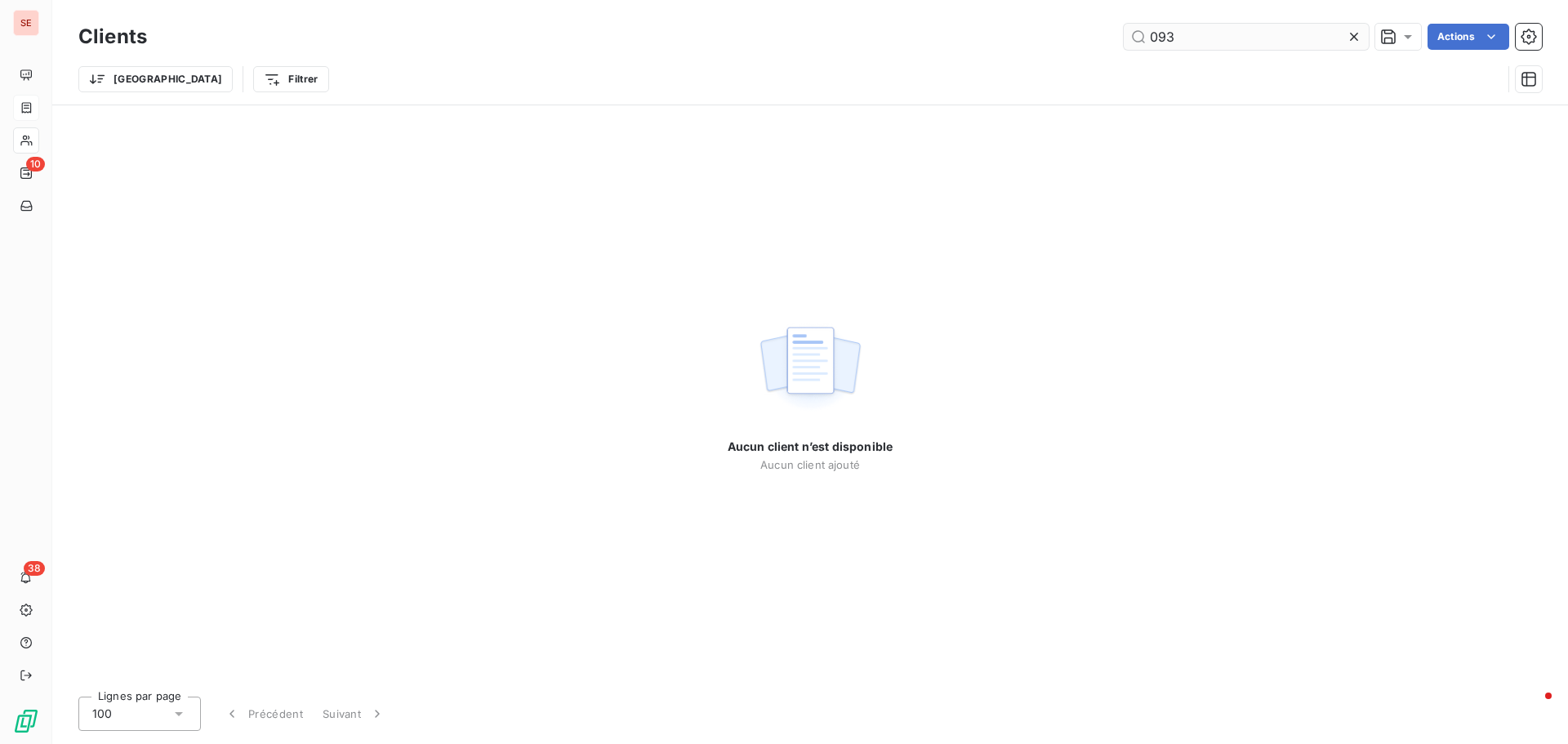
drag, startPoint x: 1249, startPoint y: 43, endPoint x: 1222, endPoint y: 35, distance: 28.2
click at [1246, 43] on input "093" at bounding box center [1247, 36] width 245 height 26
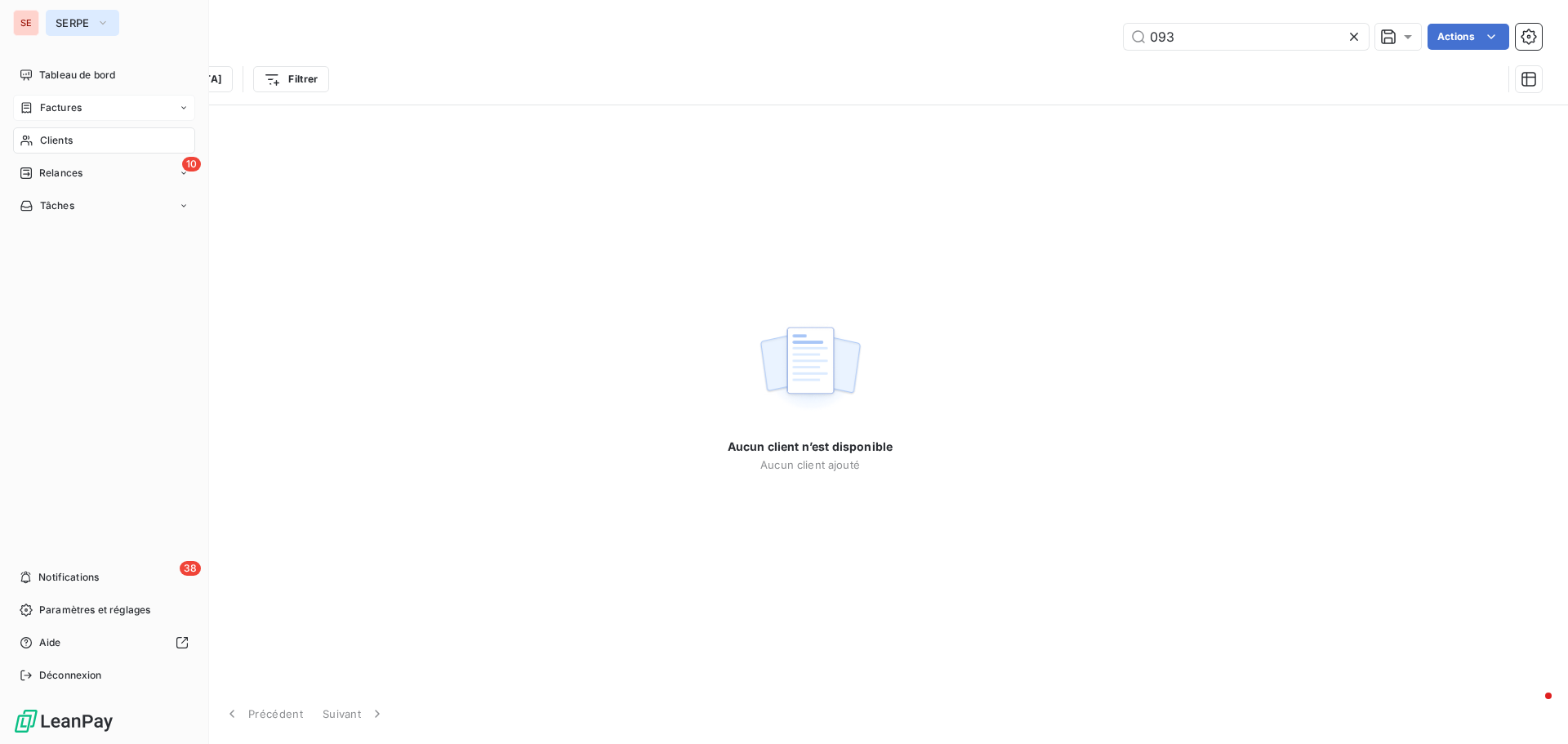
drag, startPoint x: 58, startPoint y: 21, endPoint x: 57, endPoint y: 29, distance: 8.1
click at [57, 29] on button "SERPE" at bounding box center [82, 22] width 73 height 26
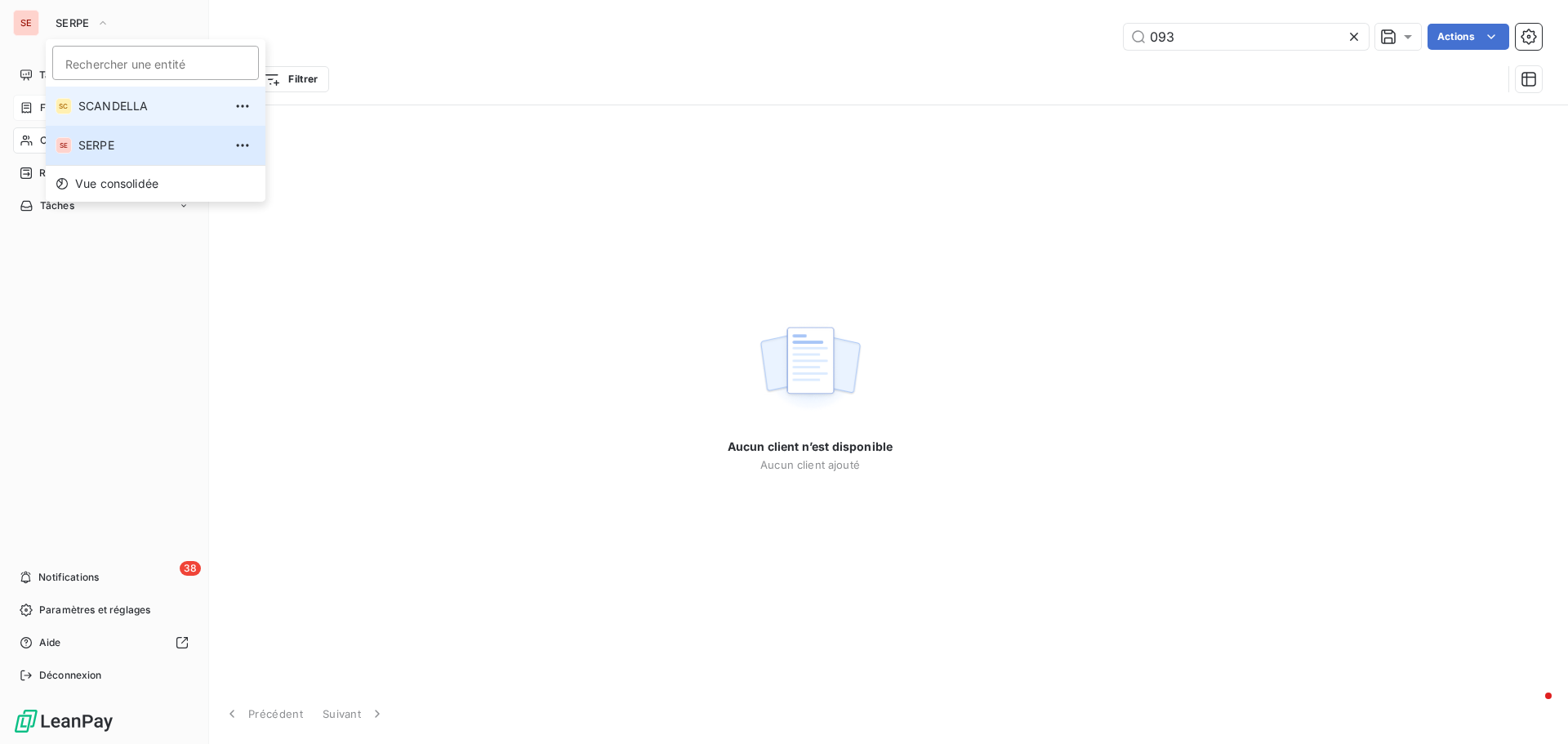
click at [131, 106] on span "SCANDELLA" at bounding box center [151, 106] width 144 height 17
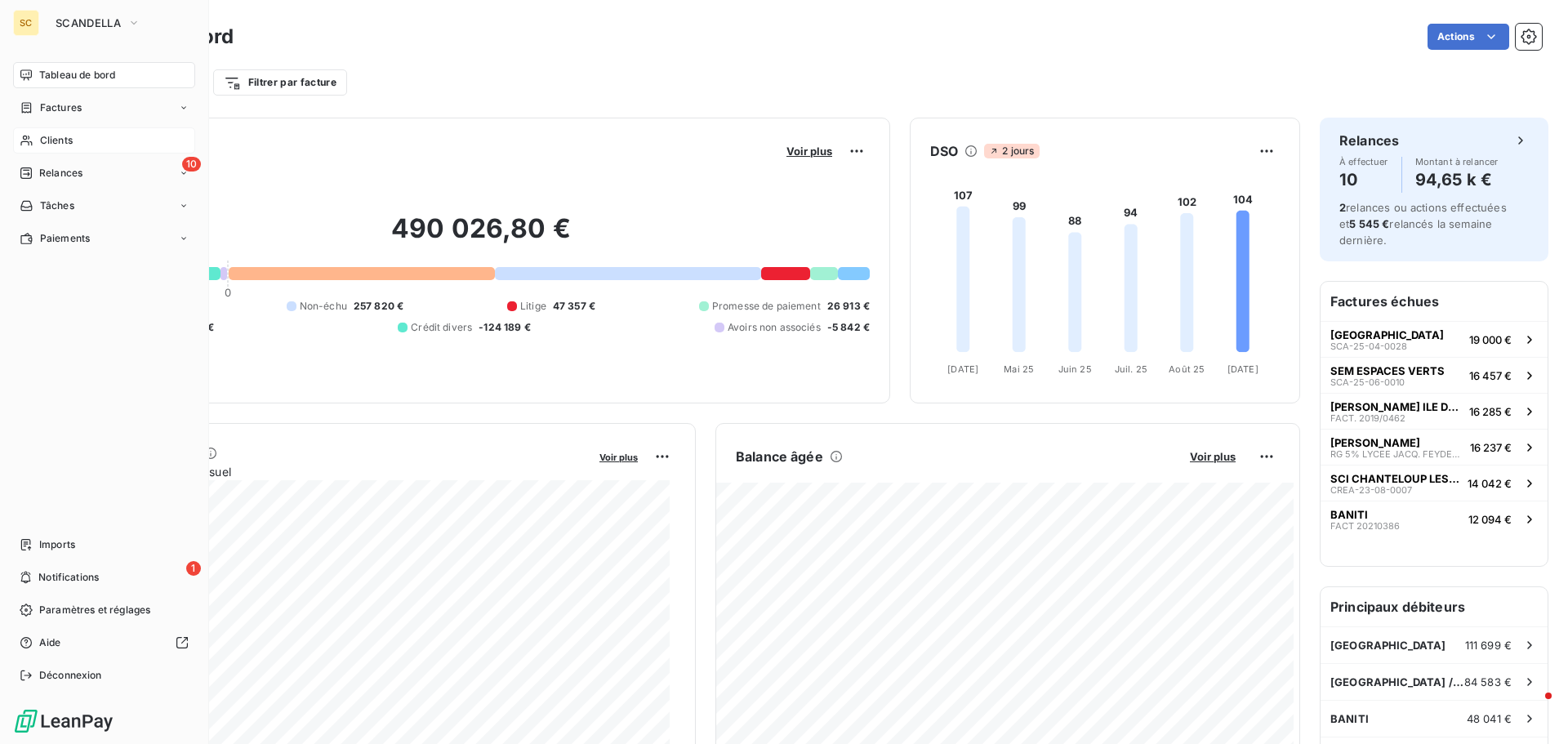
click at [68, 144] on span "Clients" at bounding box center [56, 140] width 33 height 15
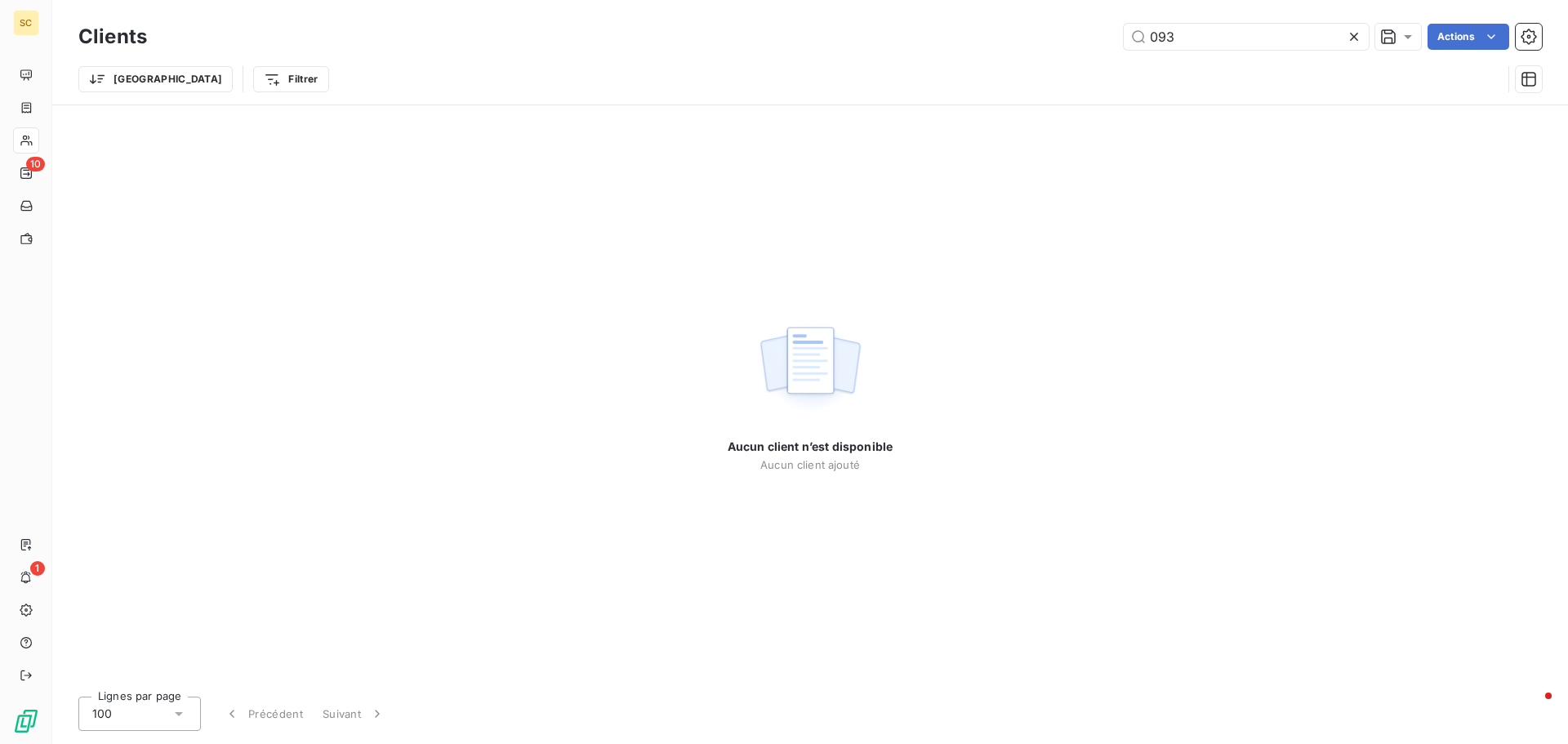
drag, startPoint x: 1218, startPoint y: 38, endPoint x: 1055, endPoint y: 34, distance: 163.0
click at [1062, 37] on div "093 Actions" at bounding box center [854, 36] width 1375 height 26
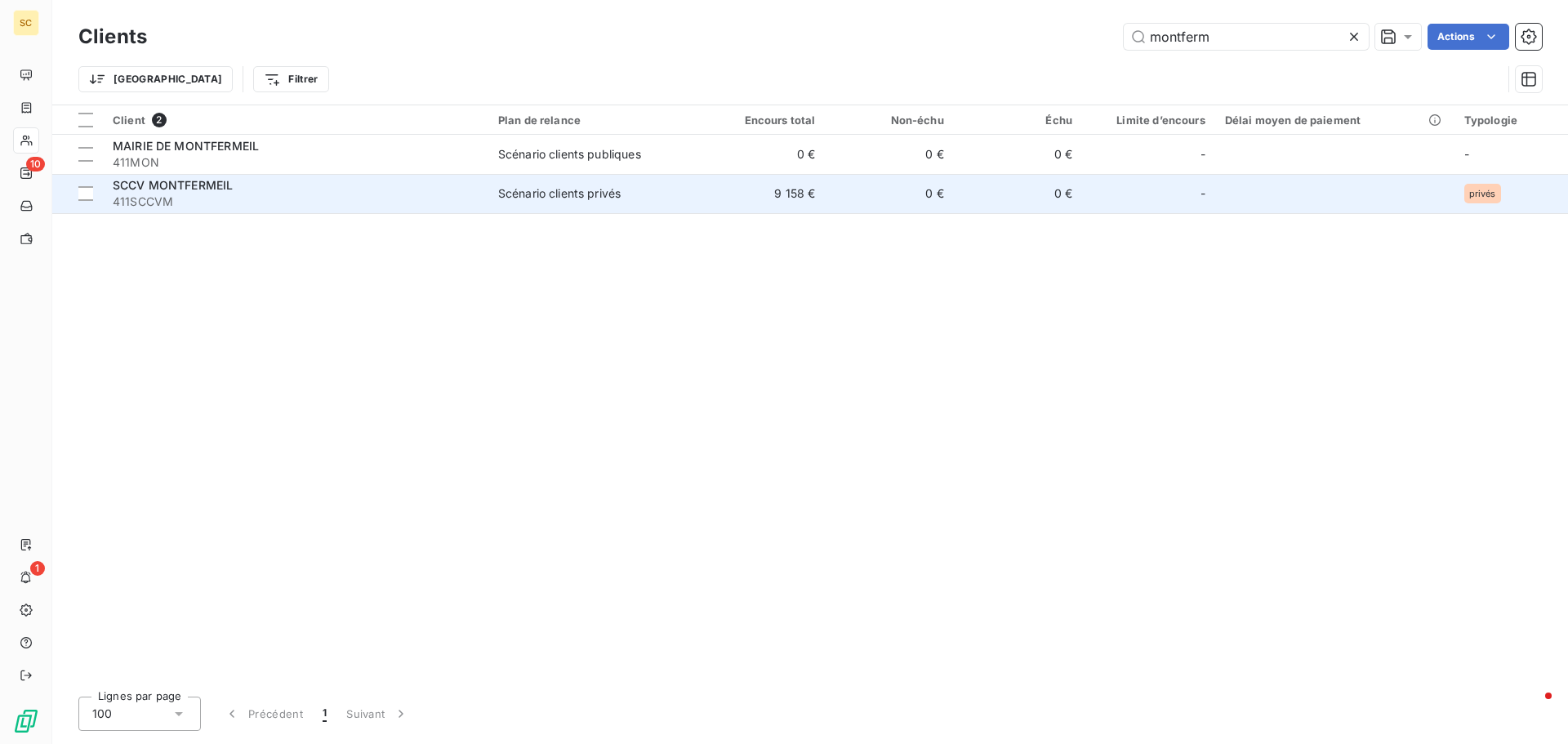
type input "montferm"
click at [875, 183] on td "0 €" at bounding box center [890, 194] width 129 height 39
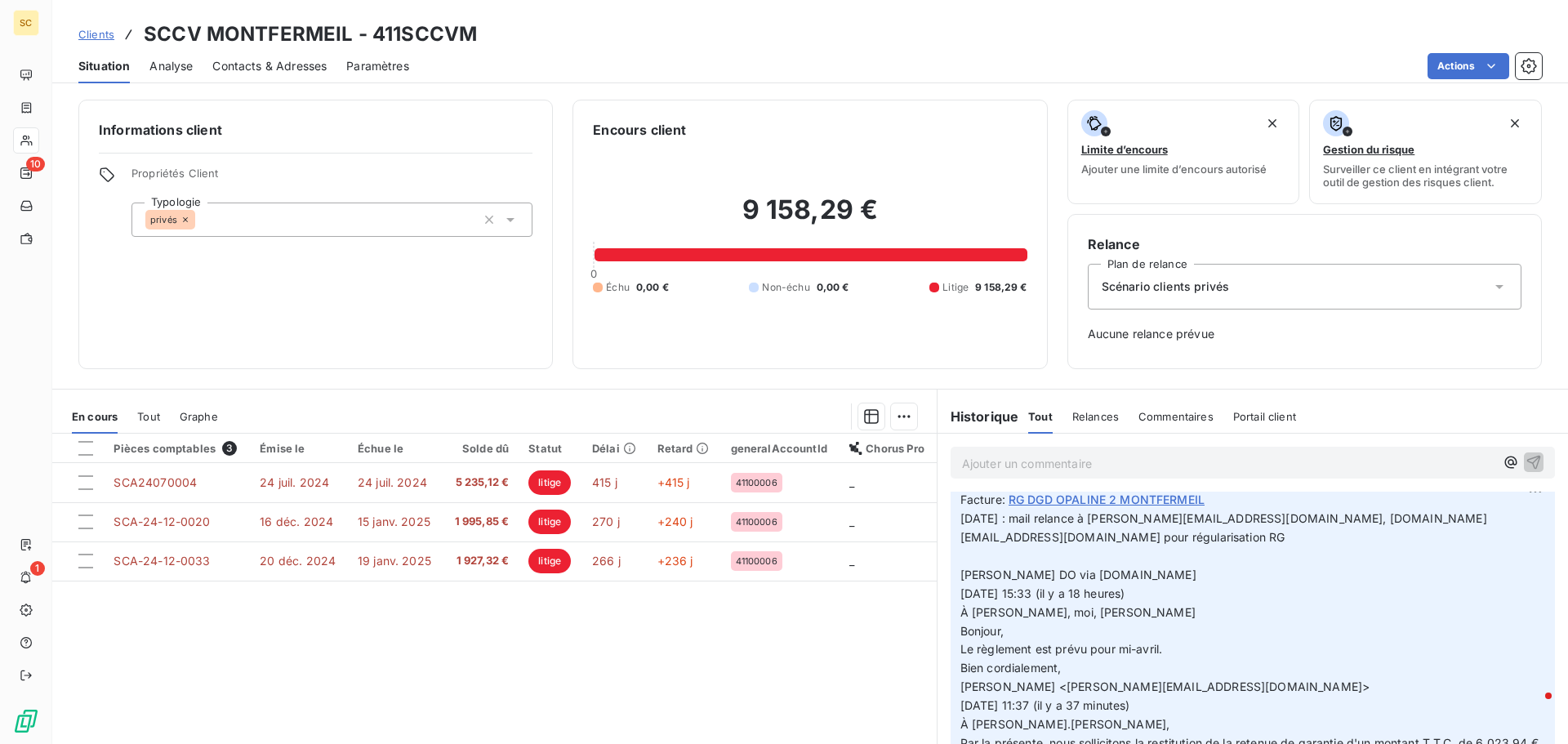
scroll to position [408, 0]
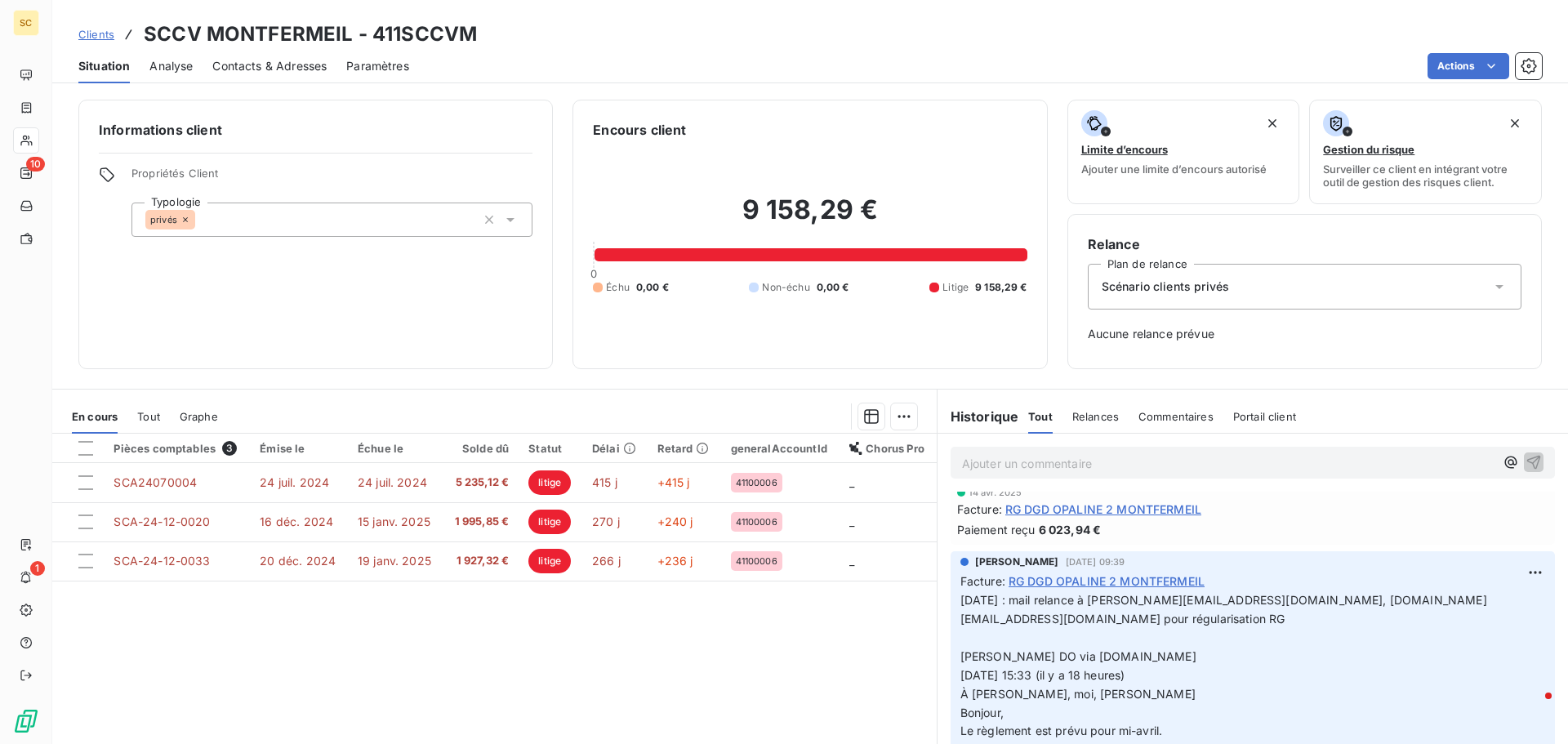
click at [261, 69] on span "Contacts & Adresses" at bounding box center [269, 66] width 114 height 17
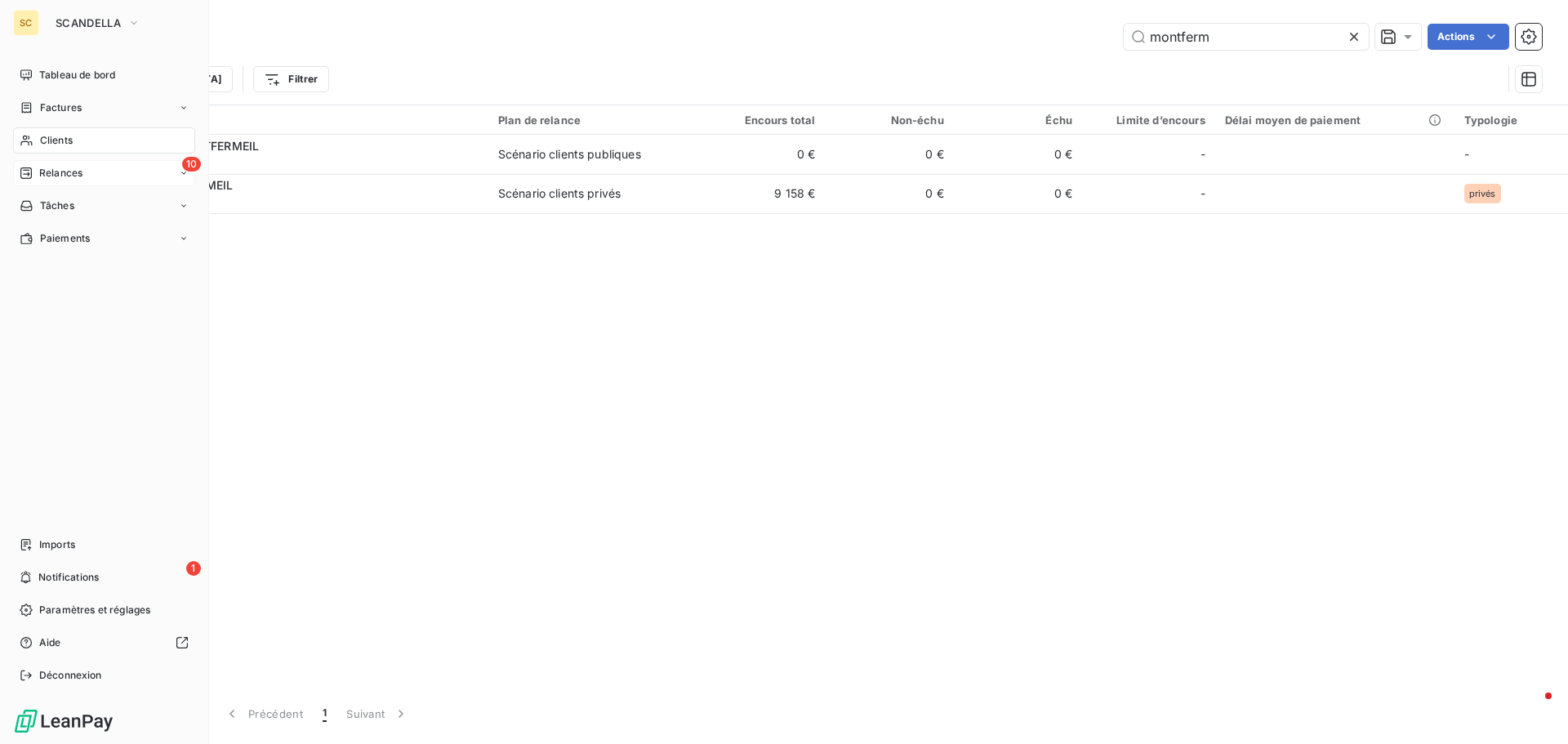
click at [55, 171] on span "Relances" at bounding box center [60, 172] width 43 height 15
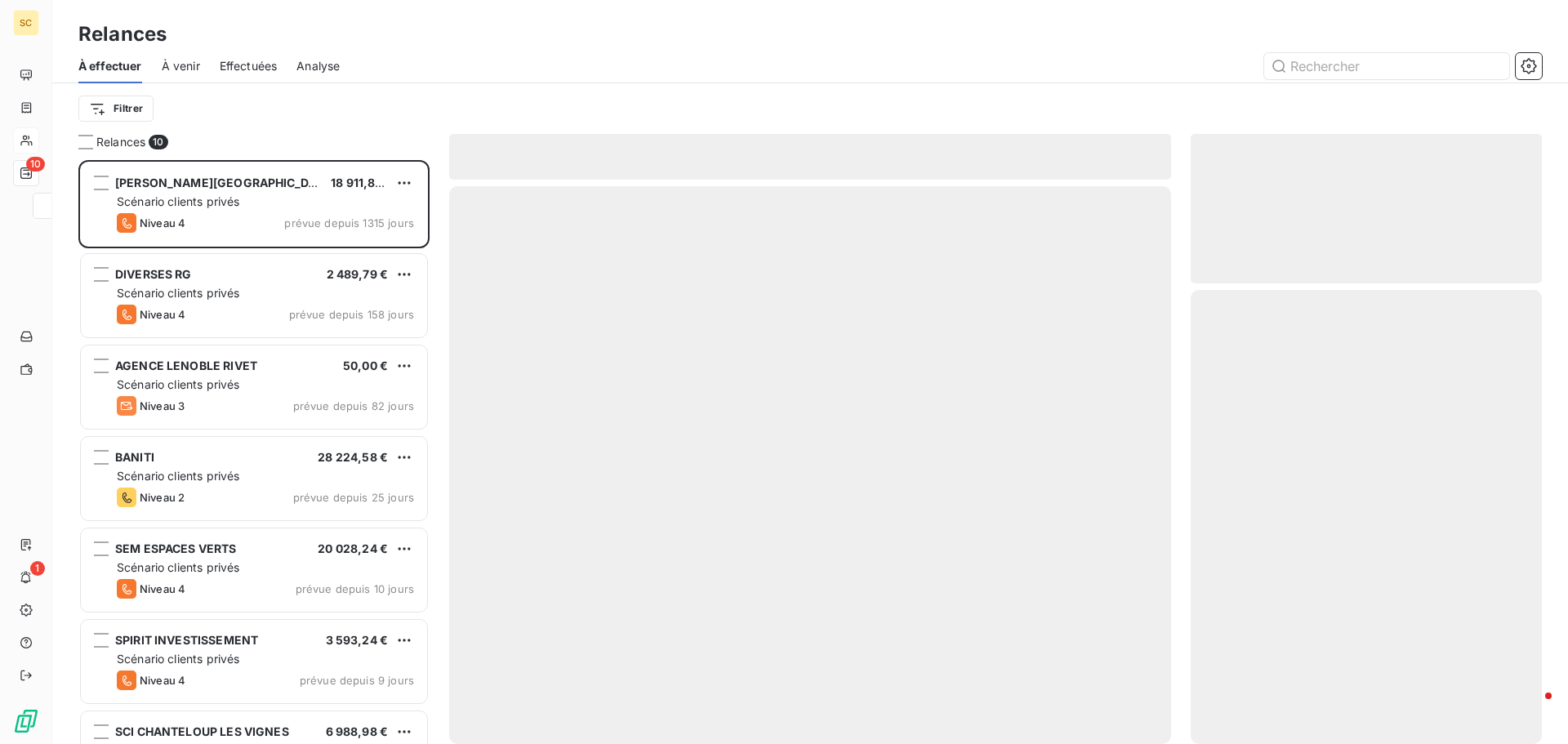
scroll to position [572, 339]
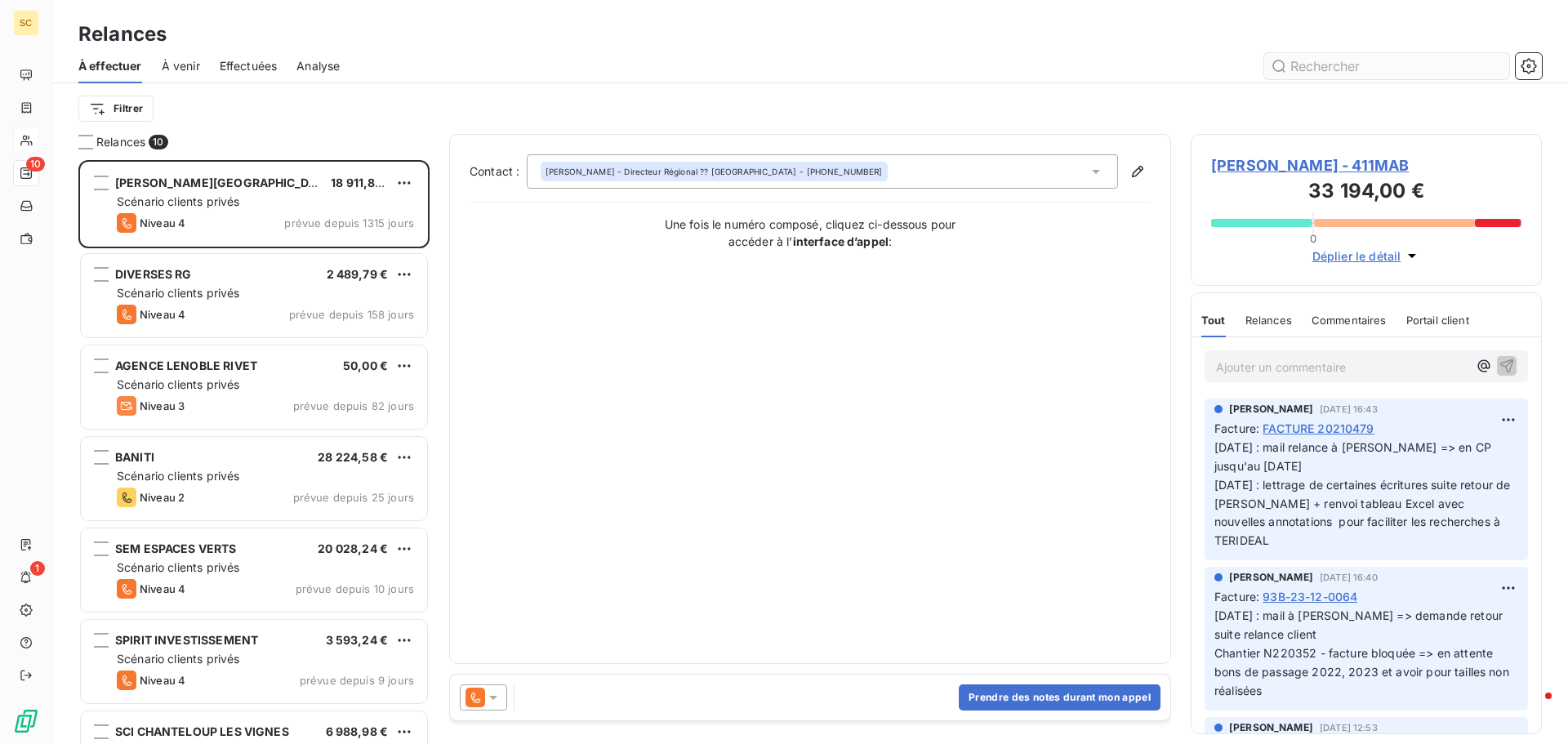
click at [1388, 71] on input "text" at bounding box center [1387, 66] width 245 height 26
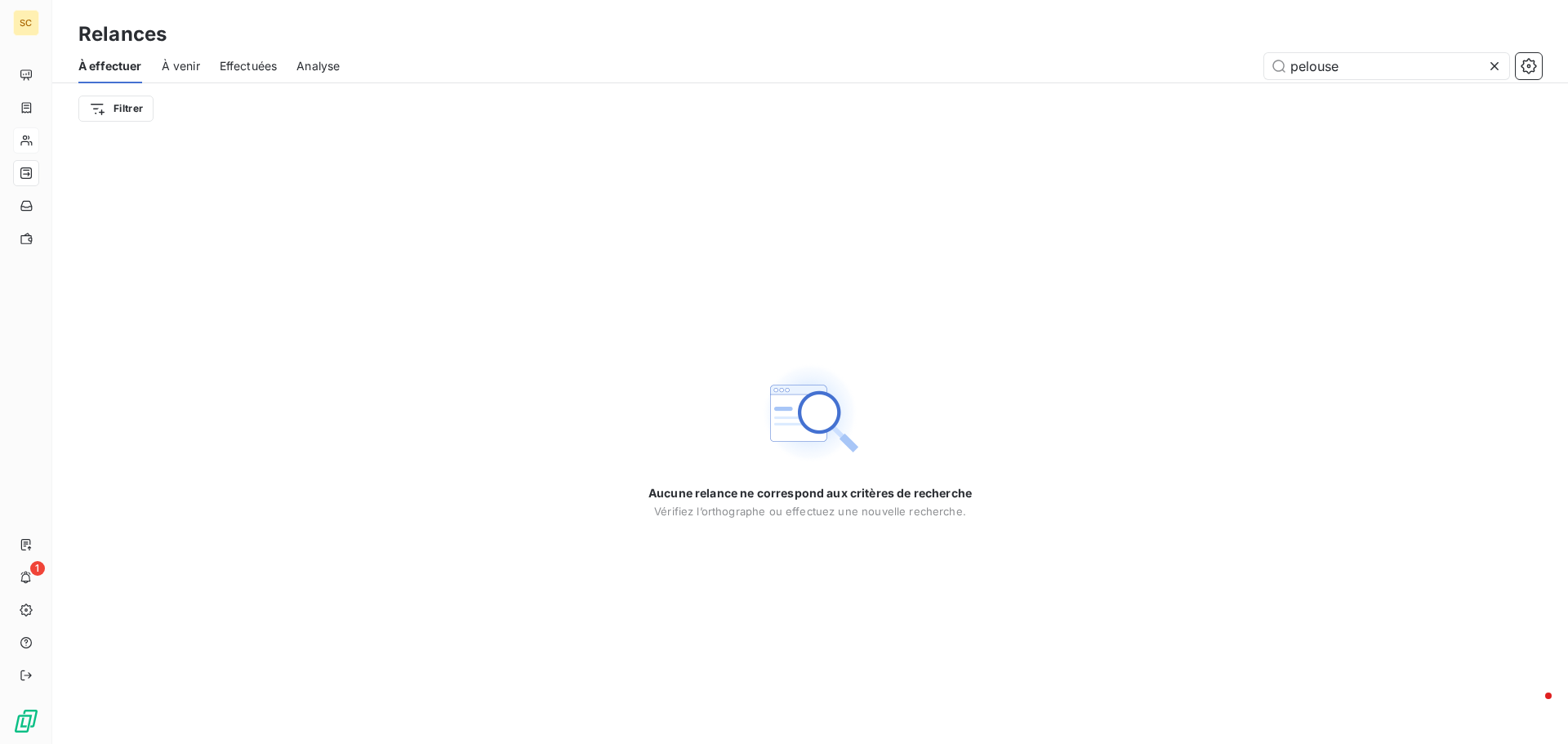
drag, startPoint x: 1362, startPoint y: 64, endPoint x: 661, endPoint y: 51, distance: 701.1
click at [858, 67] on div "pelouse" at bounding box center [951, 66] width 1183 height 26
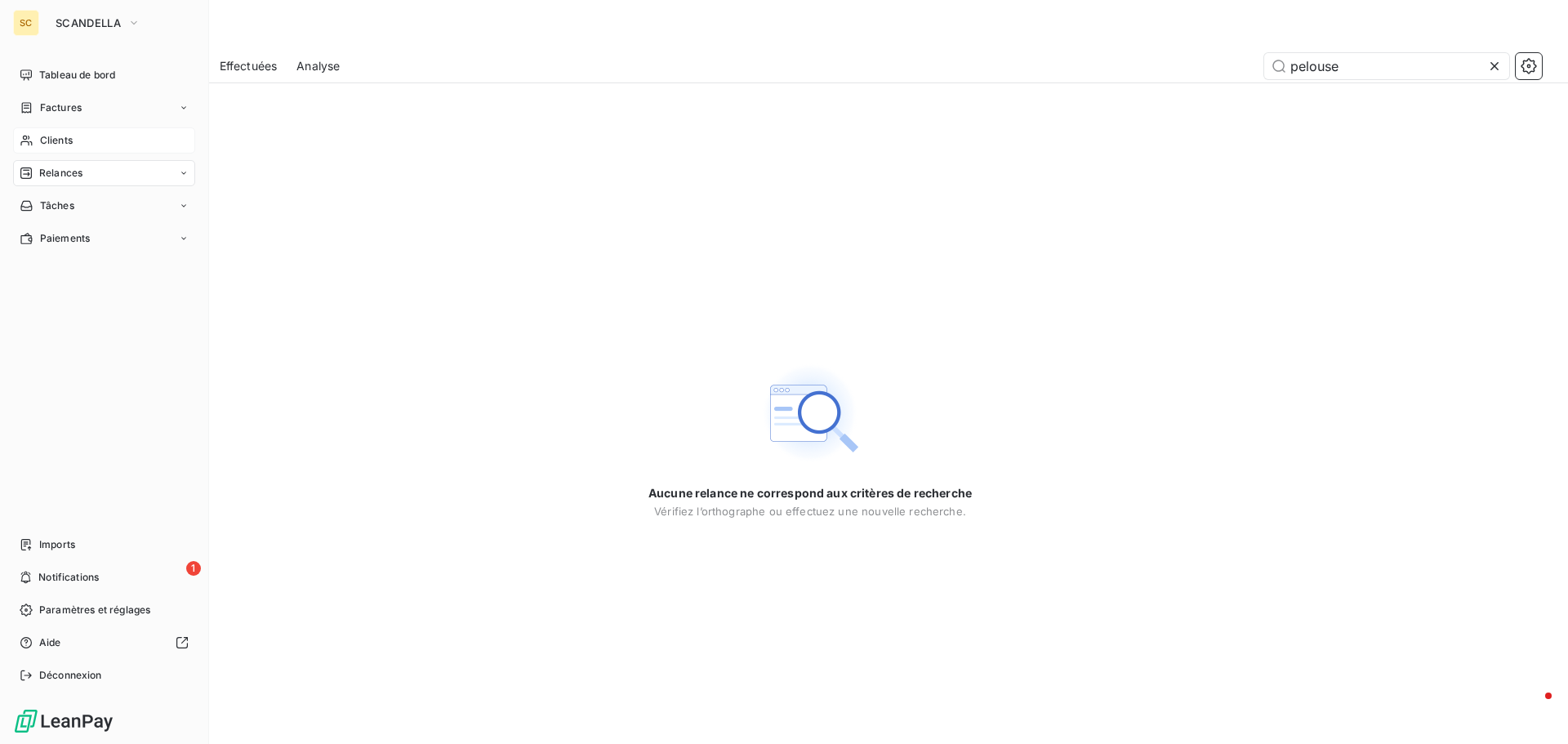
type input "pelouse"
drag, startPoint x: 62, startPoint y: 143, endPoint x: 132, endPoint y: 130, distance: 71.2
click at [62, 142] on span "Clients" at bounding box center [56, 140] width 33 height 15
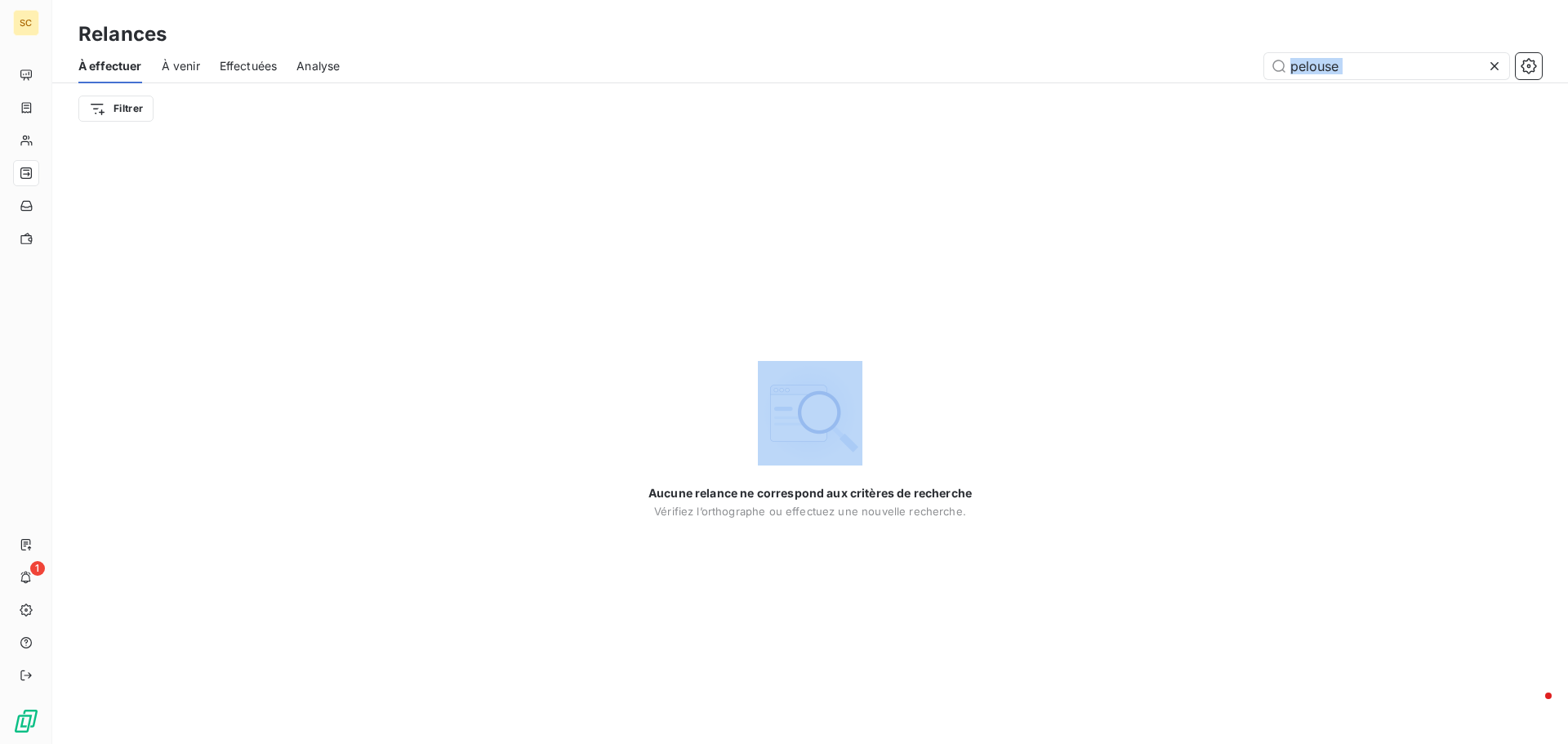
drag, startPoint x: 1412, startPoint y: 79, endPoint x: 1262, endPoint y: 86, distance: 150.2
click at [1262, 86] on div "À effectuer À venir Effectuées Analyse pelouse Filtrer" at bounding box center [810, 91] width 1516 height 85
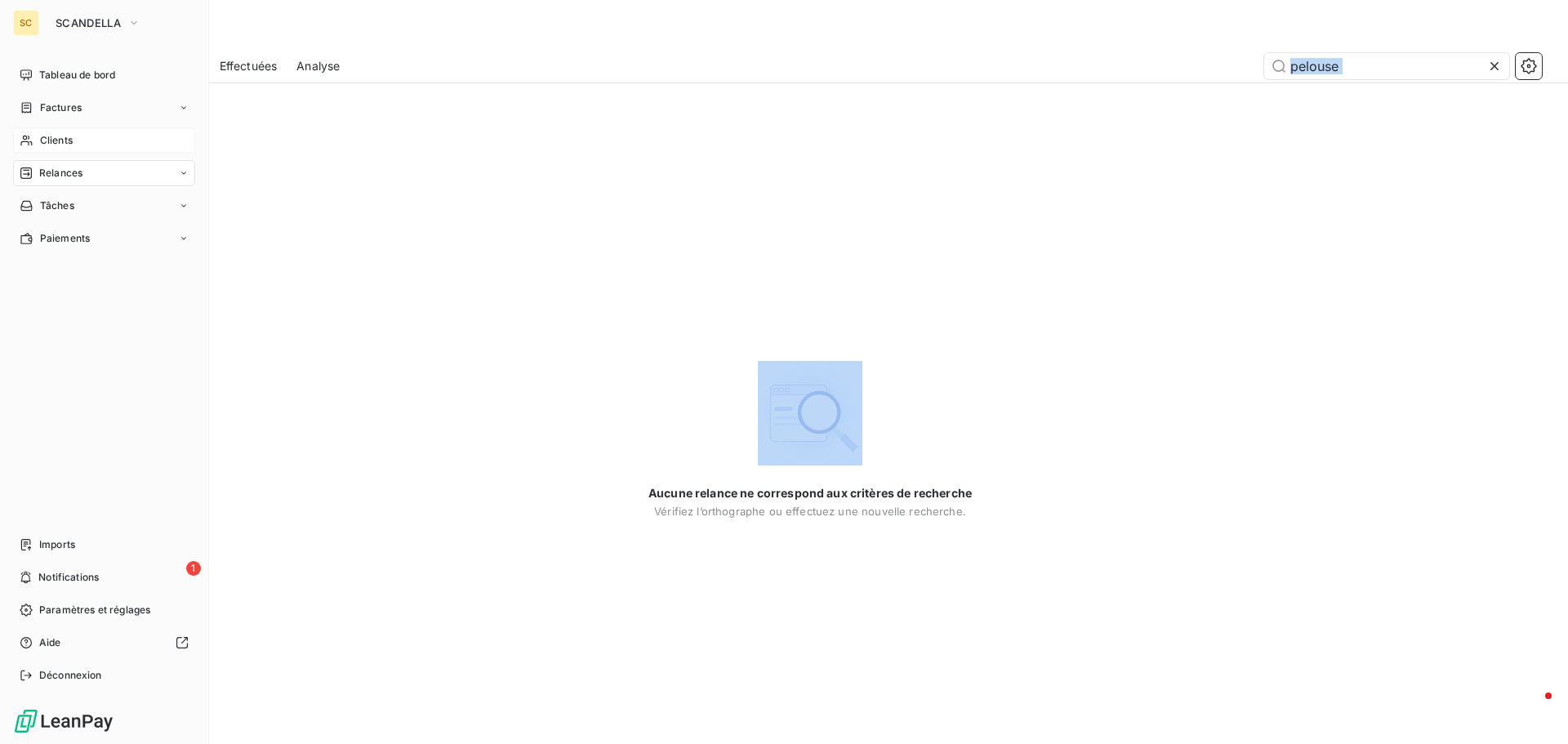
click at [87, 144] on div "Clients" at bounding box center [103, 140] width 182 height 26
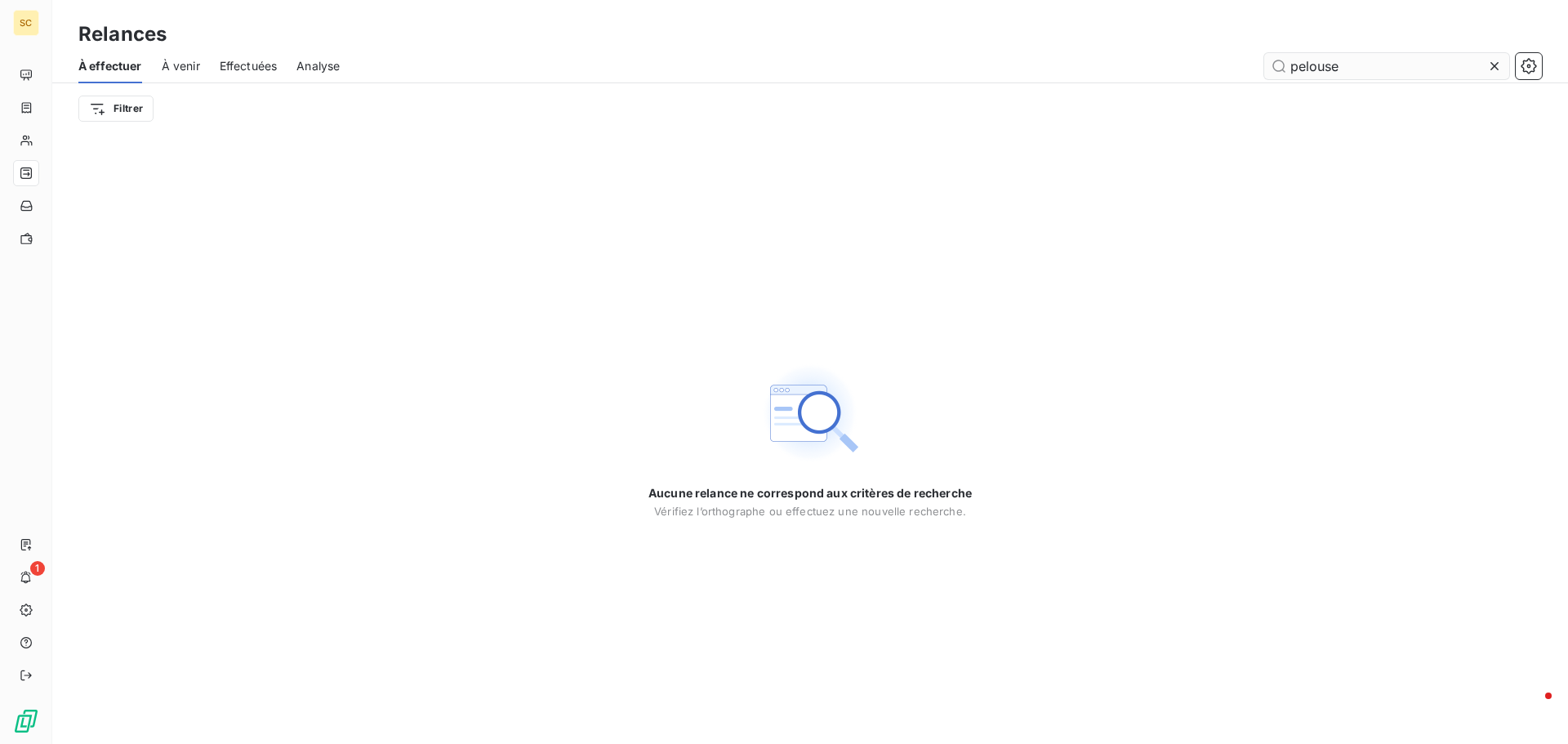
drag, startPoint x: 1369, startPoint y: 63, endPoint x: 1274, endPoint y: 56, distance: 95.3
click at [1274, 56] on input "pelouse" at bounding box center [1387, 66] width 245 height 26
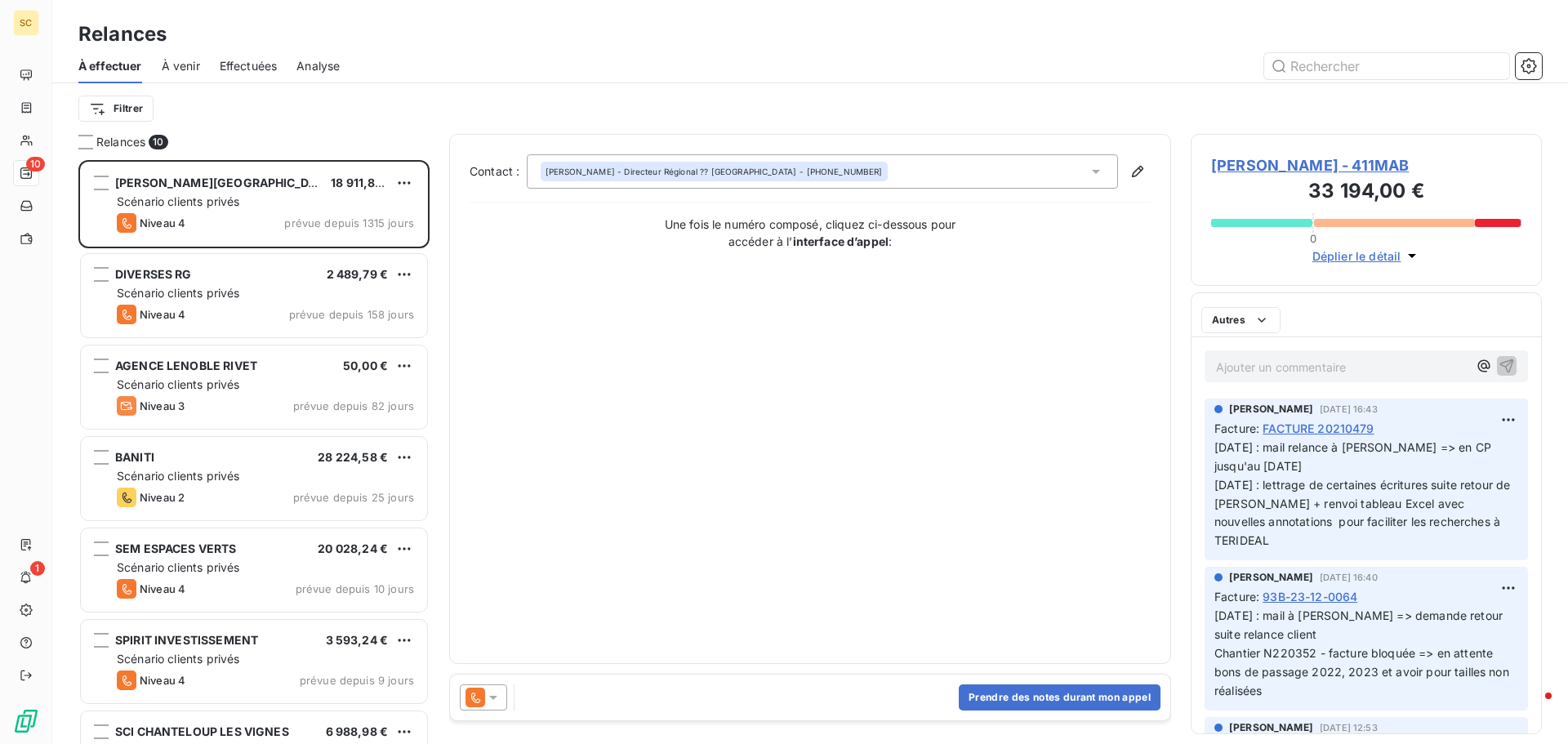
scroll to position [572, 339]
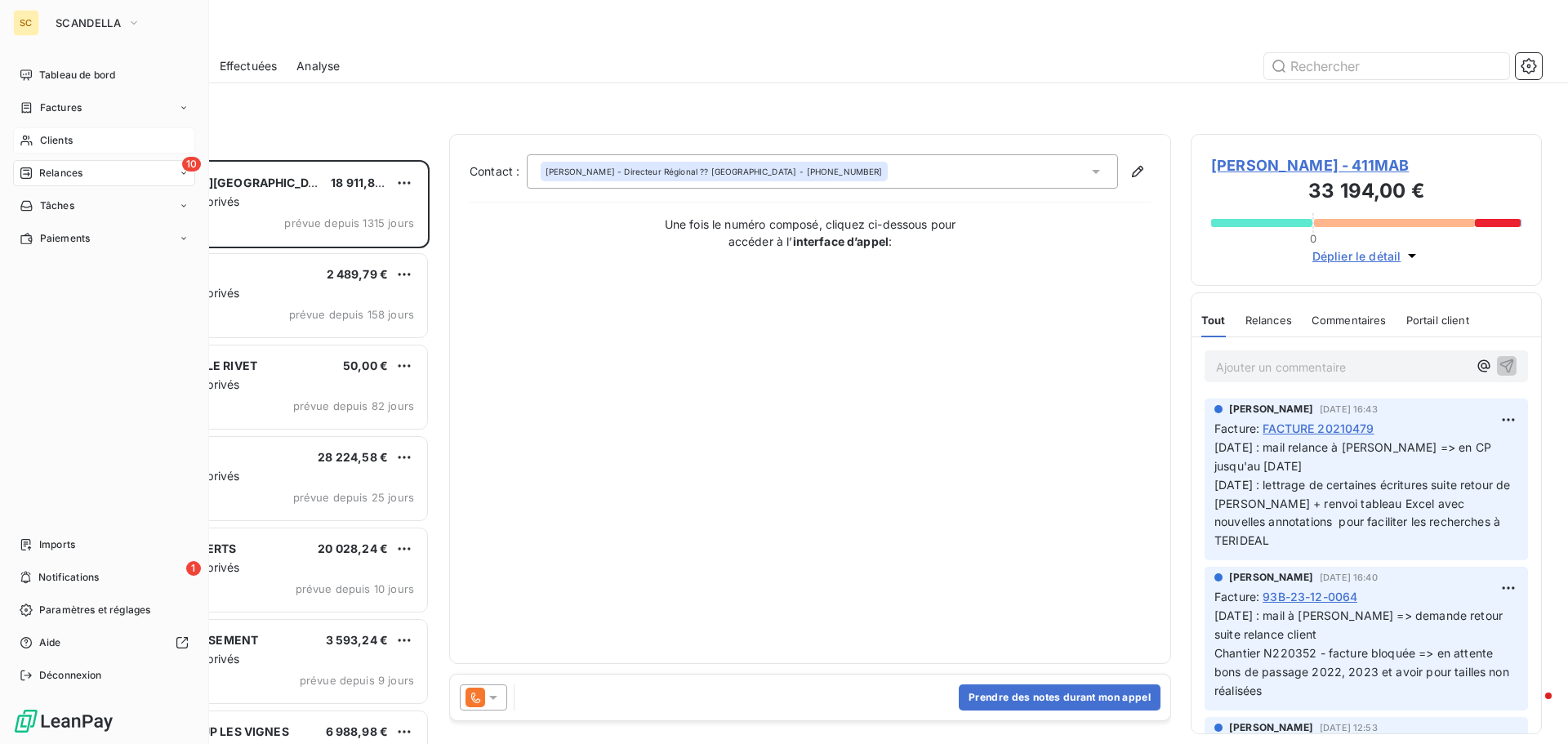
click at [73, 141] on div "Clients" at bounding box center [103, 140] width 182 height 26
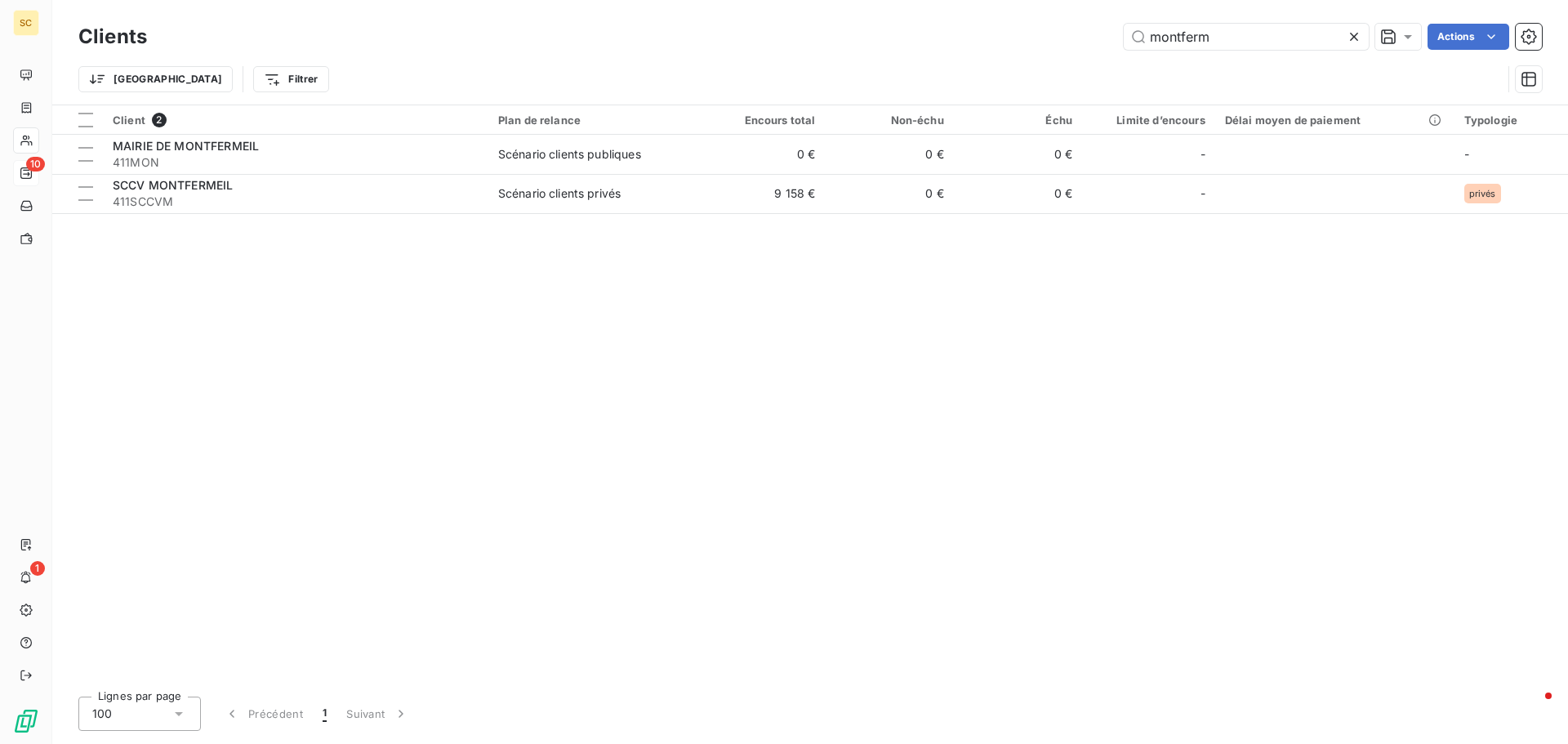
drag, startPoint x: 1248, startPoint y: 34, endPoint x: 1082, endPoint y: 28, distance: 166.1
click at [1084, 28] on div "montferm Actions" at bounding box center [854, 36] width 1375 height 26
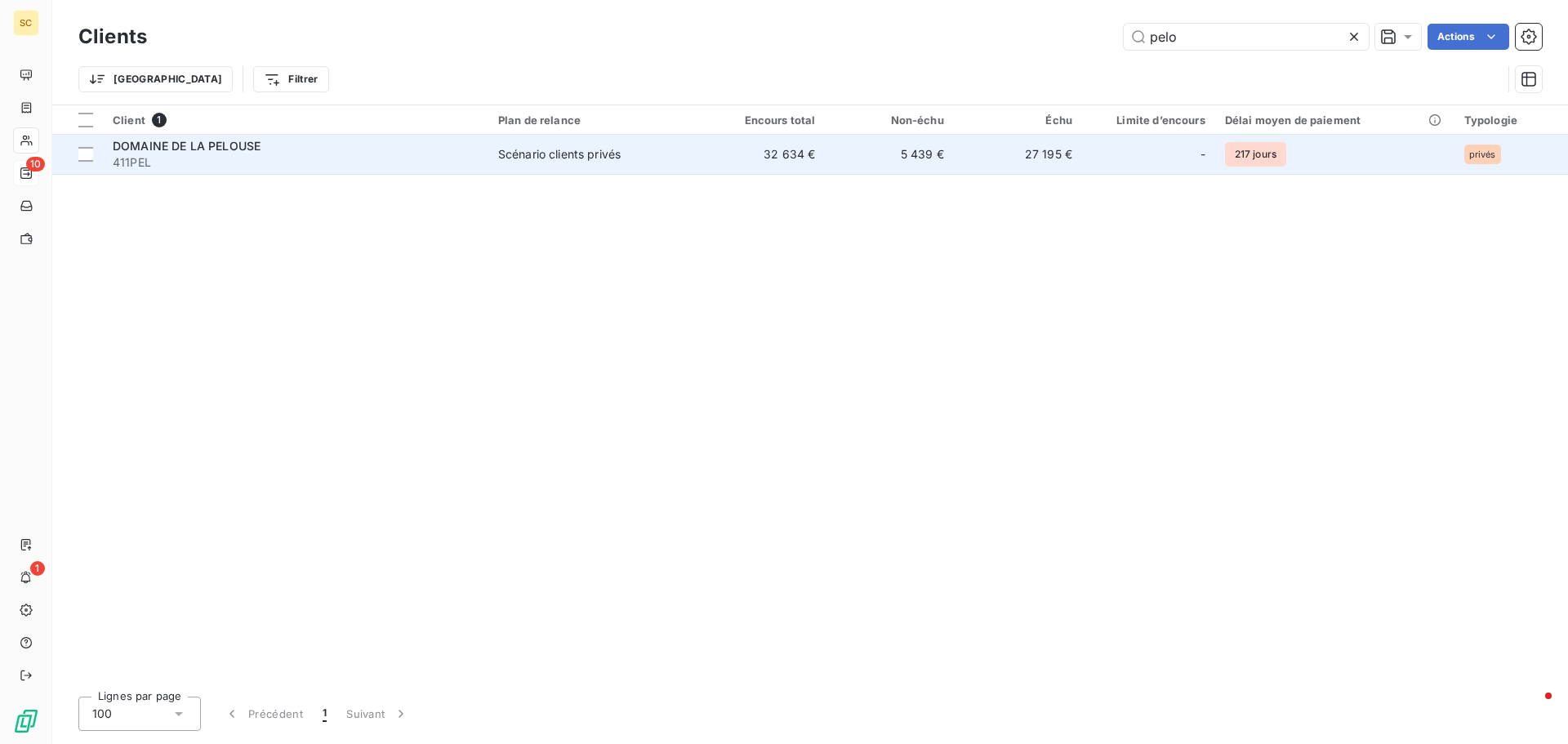
type input "pelo"
click at [324, 155] on span "411PEL" at bounding box center [296, 163] width 366 height 17
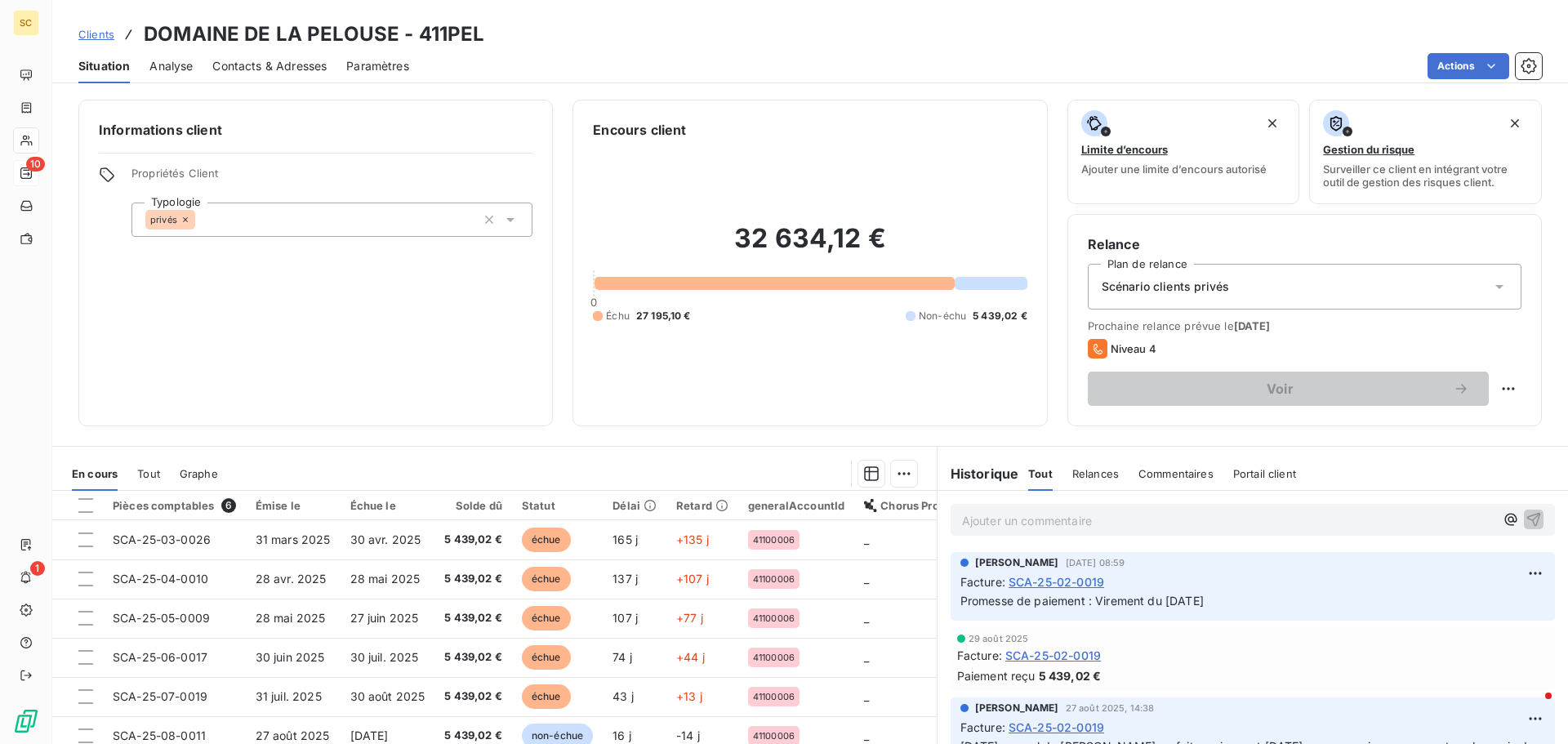
click at [245, 68] on span "Contacts & Adresses" at bounding box center [269, 66] width 114 height 17
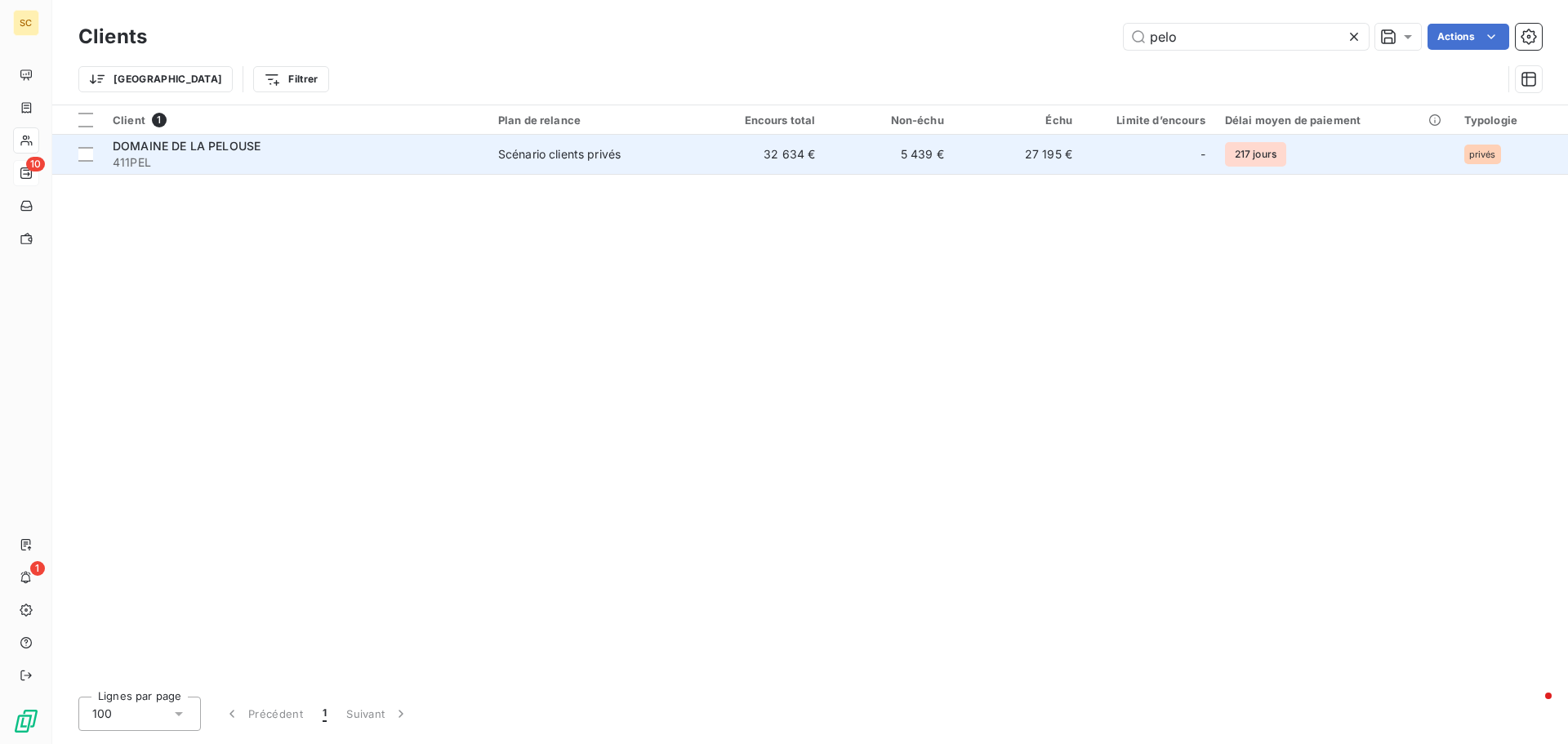
click at [191, 151] on span "DOMAINE DE LA PELOUSE" at bounding box center [187, 146] width 148 height 14
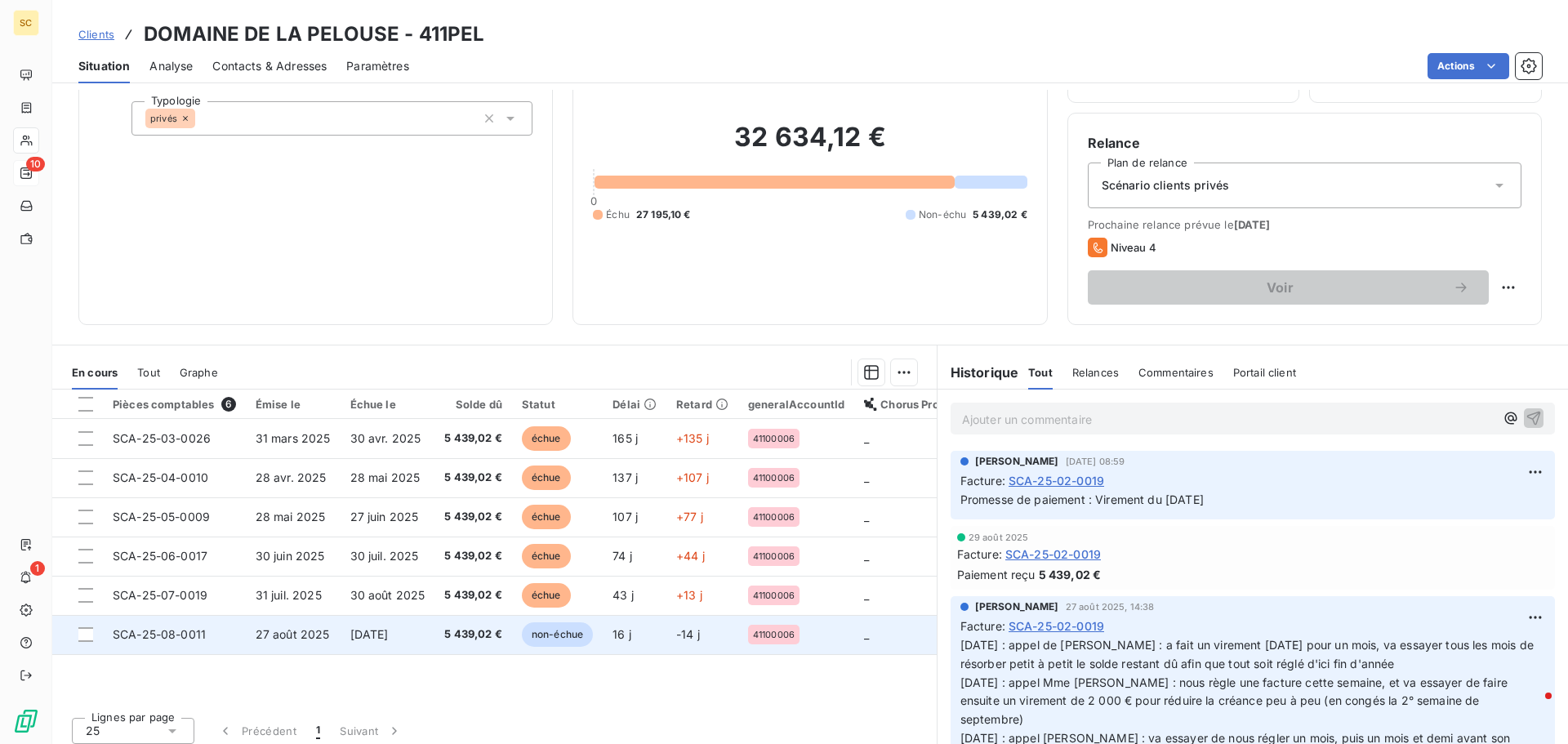
scroll to position [110, 0]
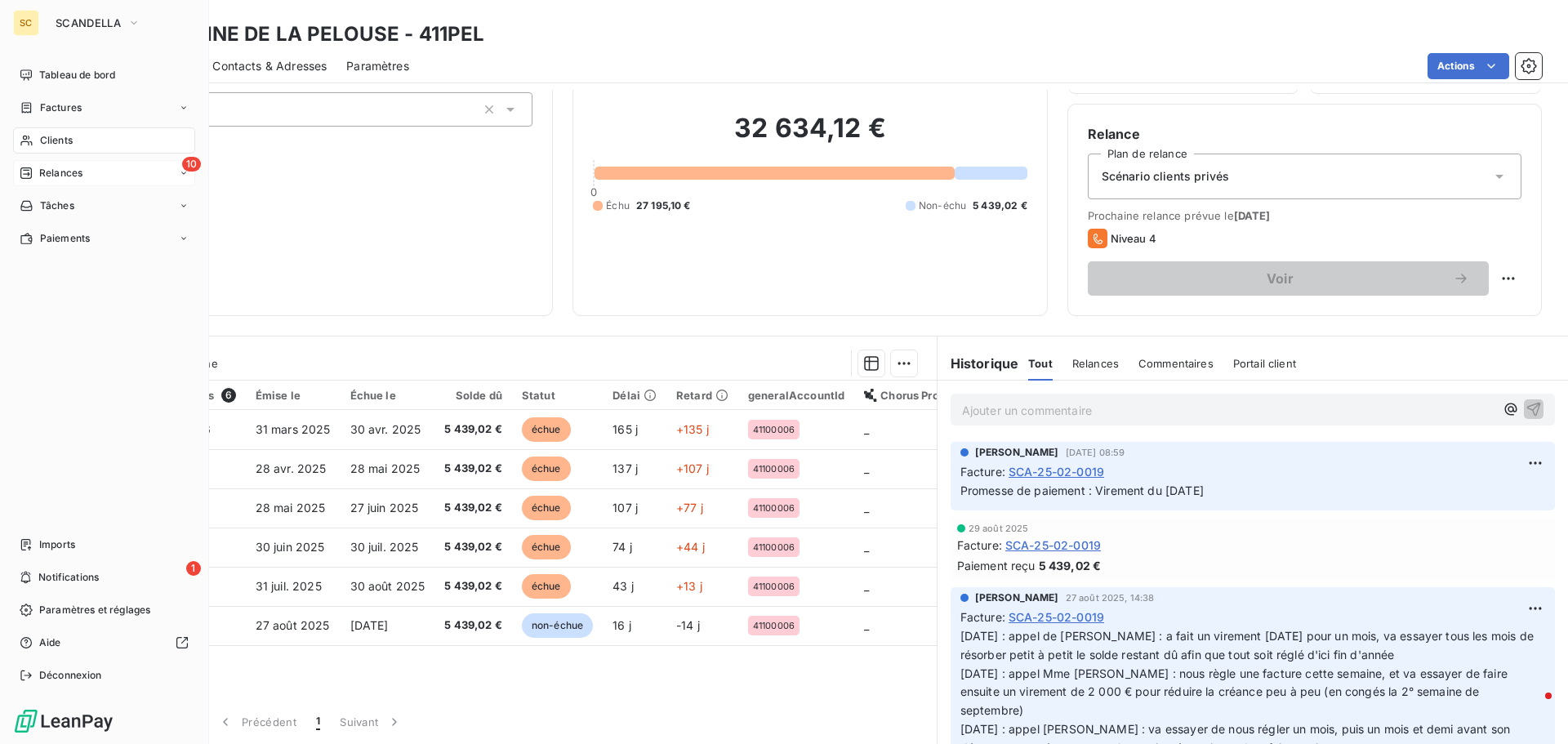
click at [97, 141] on div "Clients" at bounding box center [103, 140] width 182 height 26
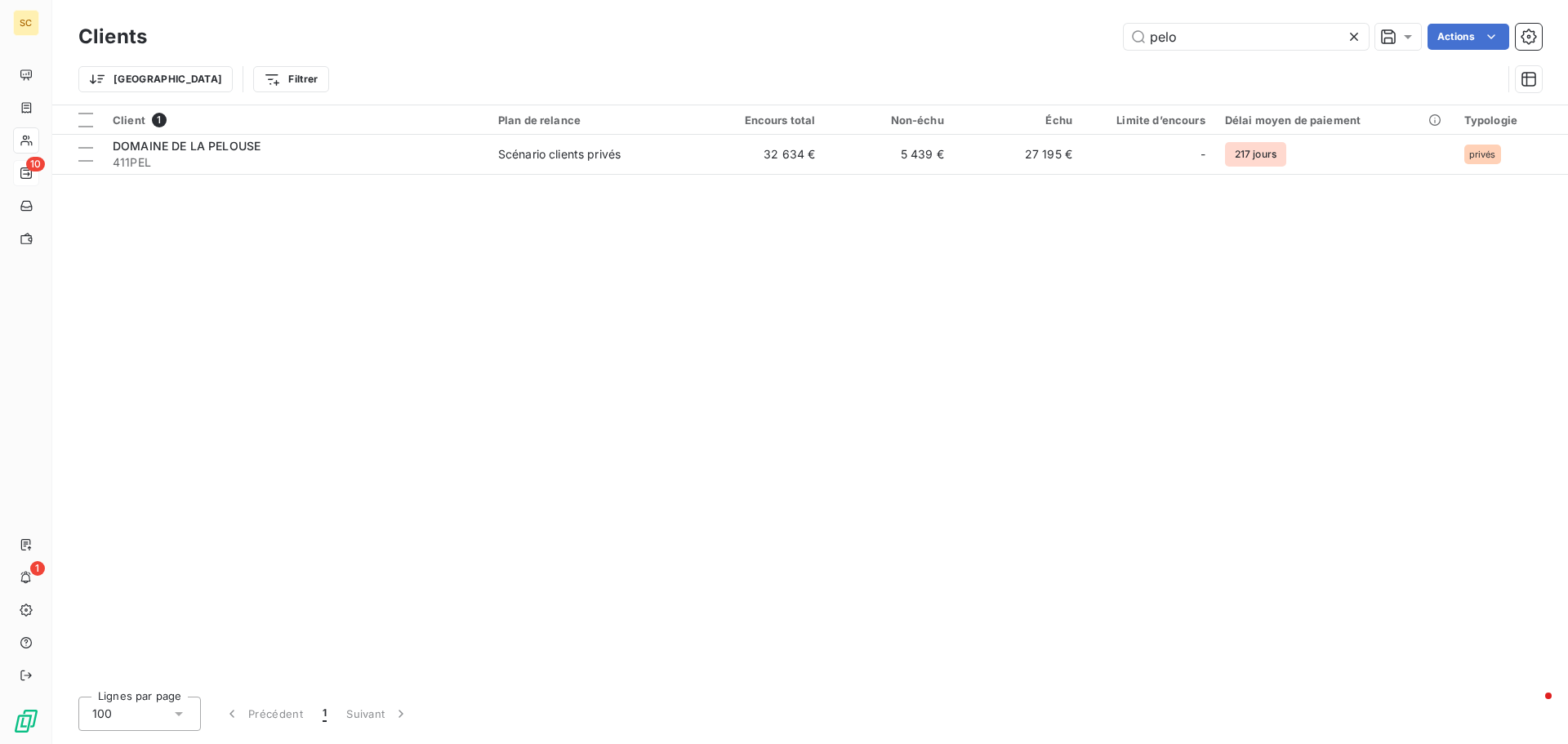
drag, startPoint x: 1155, startPoint y: 38, endPoint x: 1072, endPoint y: 36, distance: 83.0
click at [1076, 37] on div "pelo Actions" at bounding box center [854, 36] width 1375 height 26
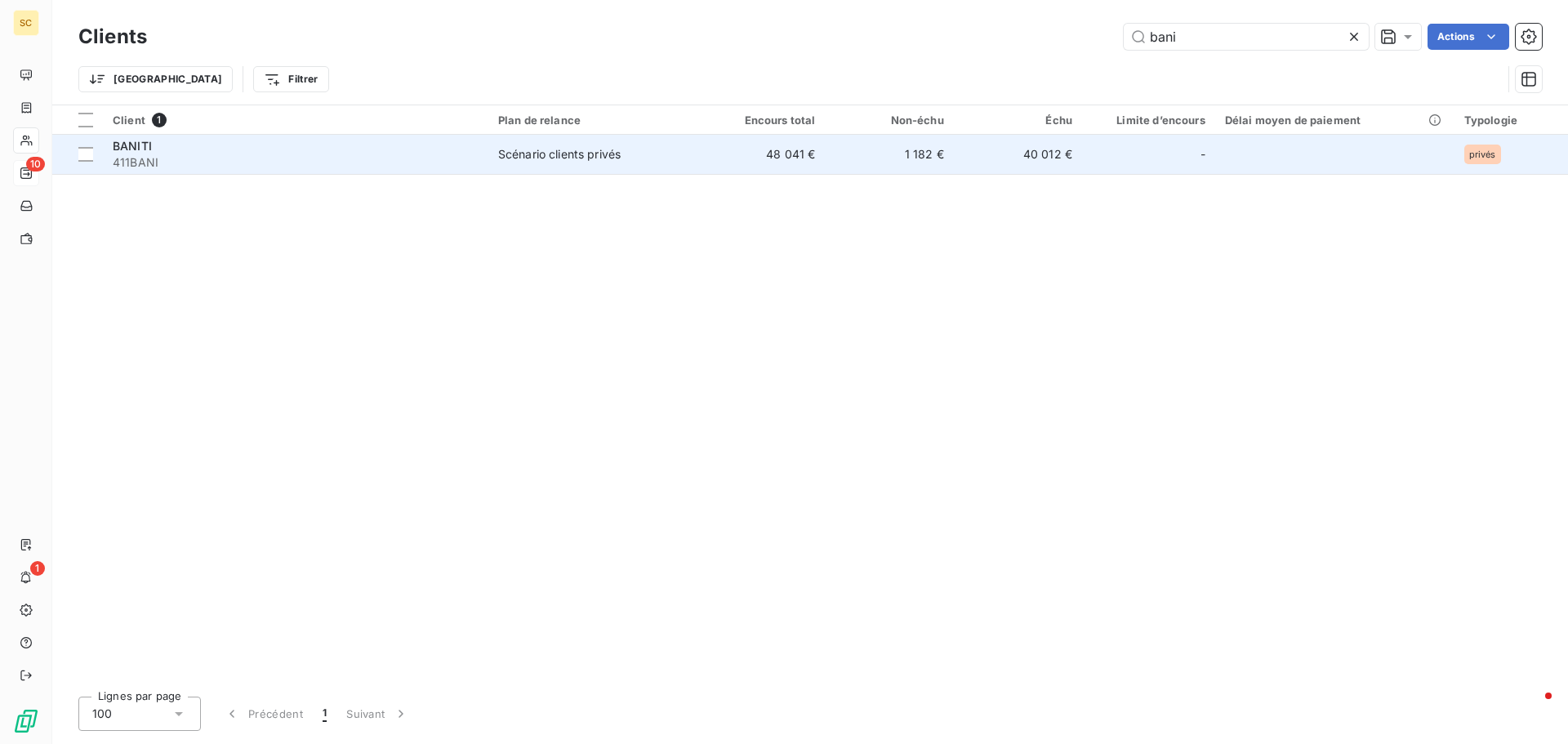
type input "bani"
click at [840, 144] on td "1 182 €" at bounding box center [890, 154] width 129 height 39
